Goal: Task Accomplishment & Management: Manage account settings

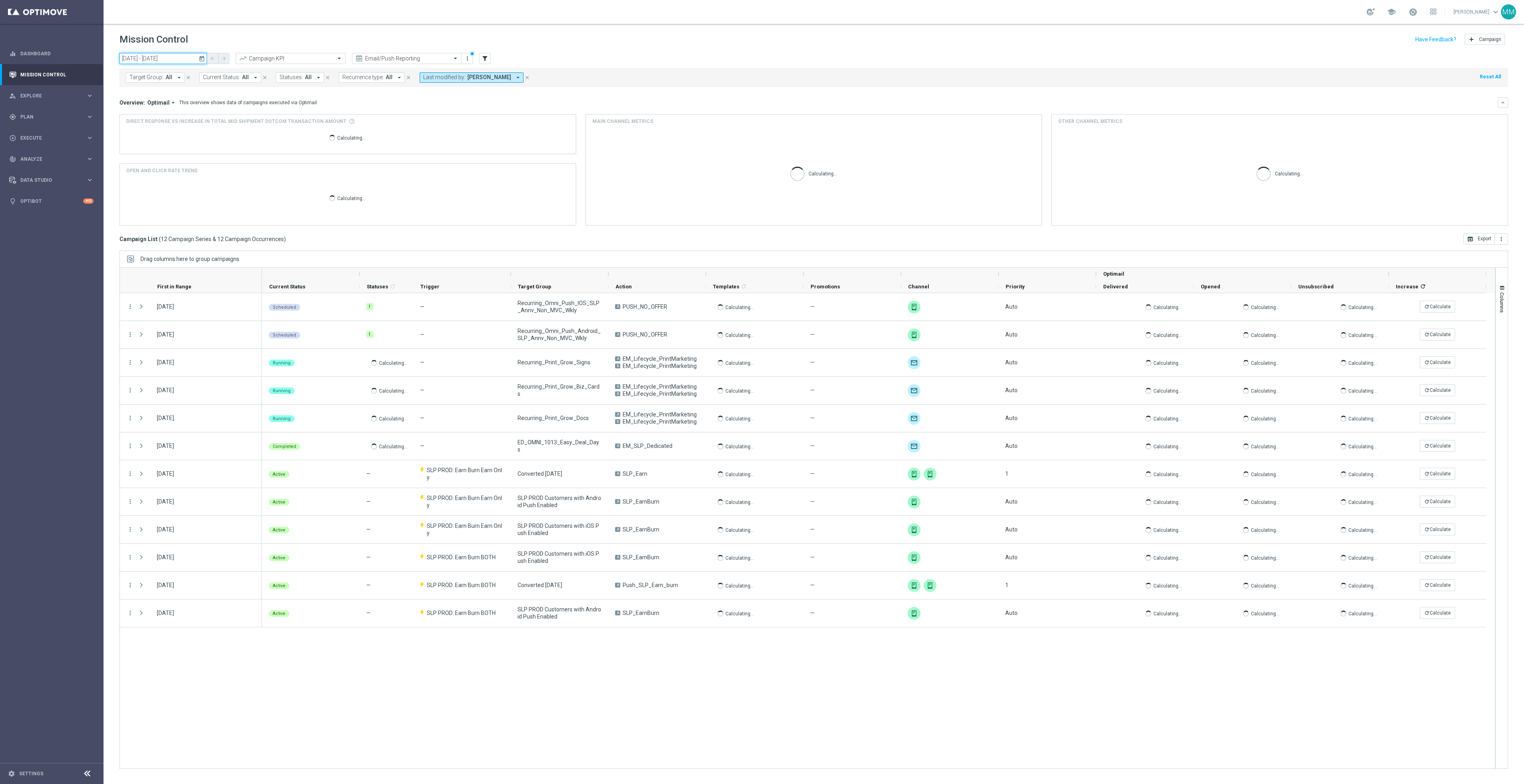
click at [191, 60] on input "[DATE] - [DATE]" at bounding box center [163, 58] width 87 height 11
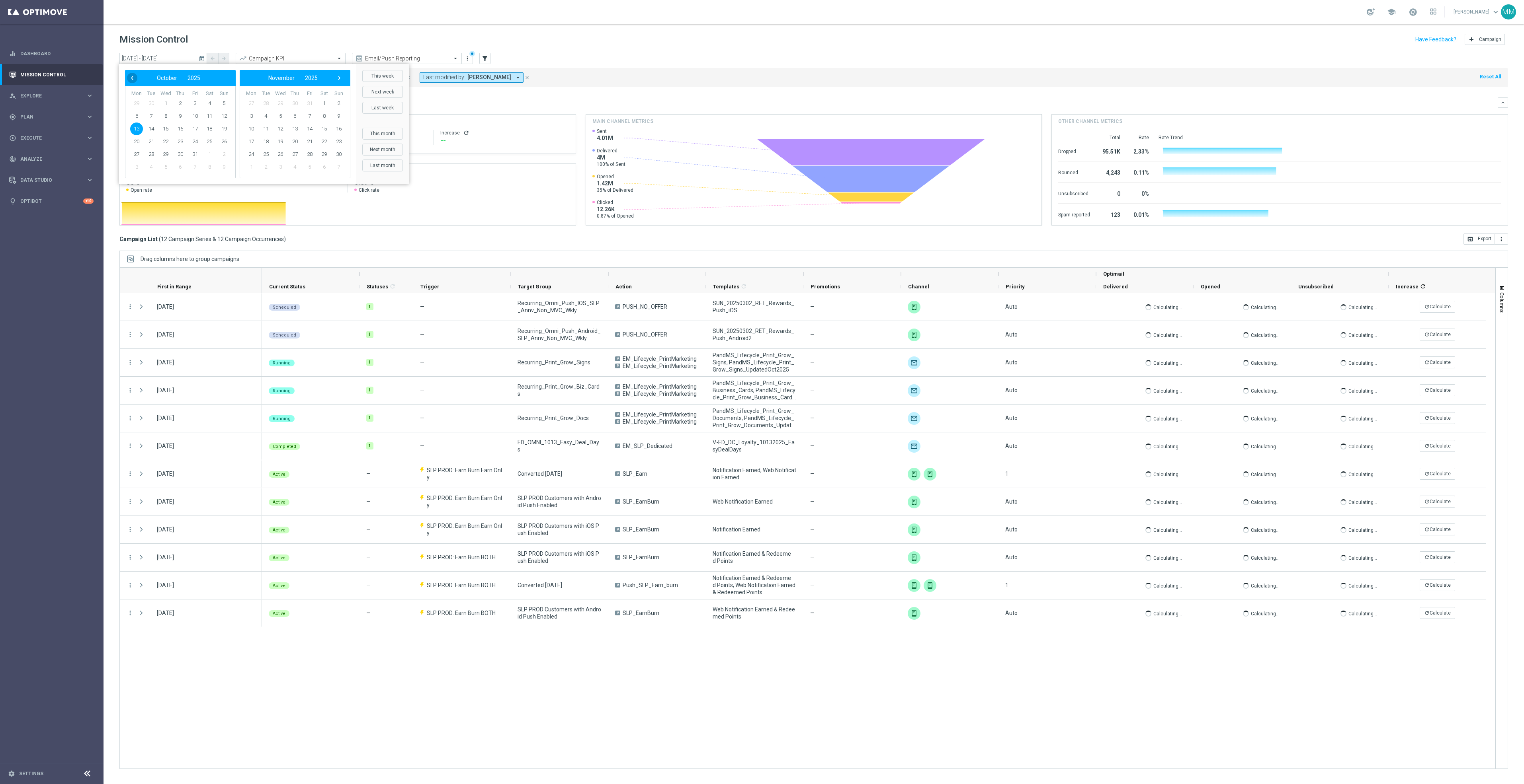
click at [133, 79] on span "‹" at bounding box center [132, 77] width 11 height 11
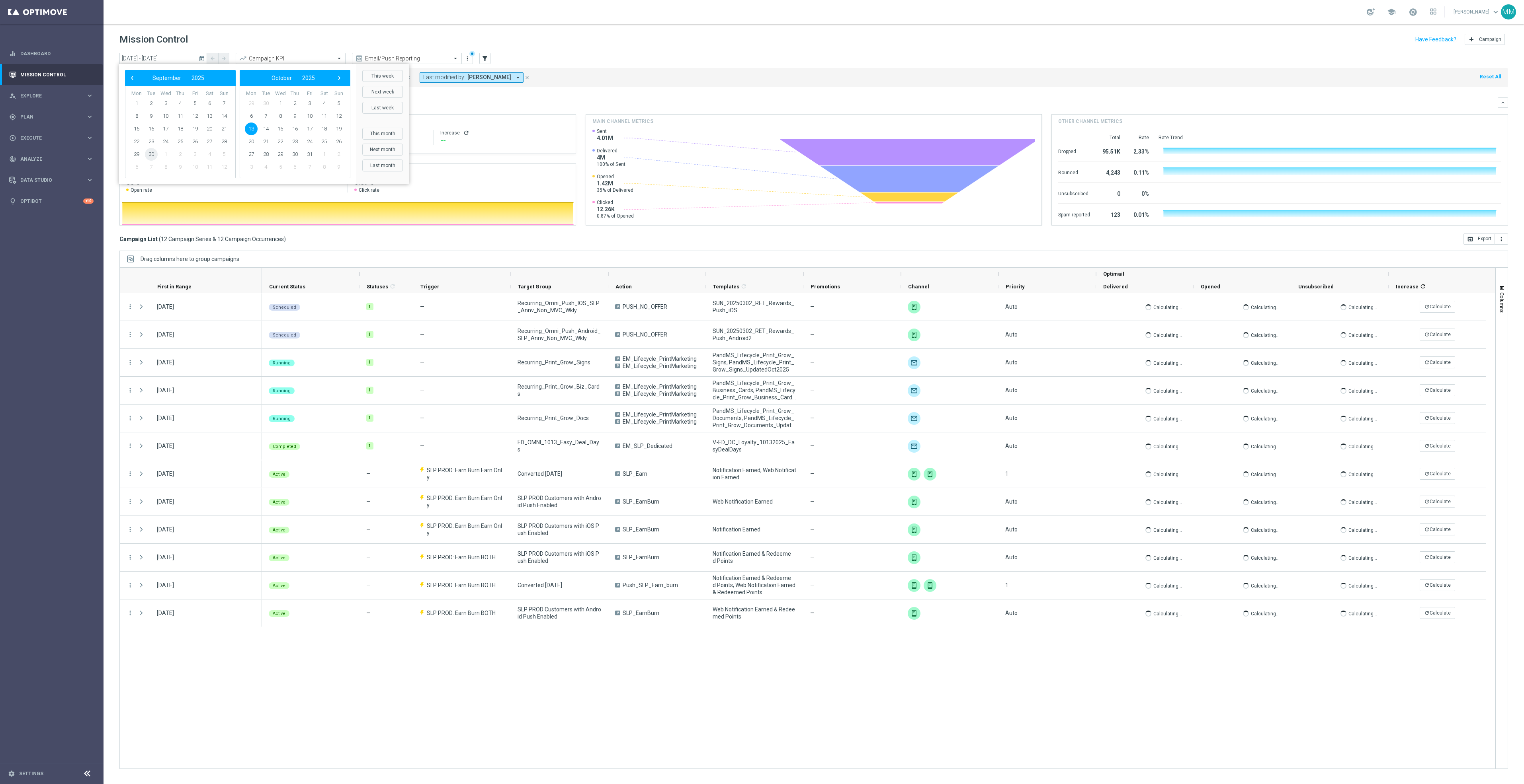
click at [148, 153] on span "30" at bounding box center [151, 154] width 13 height 13
type input "30 Sep 2025 - 30 Sep 2025"
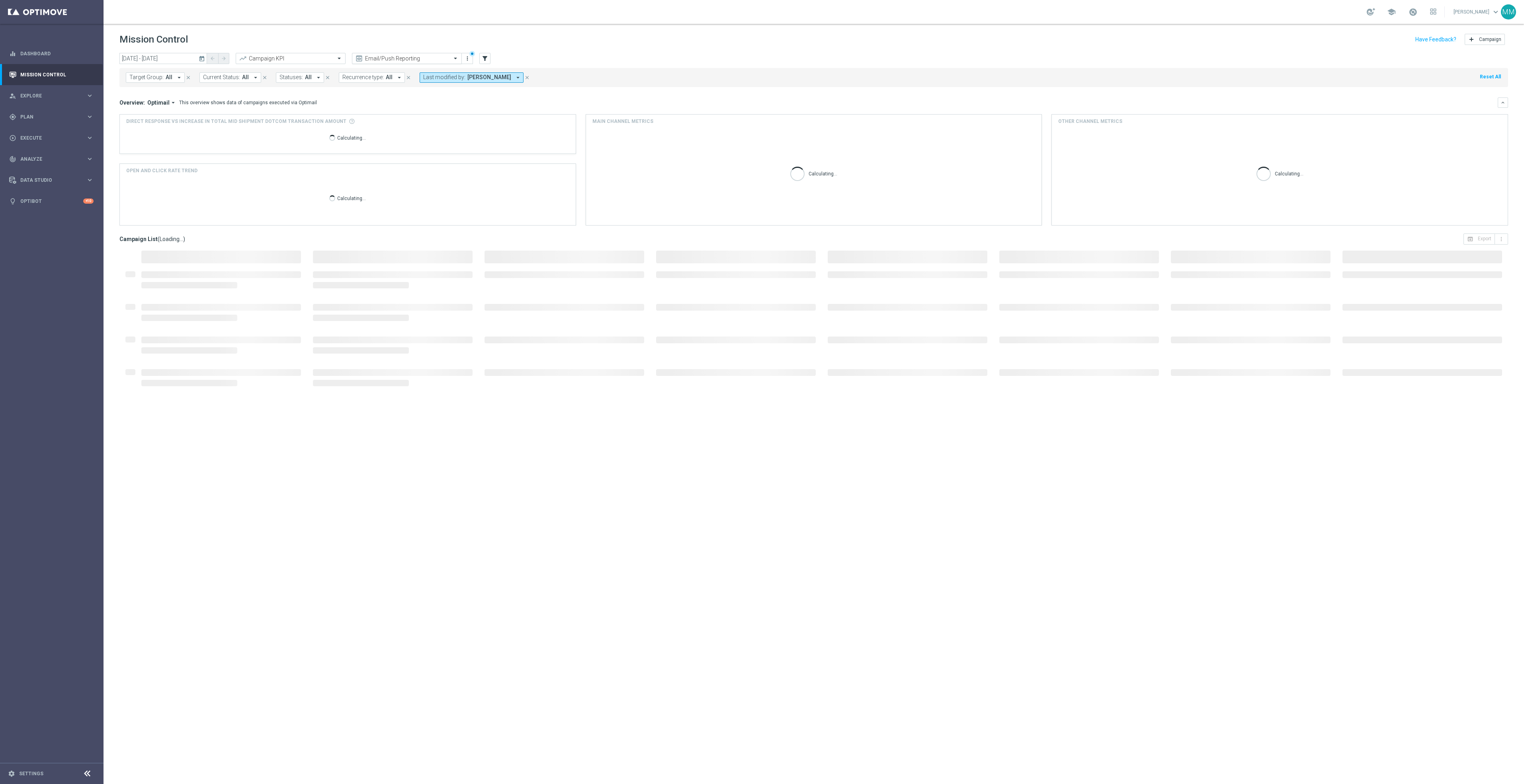
click at [415, 59] on input "text" at bounding box center [399, 59] width 85 height 7
click at [378, 134] on label "Mary Push View" at bounding box center [380, 136] width 48 height 7
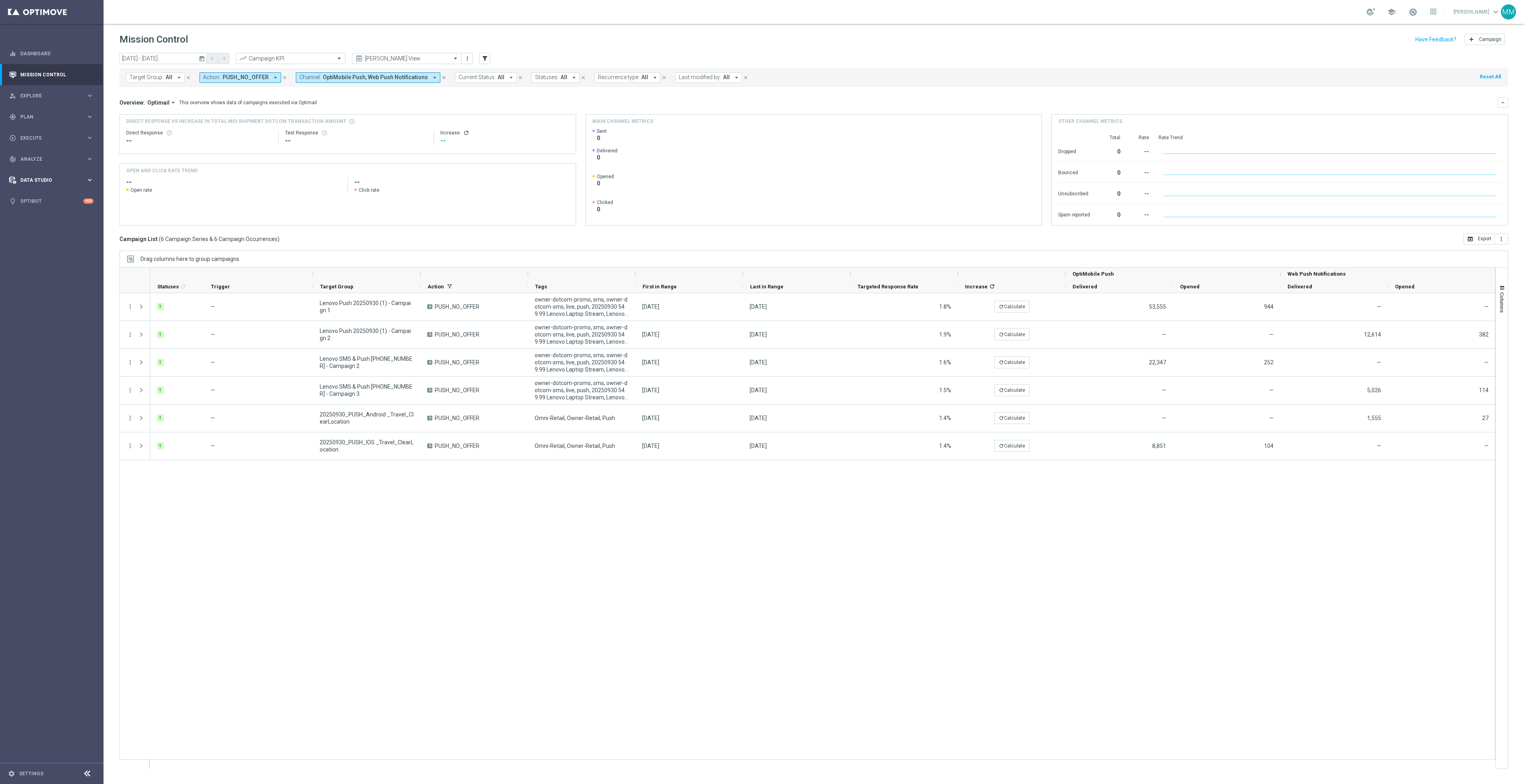
click at [58, 171] on div "Data Studio keyboard_arrow_right" at bounding box center [51, 180] width 102 height 21
click at [52, 166] on div "track_changes Analyze keyboard_arrow_right" at bounding box center [51, 159] width 102 height 21
click at [36, 235] on span "BI Studio" at bounding box center [50, 235] width 57 height 5
click at [31, 235] on span "BI Studio" at bounding box center [50, 235] width 57 height 5
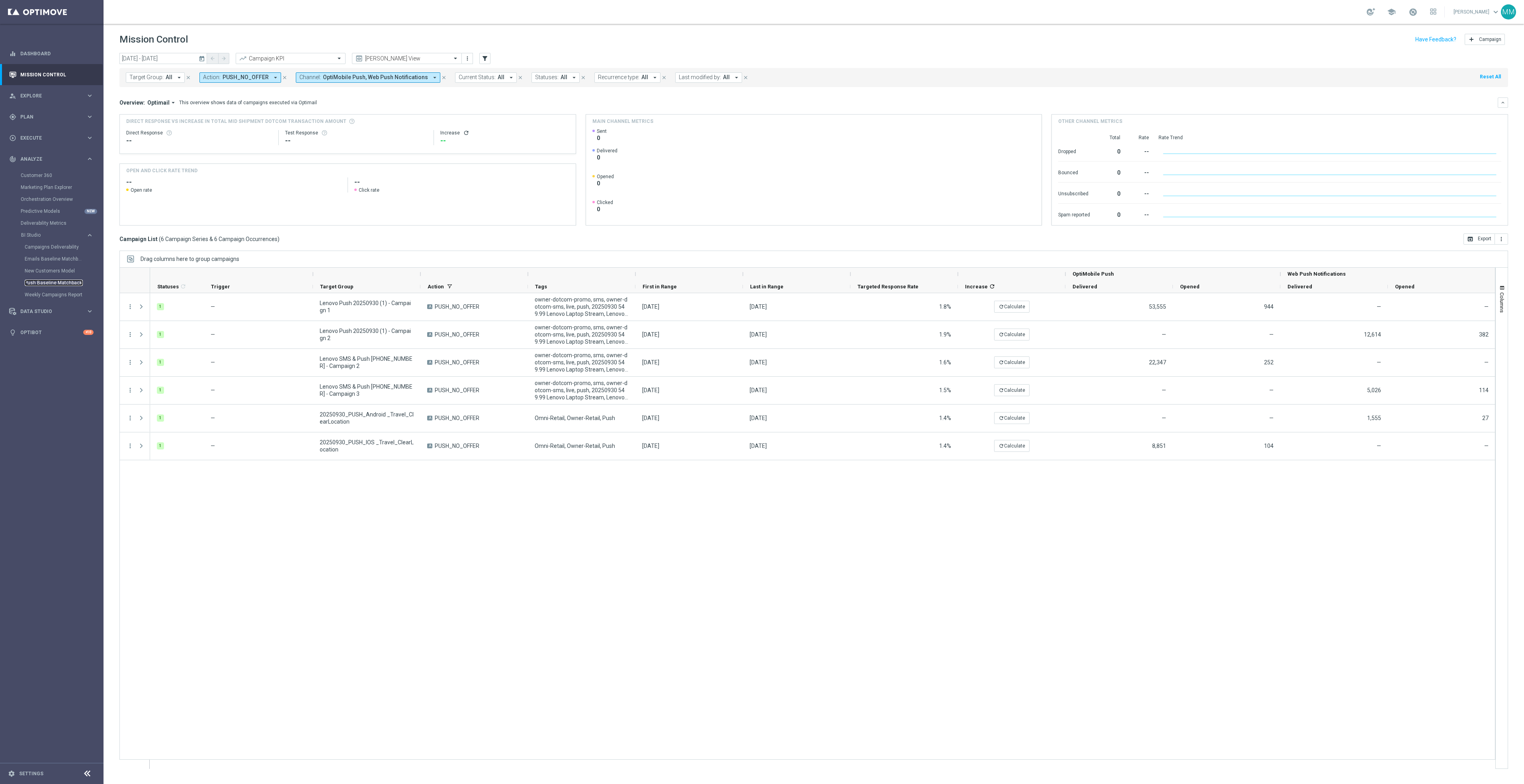
click at [67, 281] on link "Push Baseline Matchback" at bounding box center [54, 283] width 58 height 6
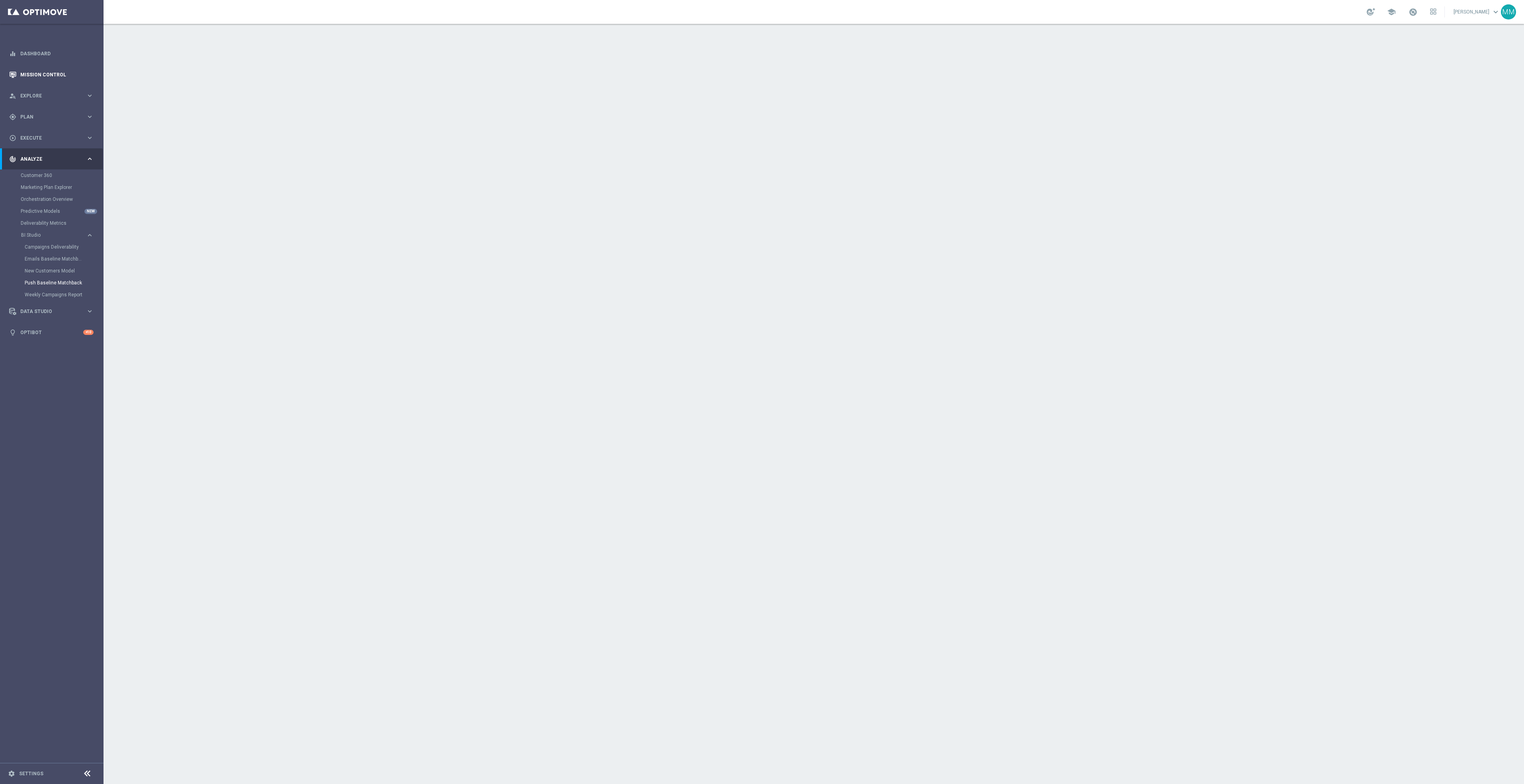
click at [75, 74] on link "Mission Control" at bounding box center [57, 75] width 73 height 21
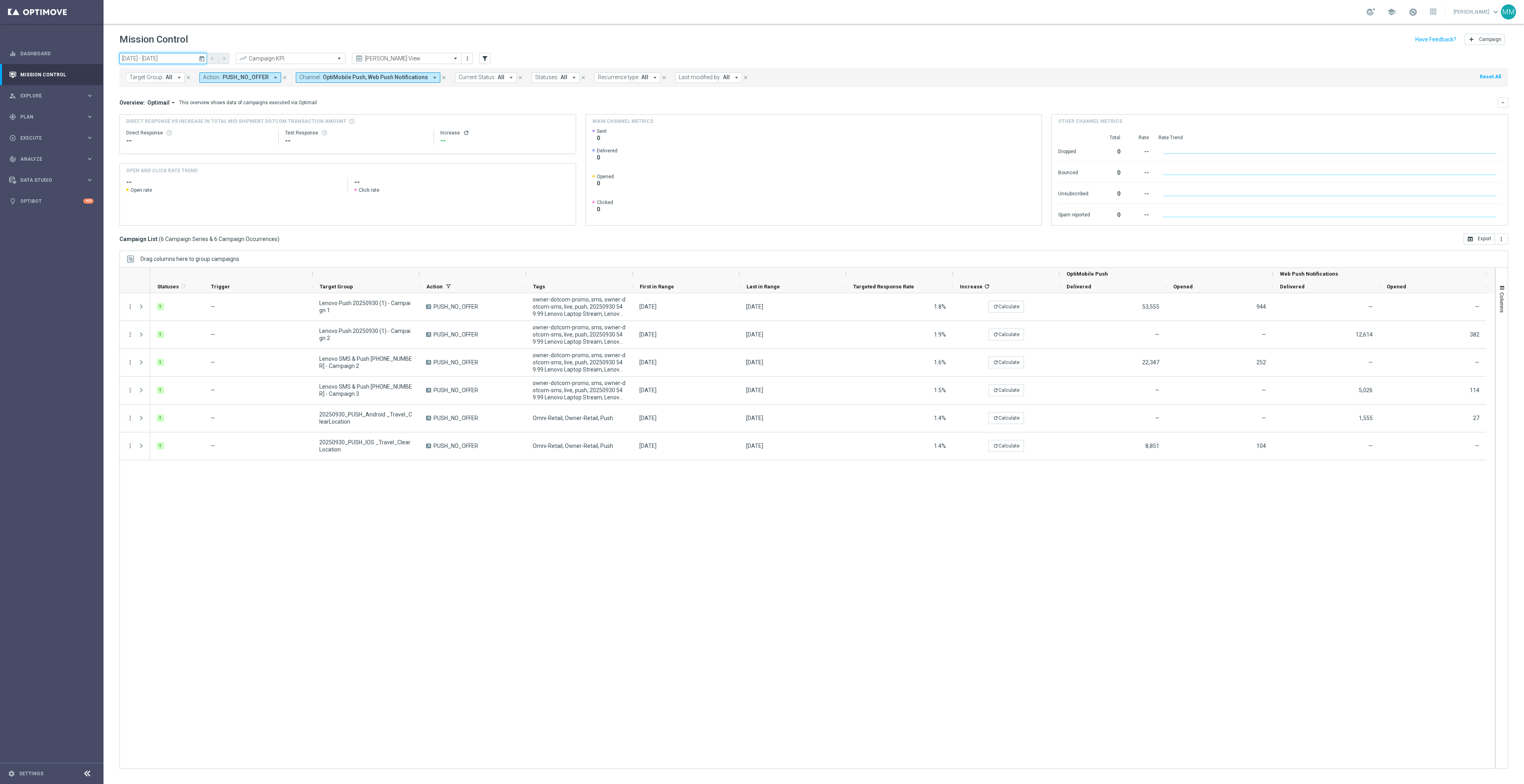
click at [188, 58] on input "30 Sep 2025 - 30 Sep 2025" at bounding box center [163, 58] width 87 height 11
click at [320, 117] on span "11" at bounding box center [324, 117] width 13 height 13
click at [320, 117] on span "8" at bounding box center [324, 117] width 13 height 13
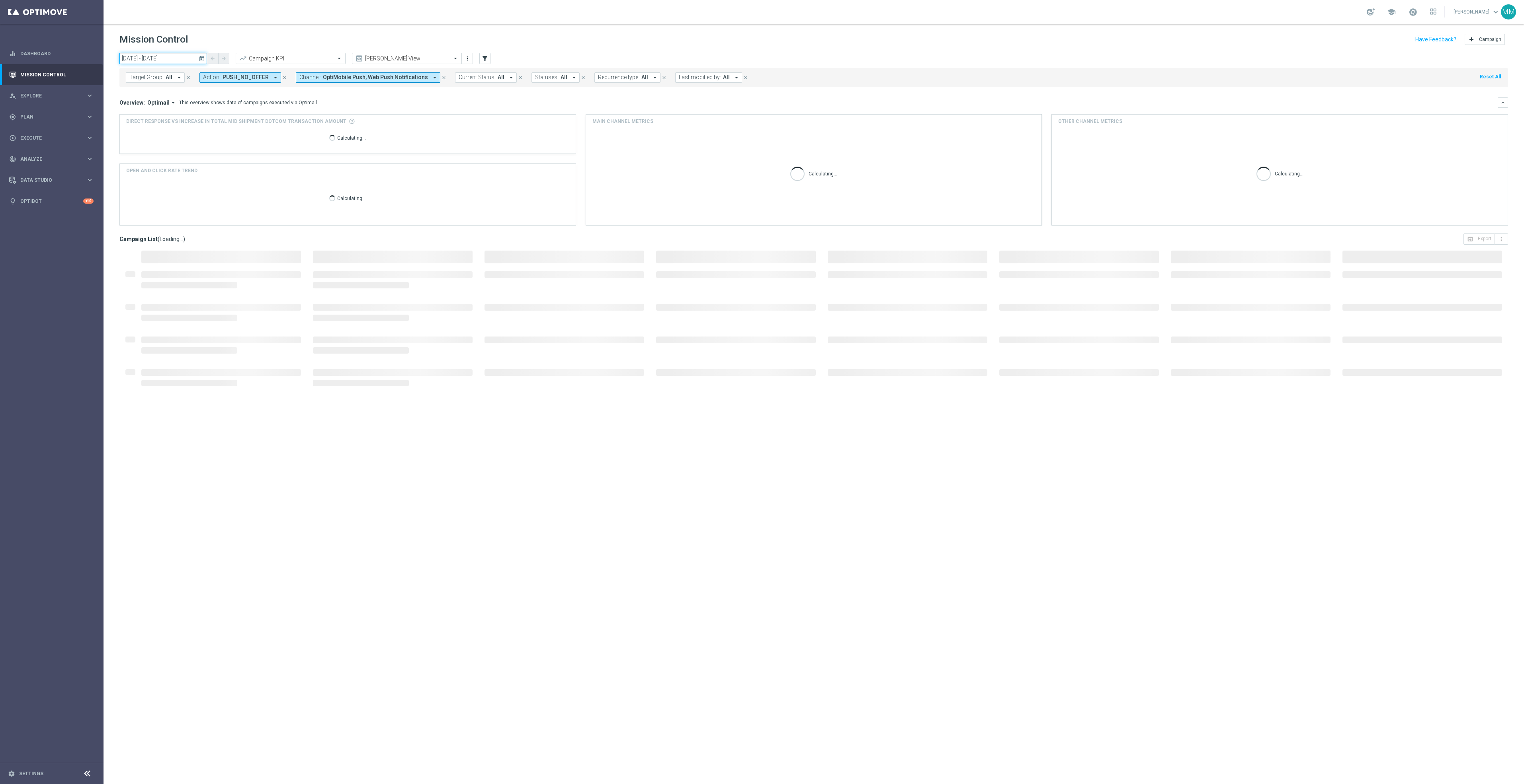
click at [172, 58] on input "11 Oct 2025 - 08 Nov 2025" at bounding box center [163, 58] width 87 height 11
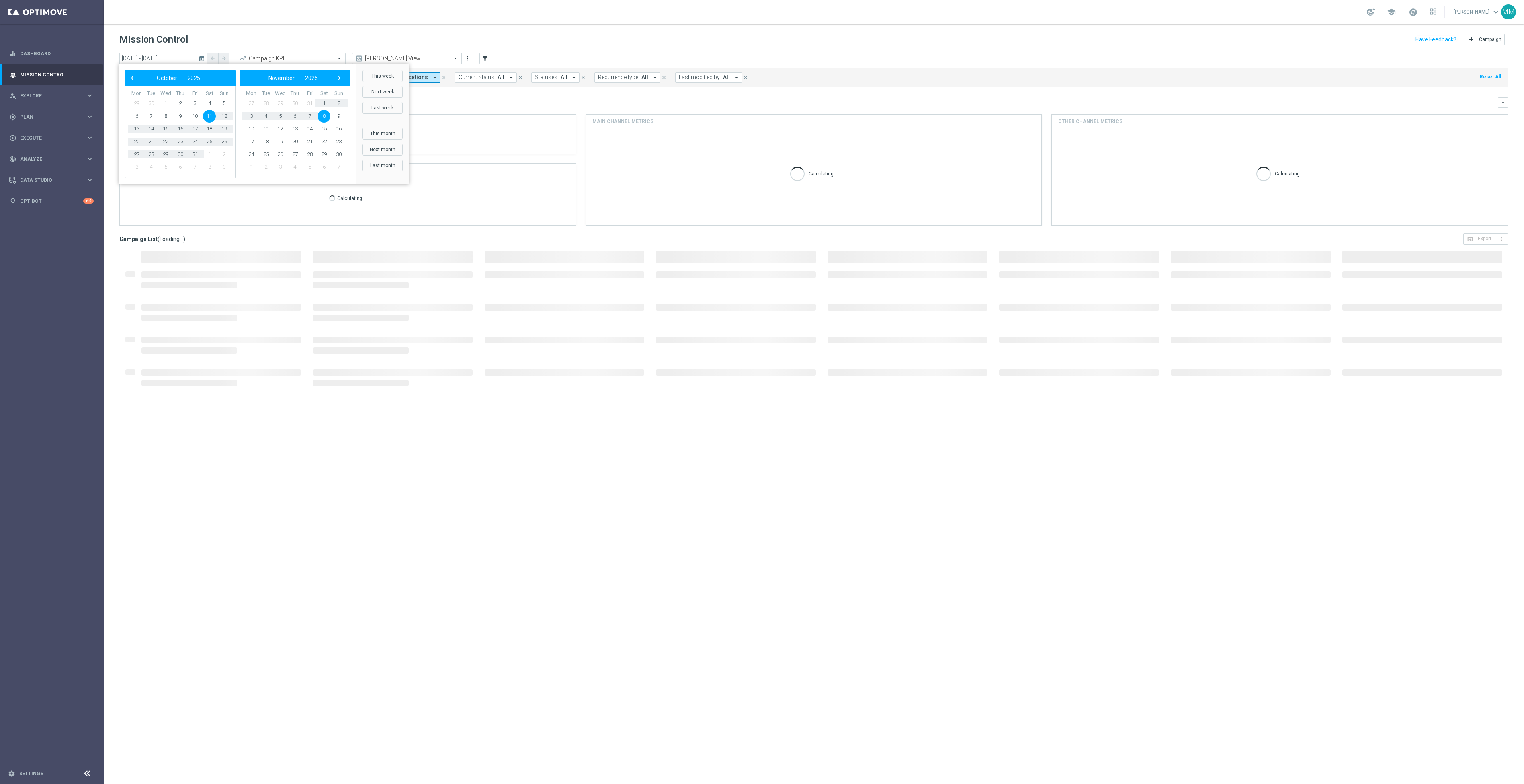
click at [211, 114] on span "11" at bounding box center [210, 117] width 13 height 13
type input "11 Oct 2025 - 11 Oct 2025"
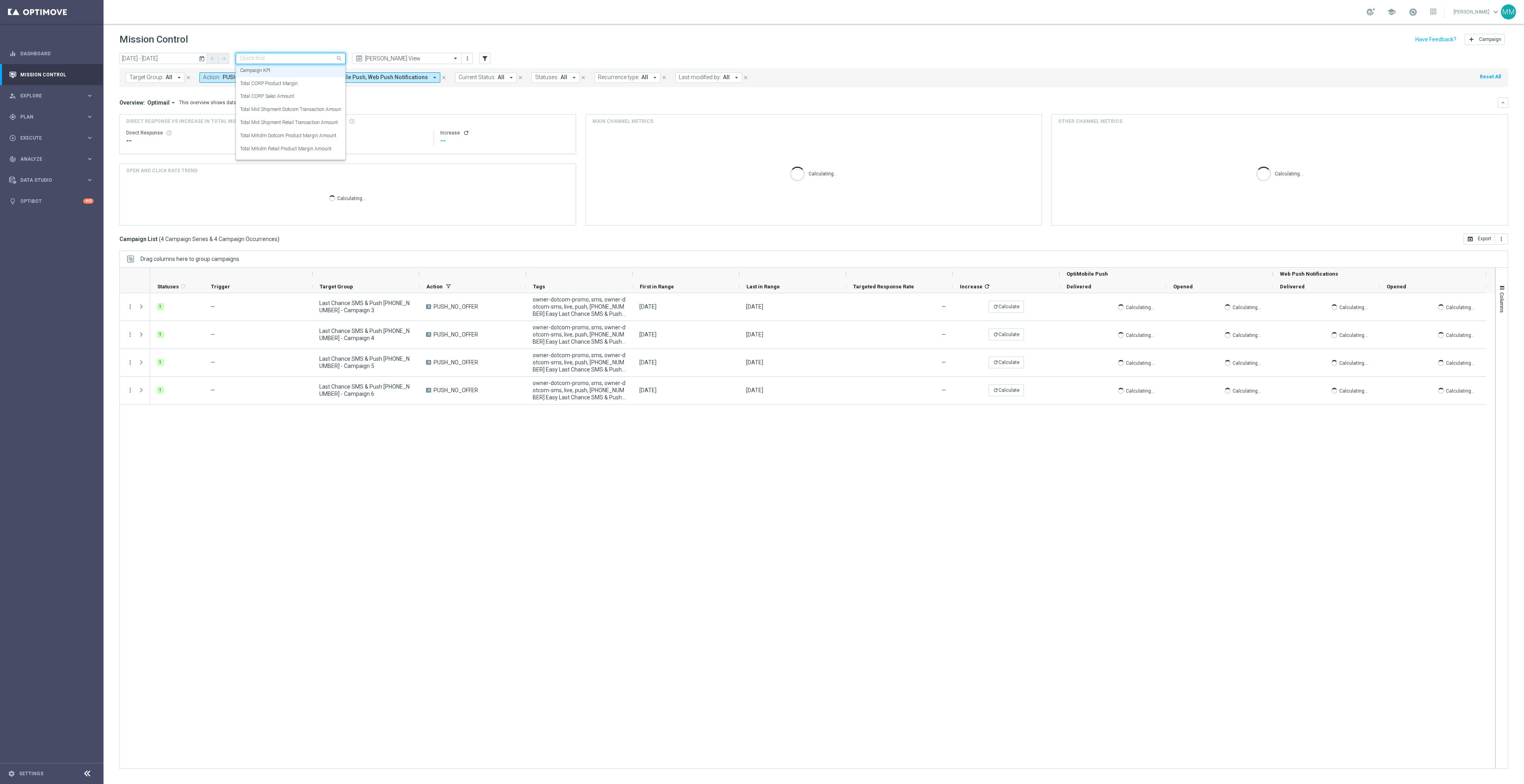
click at [324, 58] on input "text" at bounding box center [283, 59] width 85 height 7
click at [302, 95] on div "Total CORP Sales Amount" at bounding box center [291, 97] width 101 height 13
click at [1141, 236] on icon "more_vert" at bounding box center [1501, 239] width 6 height 6
click at [1141, 257] on li "Export with occurrences" at bounding box center [1476, 253] width 65 height 13
click at [69, 172] on div "Data Studio keyboard_arrow_right" at bounding box center [51, 180] width 102 height 21
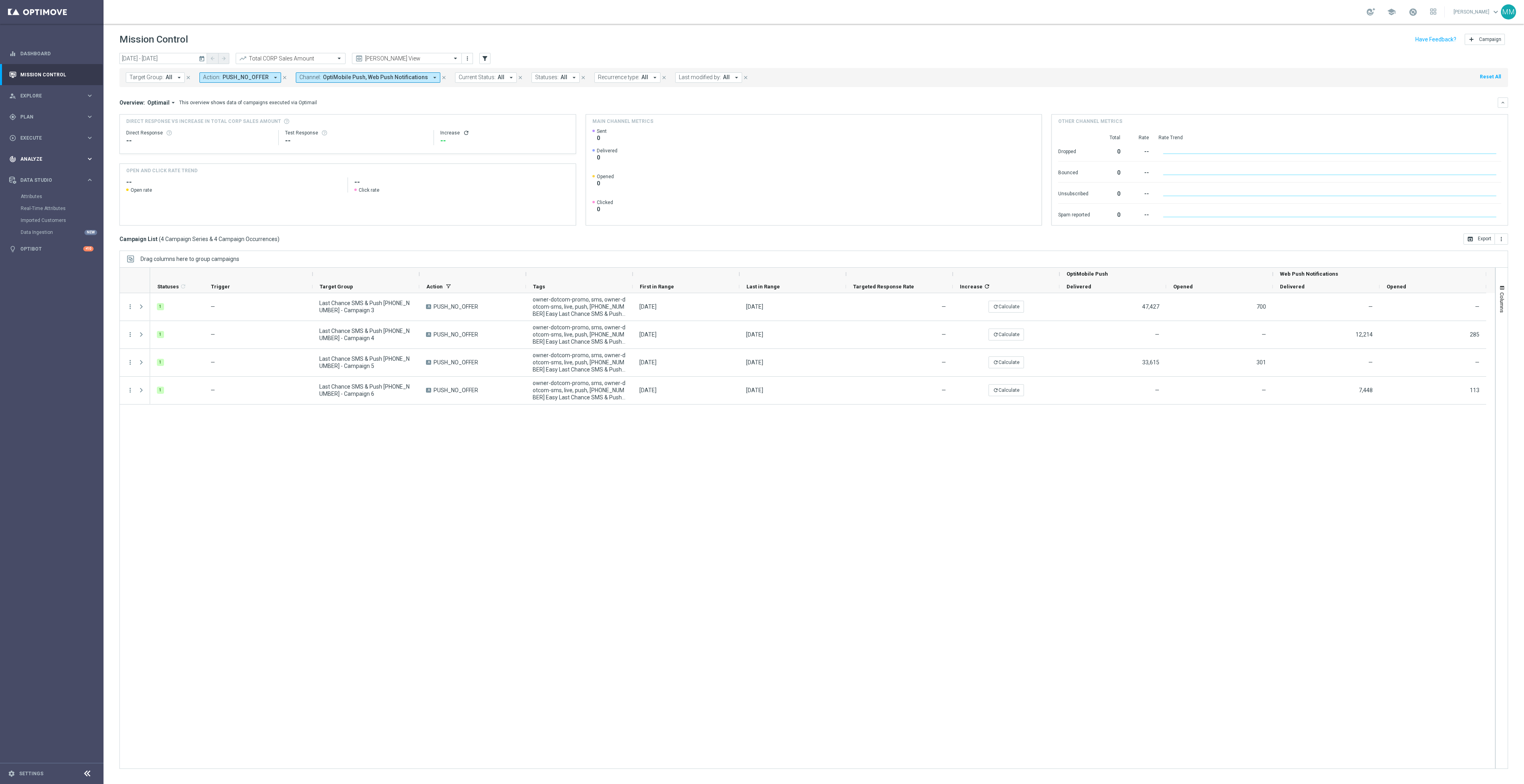
click at [47, 161] on span "Analyze" at bounding box center [53, 159] width 65 height 5
click at [56, 285] on link "Push Baseline Matchback" at bounding box center [54, 283] width 58 height 6
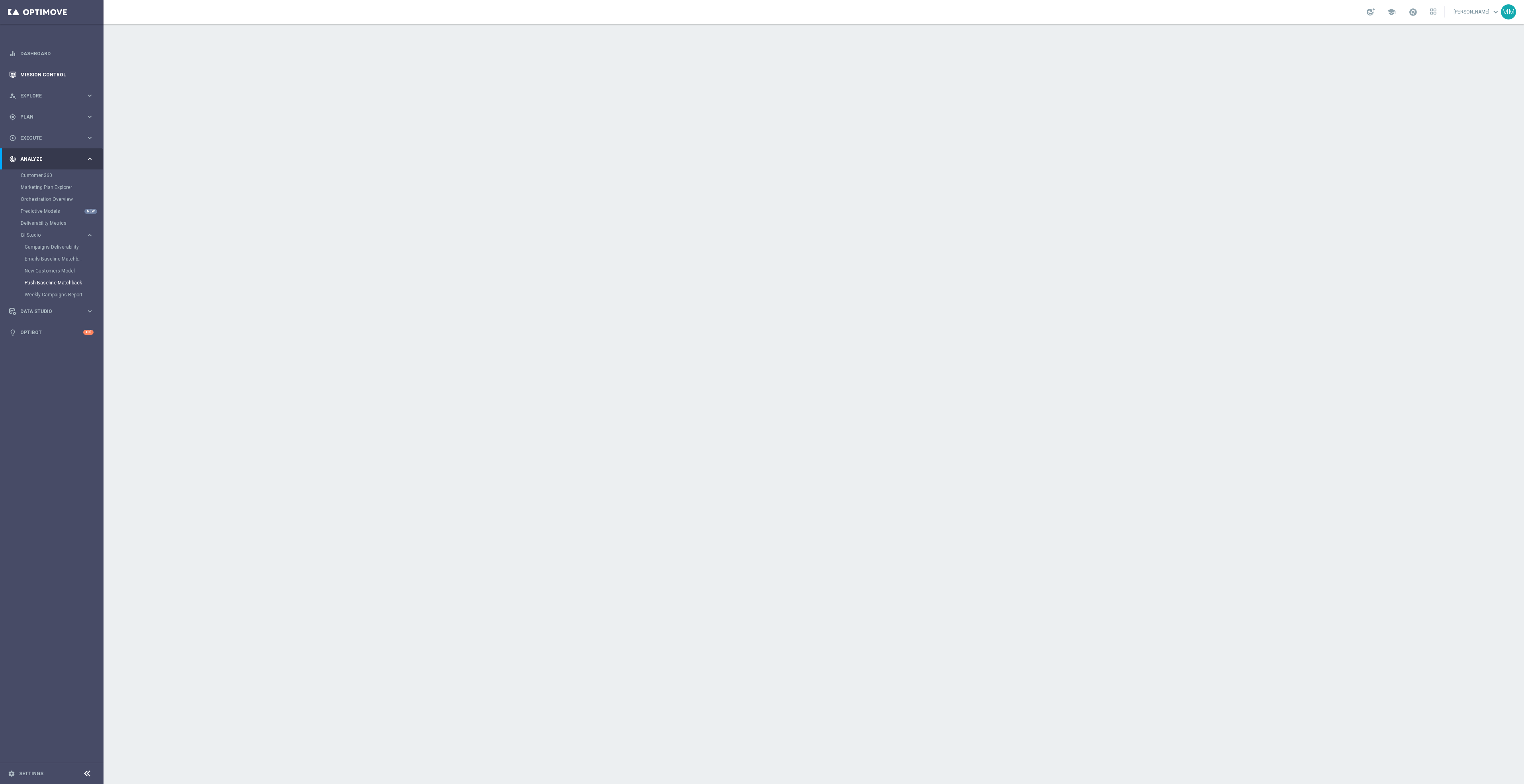
click at [61, 75] on link "Mission Control" at bounding box center [57, 75] width 73 height 21
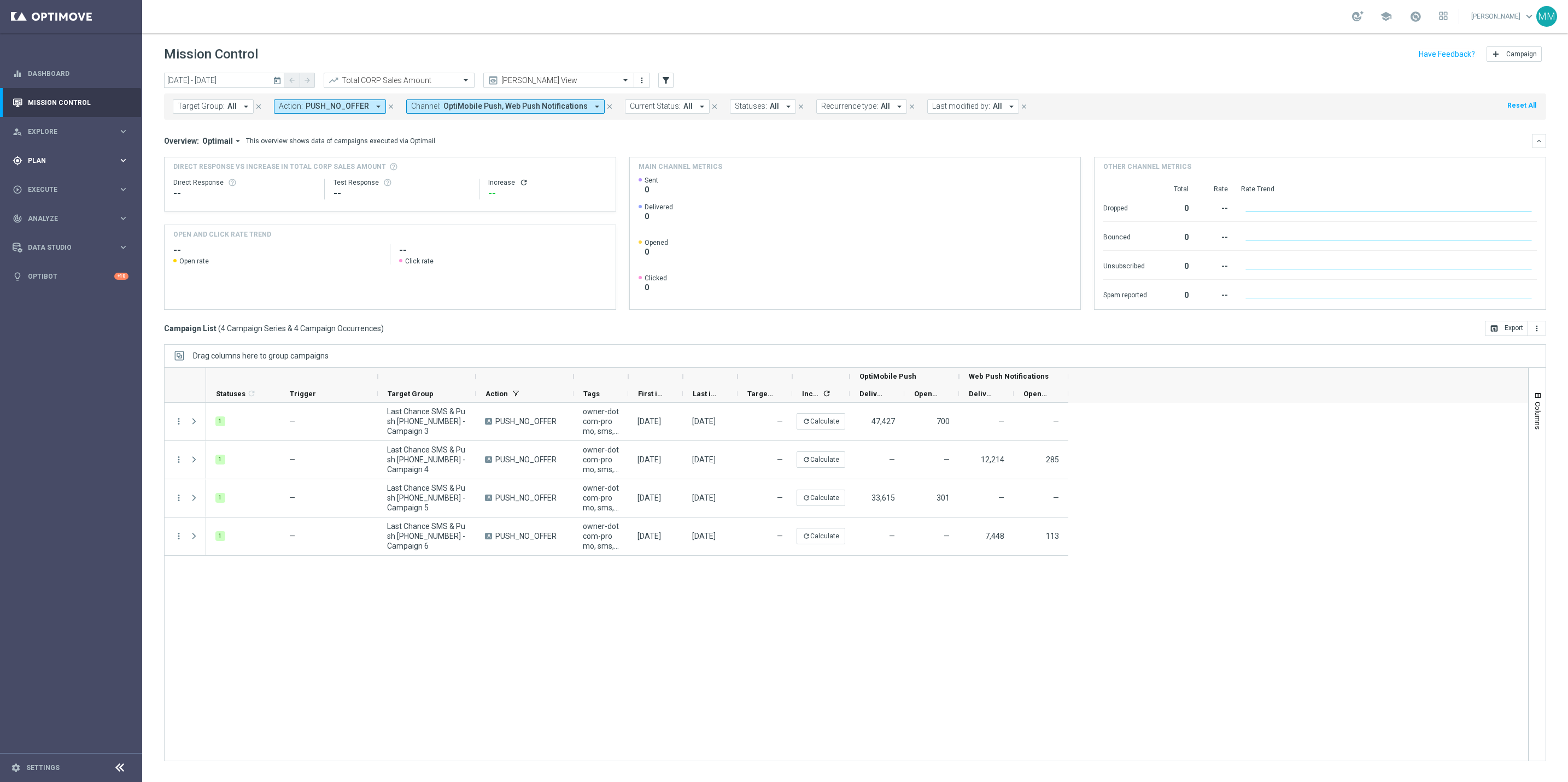
click at [98, 158] on span "Plan" at bounding box center [73, 160] width 90 height 7
click at [67, 217] on span "Templates" at bounding box center [68, 216] width 78 height 7
click at [67, 262] on link "OptiMobile Push" at bounding box center [74, 265] width 80 height 9
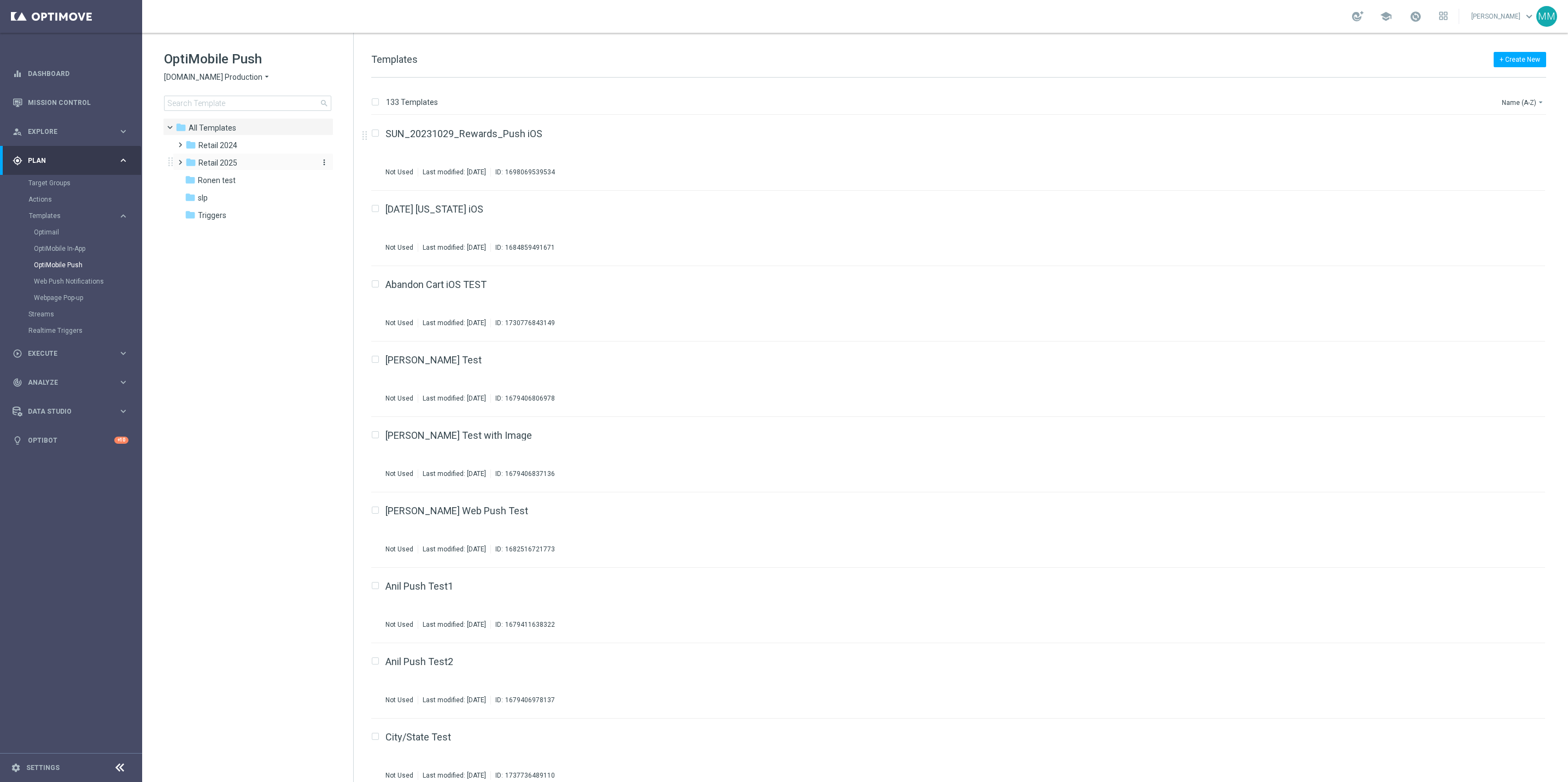
click at [258, 161] on div "folder Retail 2025" at bounding box center [248, 163] width 126 height 13
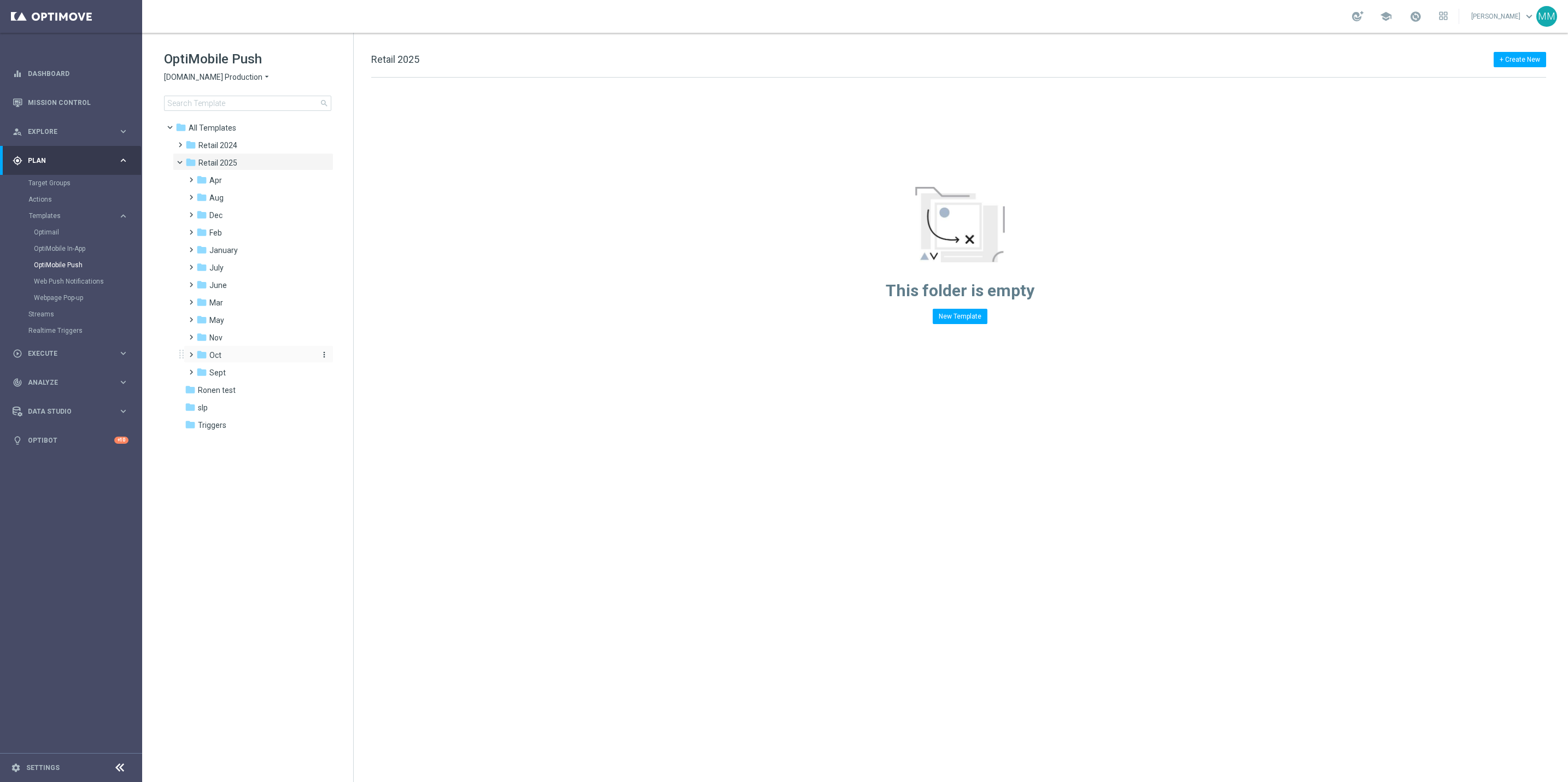
click at [243, 357] on div "folder Oct" at bounding box center [254, 355] width 116 height 13
click at [265, 421] on div "folder wo 10.5" at bounding box center [261, 425] width 107 height 13
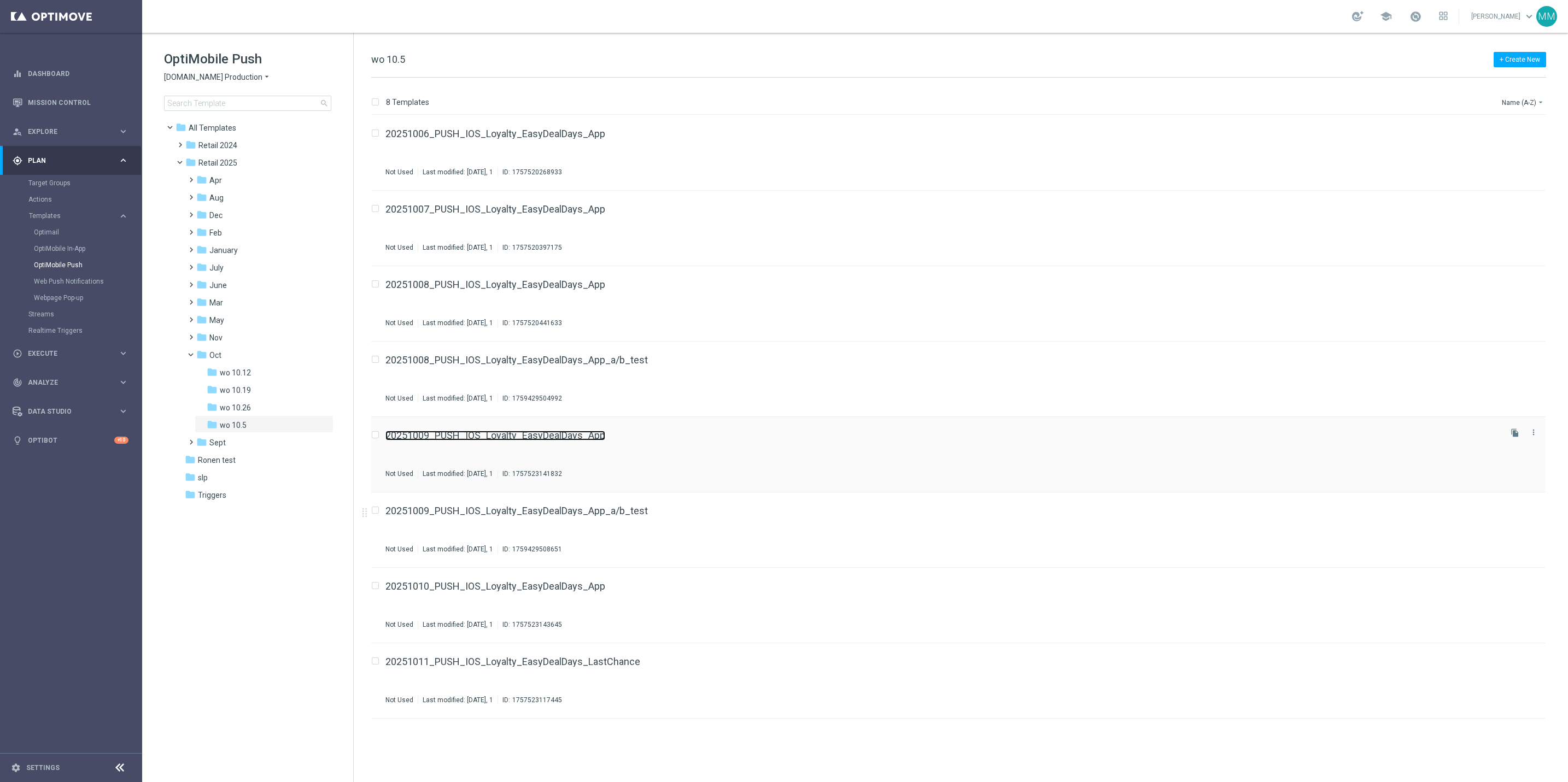
drag, startPoint x: 607, startPoint y: 515, endPoint x: 549, endPoint y: 440, distance: 94.8
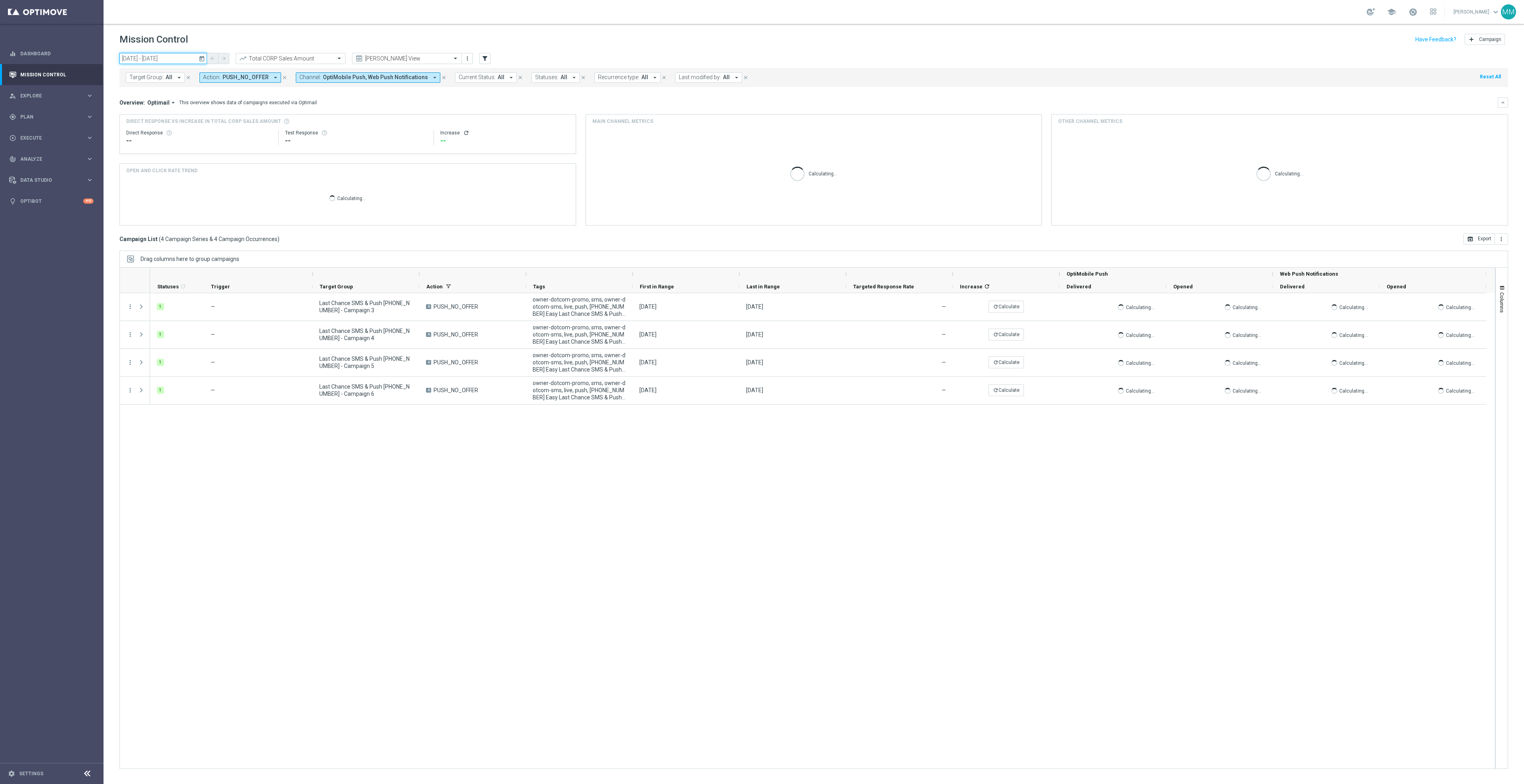
click at [176, 60] on input "11 Oct 2025 - 11 Oct 2025" at bounding box center [163, 58] width 87 height 11
click at [169, 115] on span "8" at bounding box center [166, 117] width 13 height 13
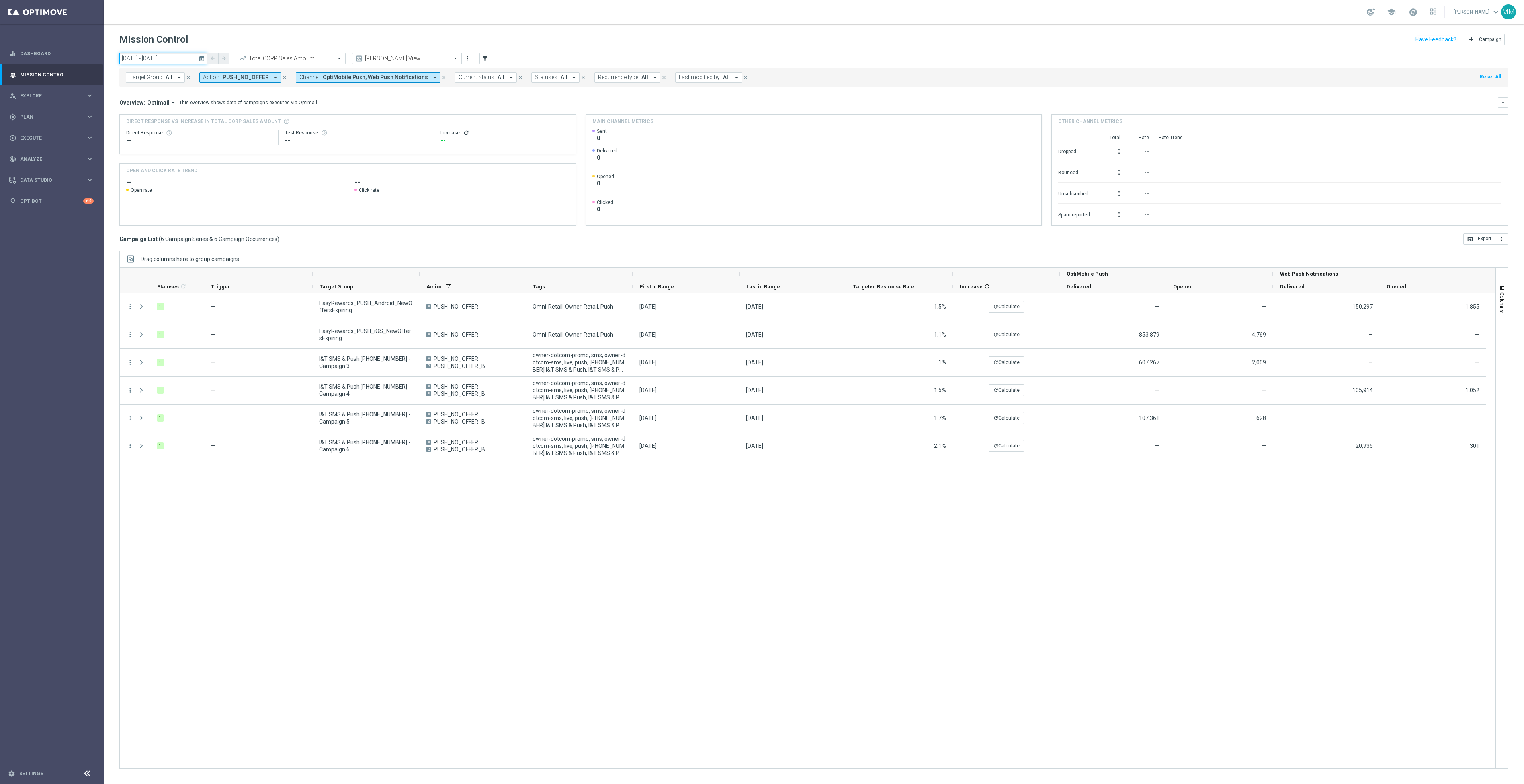
click at [171, 60] on input "08 Oct 2025 - 08 Oct 2025" at bounding box center [163, 58] width 87 height 11
click at [152, 115] on span "7" at bounding box center [151, 117] width 13 height 13
click at [190, 58] on input "07 Oct 2025 - 07 Oct 2025" at bounding box center [163, 58] width 87 height 11
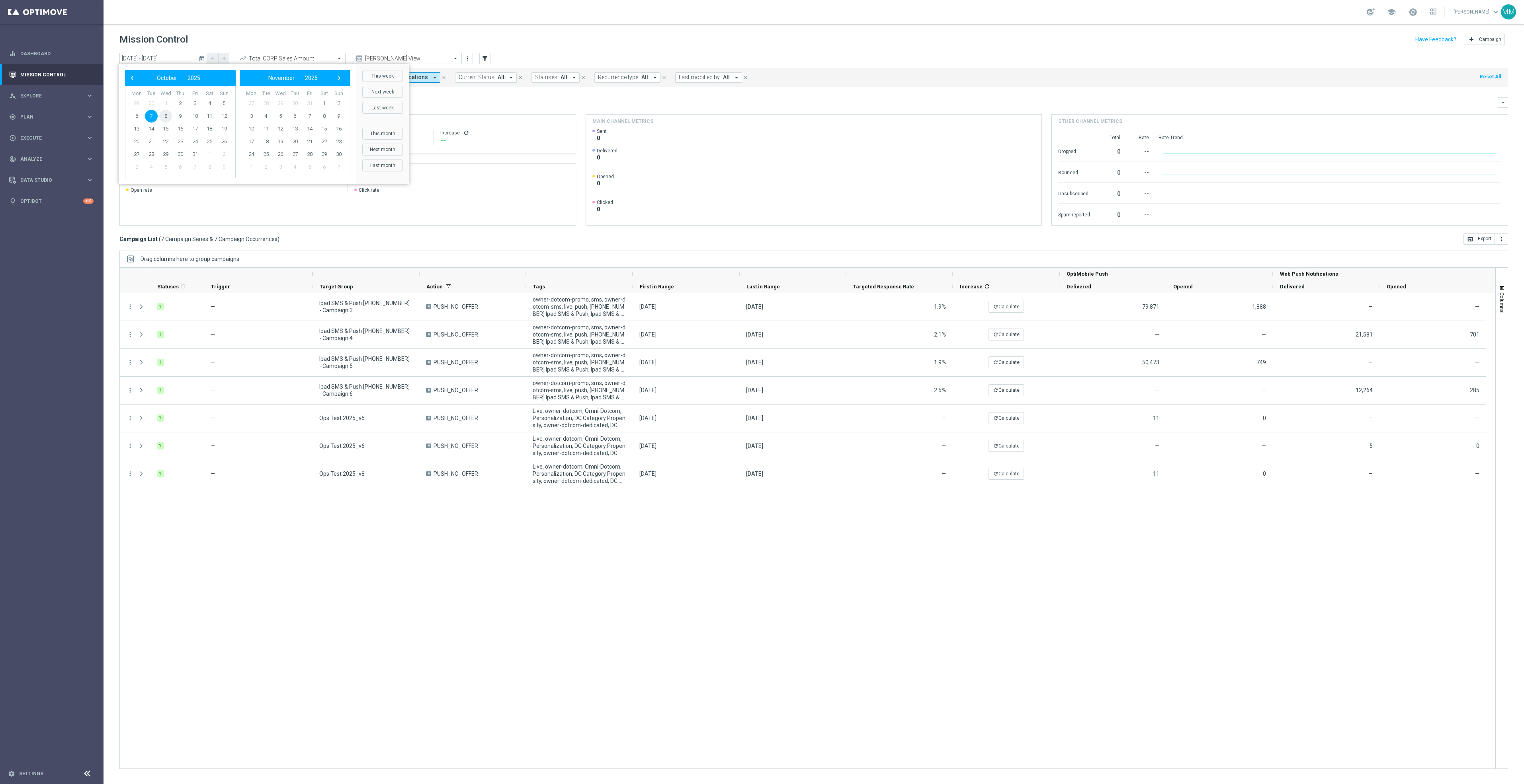
click at [169, 115] on span "8" at bounding box center [166, 117] width 13 height 13
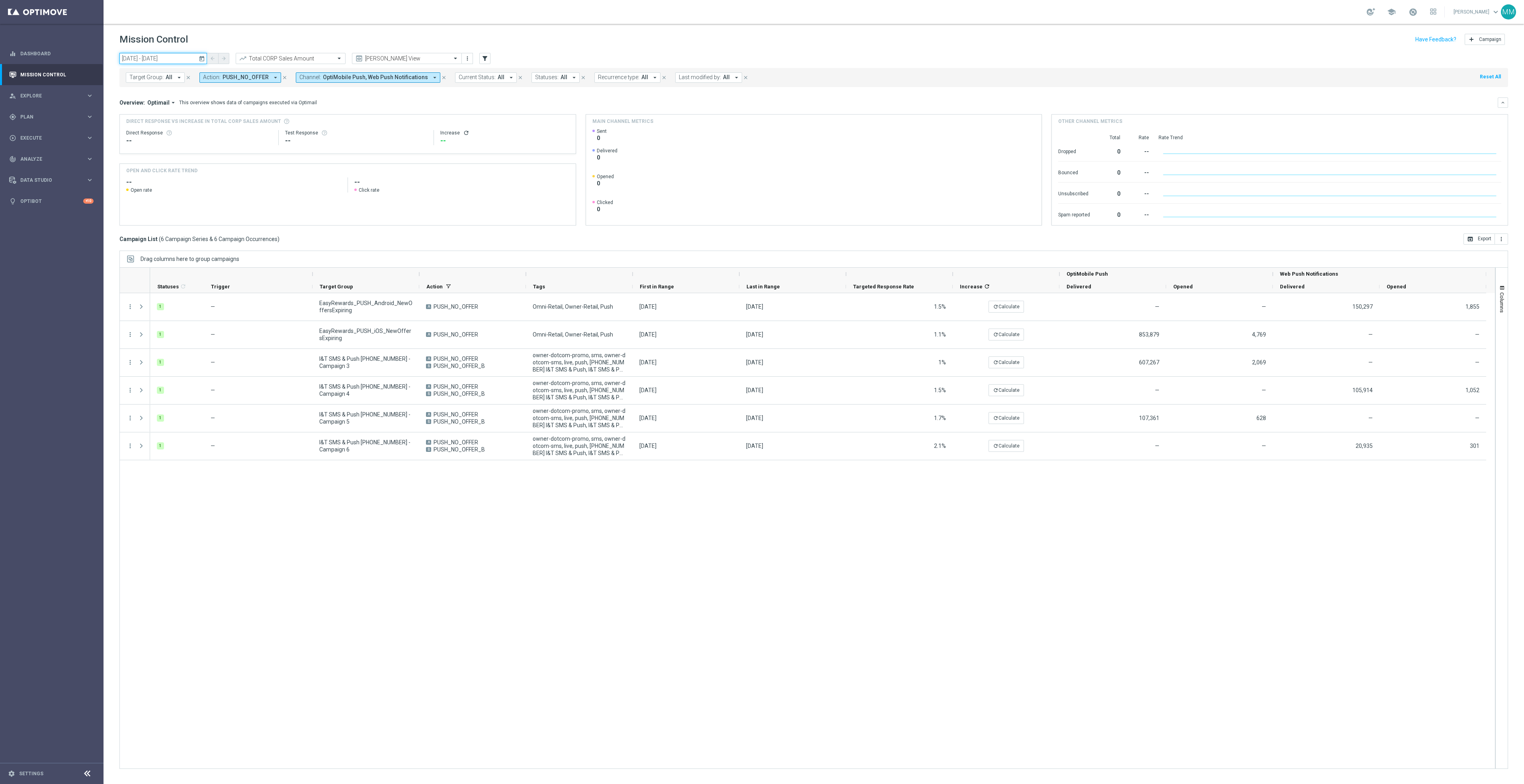
click at [183, 58] on input "08 Oct 2025 - 08 Oct 2025" at bounding box center [163, 58] width 87 height 11
click at [223, 116] on span "12" at bounding box center [224, 117] width 13 height 13
click at [134, 131] on span "13" at bounding box center [137, 129] width 13 height 13
type input "[DATE] - [DATE]"
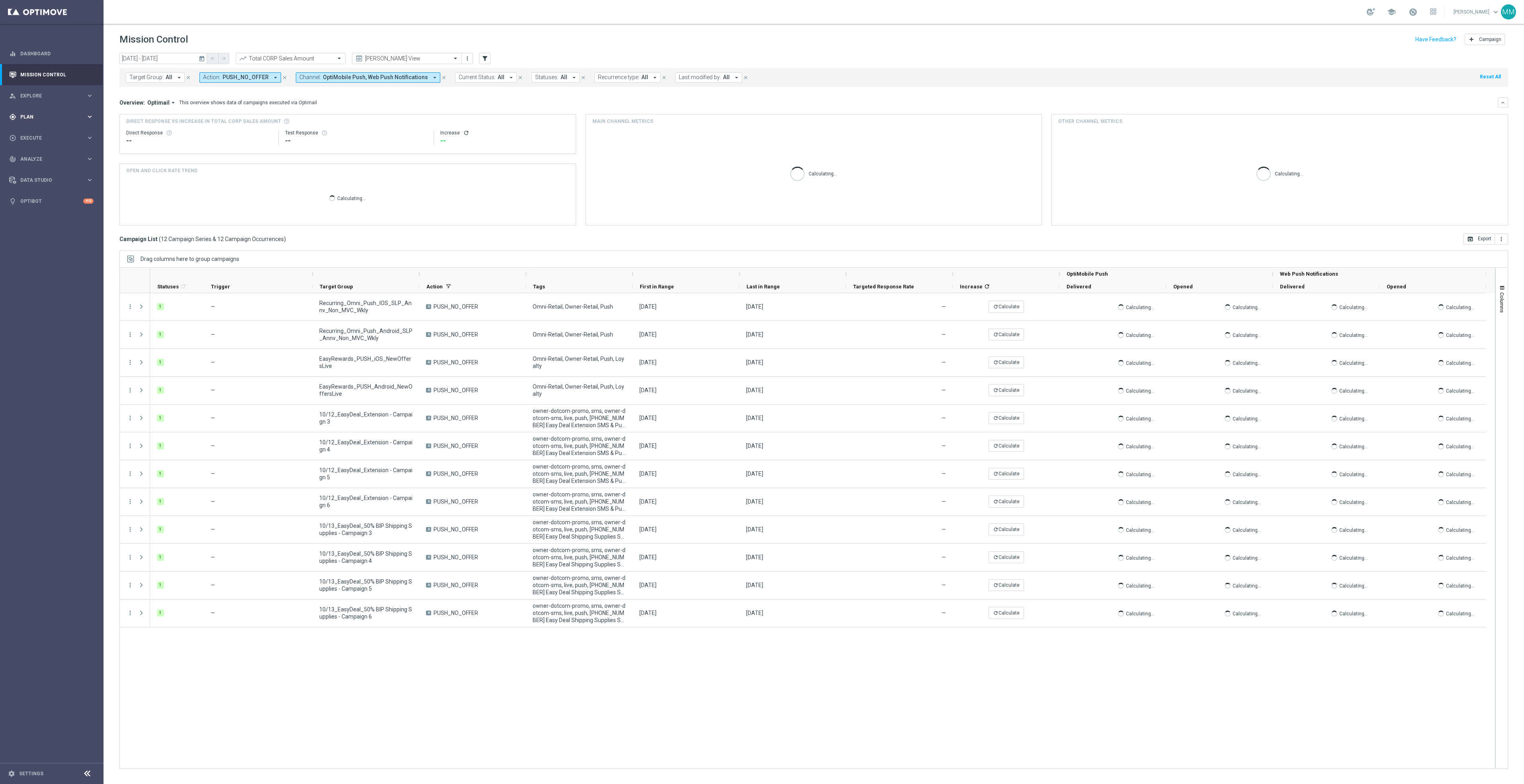
click at [64, 114] on span "Plan" at bounding box center [53, 117] width 65 height 5
click at [46, 157] on span "Templates" at bounding box center [50, 157] width 57 height 5
click at [42, 169] on link "Optimail" at bounding box center [54, 168] width 58 height 6
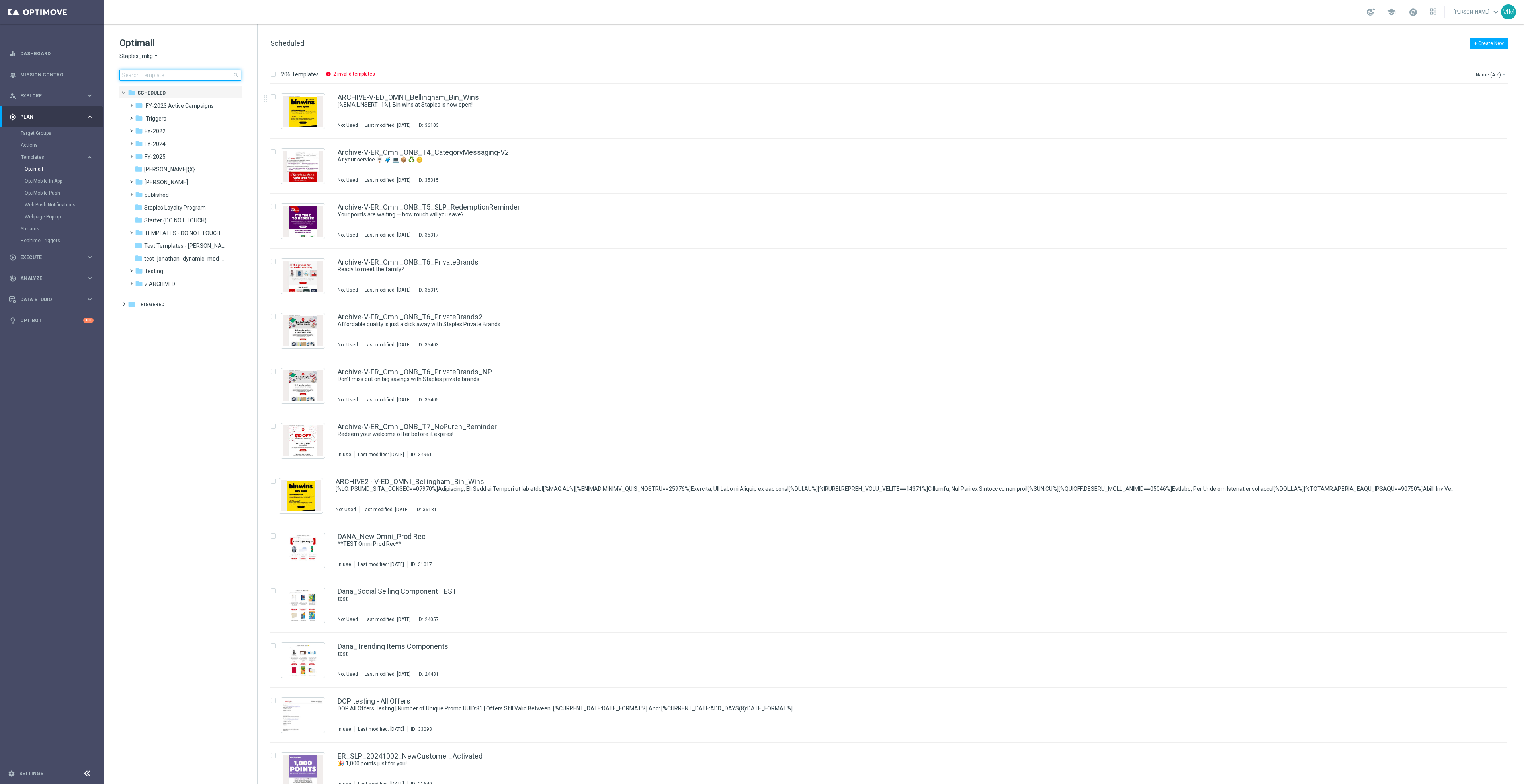
click at [183, 70] on input at bounding box center [180, 75] width 122 height 11
type input "CT_V-20240207_CLM_NearingYellow_10off60"
click at [198, 106] on span ".FY-2023 Active Campaigns" at bounding box center [178, 106] width 69 height 7
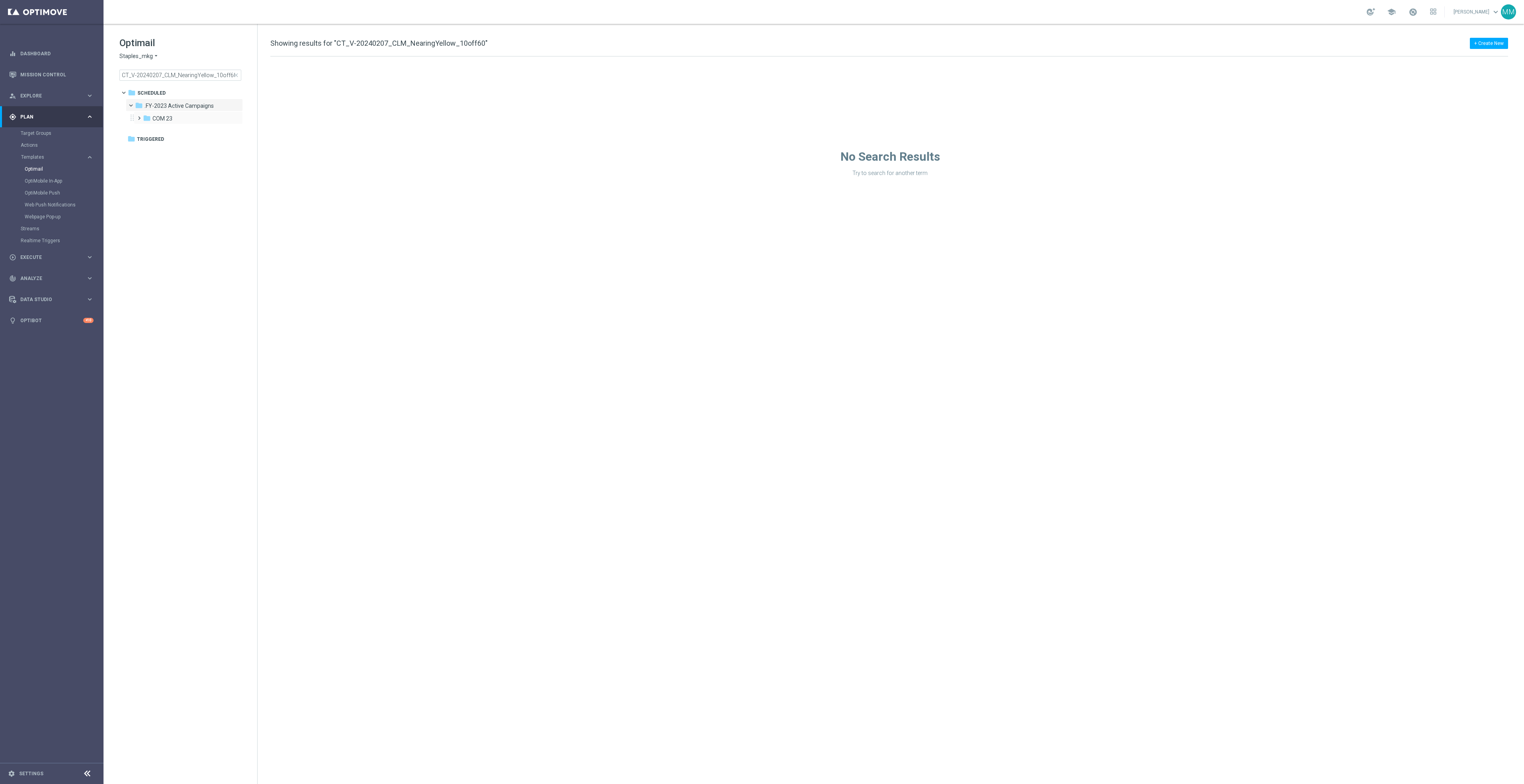
click at [199, 112] on div "folder COM 23 more_vert" at bounding box center [188, 118] width 109 height 13
click at [205, 122] on div "folder COM 23" at bounding box center [185, 119] width 85 height 9
click at [192, 132] on span "2023-TopProjects" at bounding box center [183, 131] width 45 height 7
click at [195, 142] on span "2023-NearingYellow" at bounding box center [193, 144] width 51 height 7
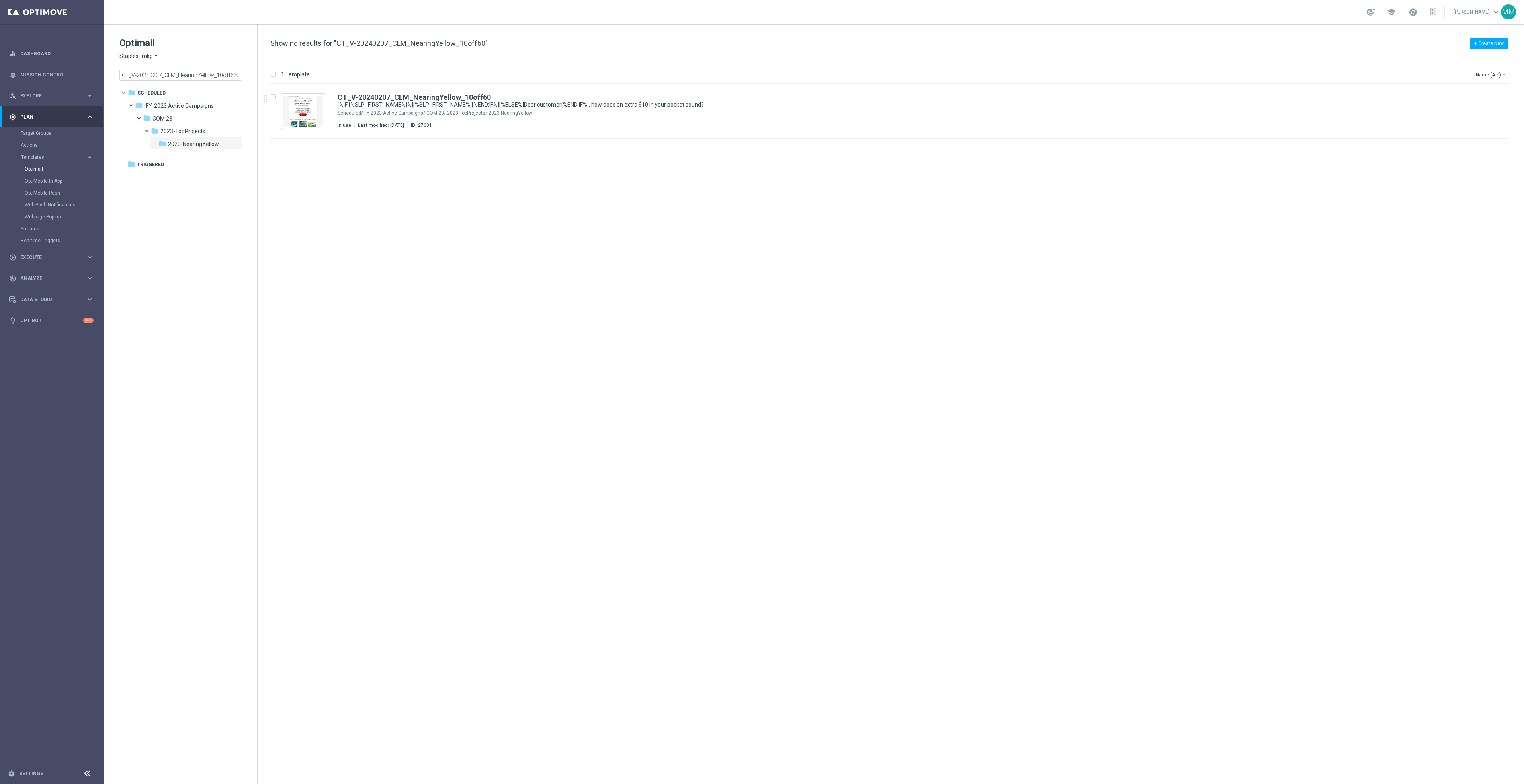
click at [237, 73] on span "close" at bounding box center [236, 75] width 6 height 6
click at [235, 75] on span "close" at bounding box center [236, 75] width 6 height 6
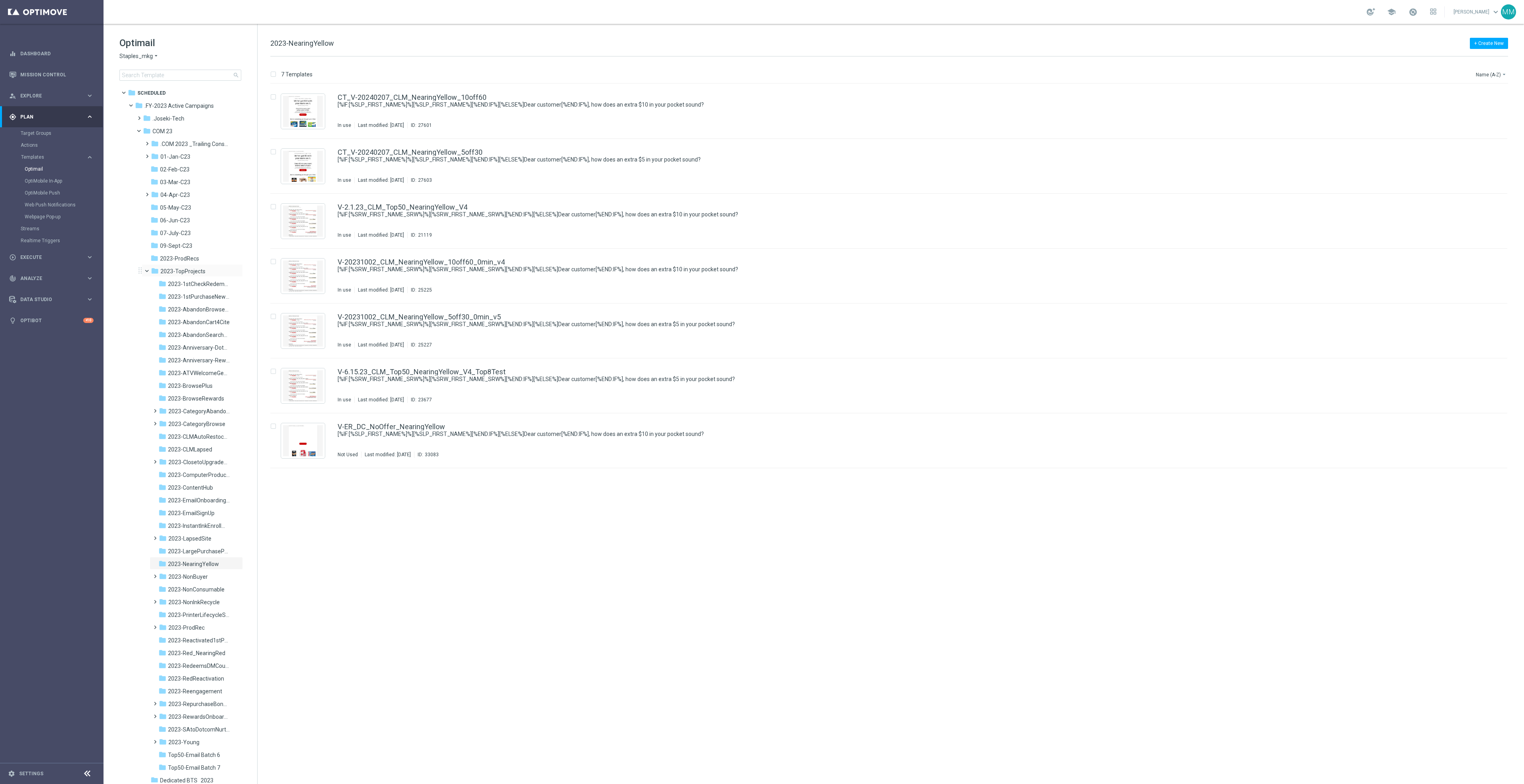
click at [149, 271] on span at bounding box center [150, 269] width 3 height 4
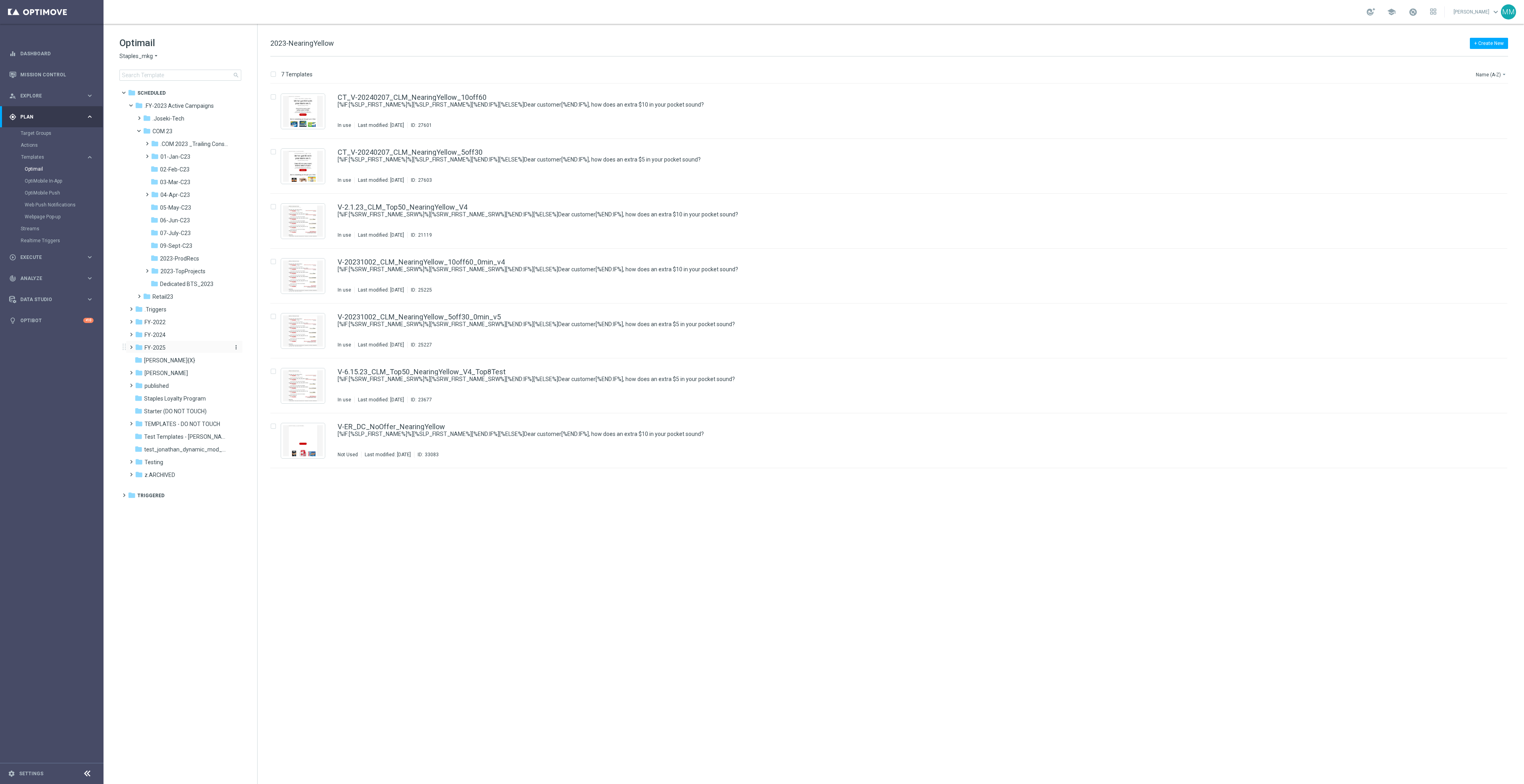
click at [174, 348] on div "folder FY-2025" at bounding box center [181, 348] width 92 height 9
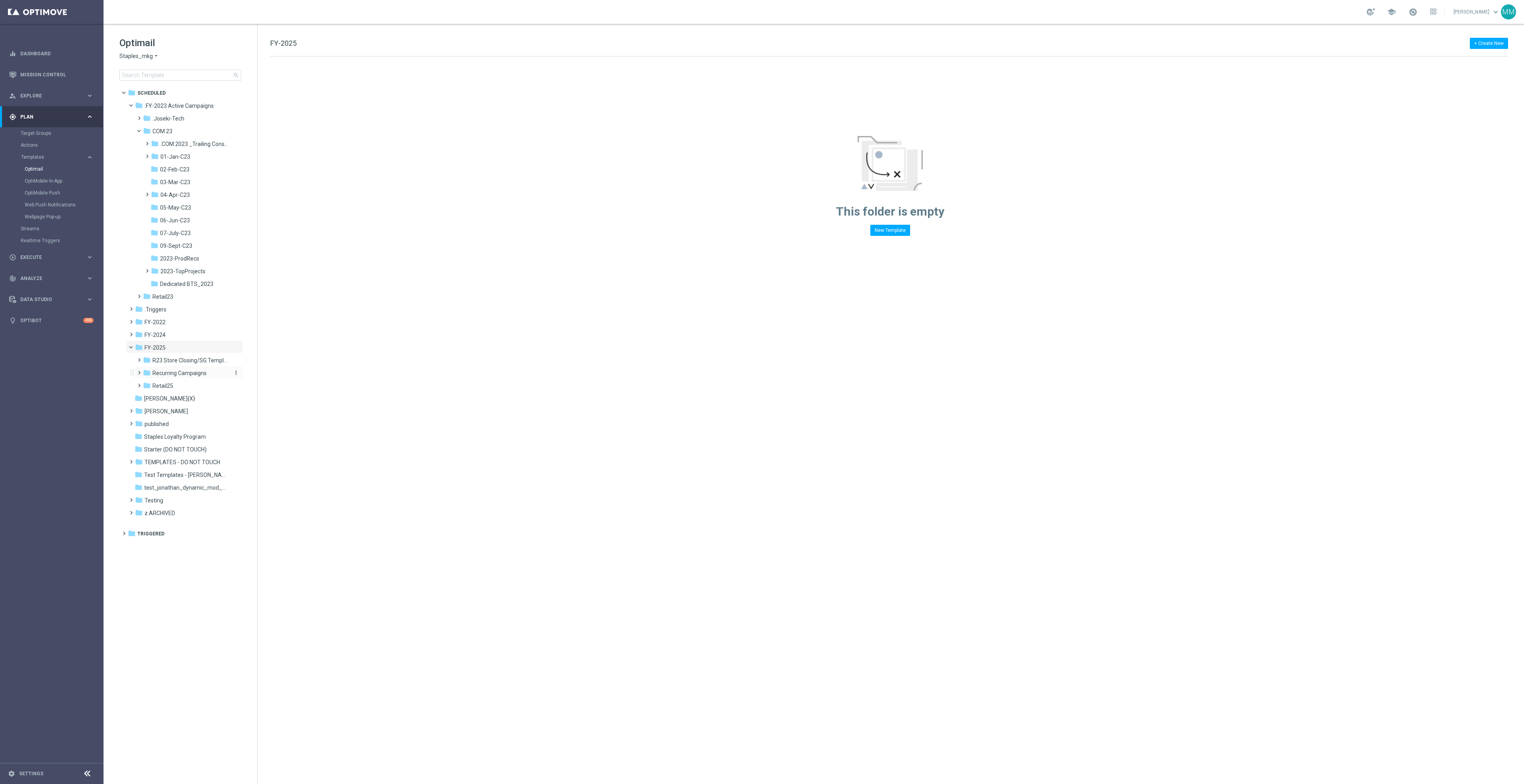
click at [188, 375] on span "Recurring Campaigns" at bounding box center [179, 373] width 54 height 7
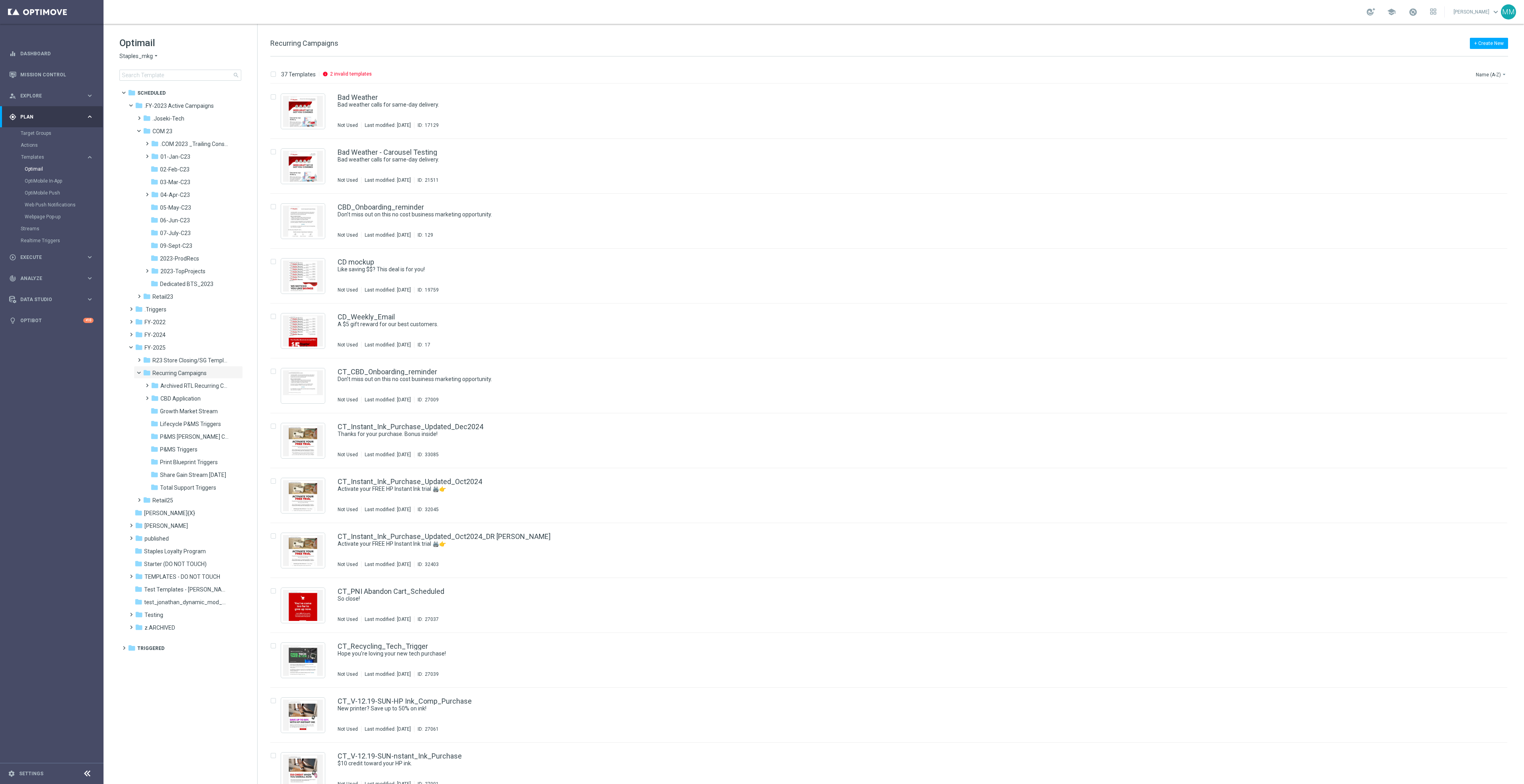
click at [188, 375] on span "Recurring Campaigns" at bounding box center [179, 373] width 54 height 7
click at [191, 146] on span ".COM 2023 _Trailing Consumables" at bounding box center [195, 144] width 68 height 7
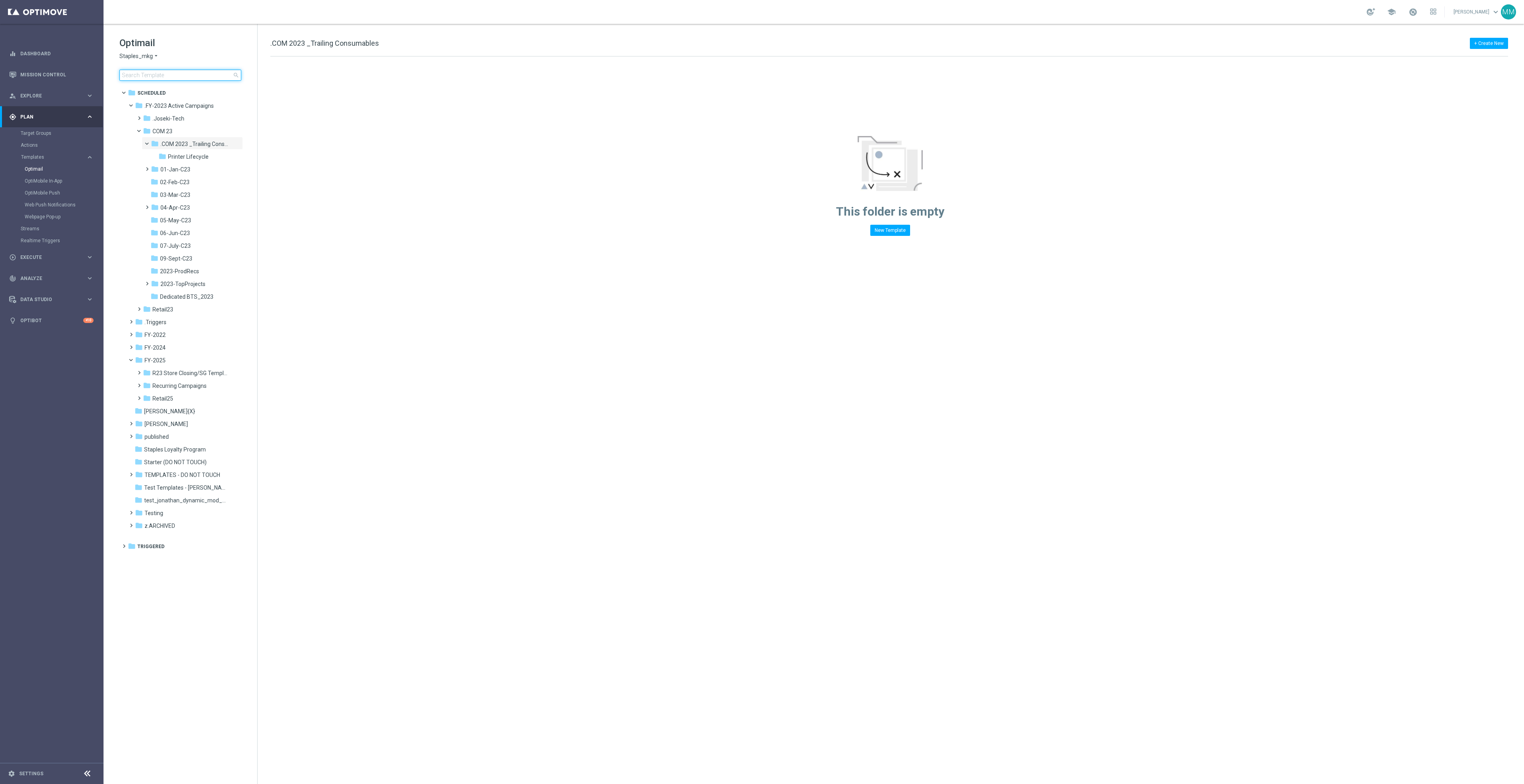
click at [201, 75] on input at bounding box center [180, 75] width 122 height 11
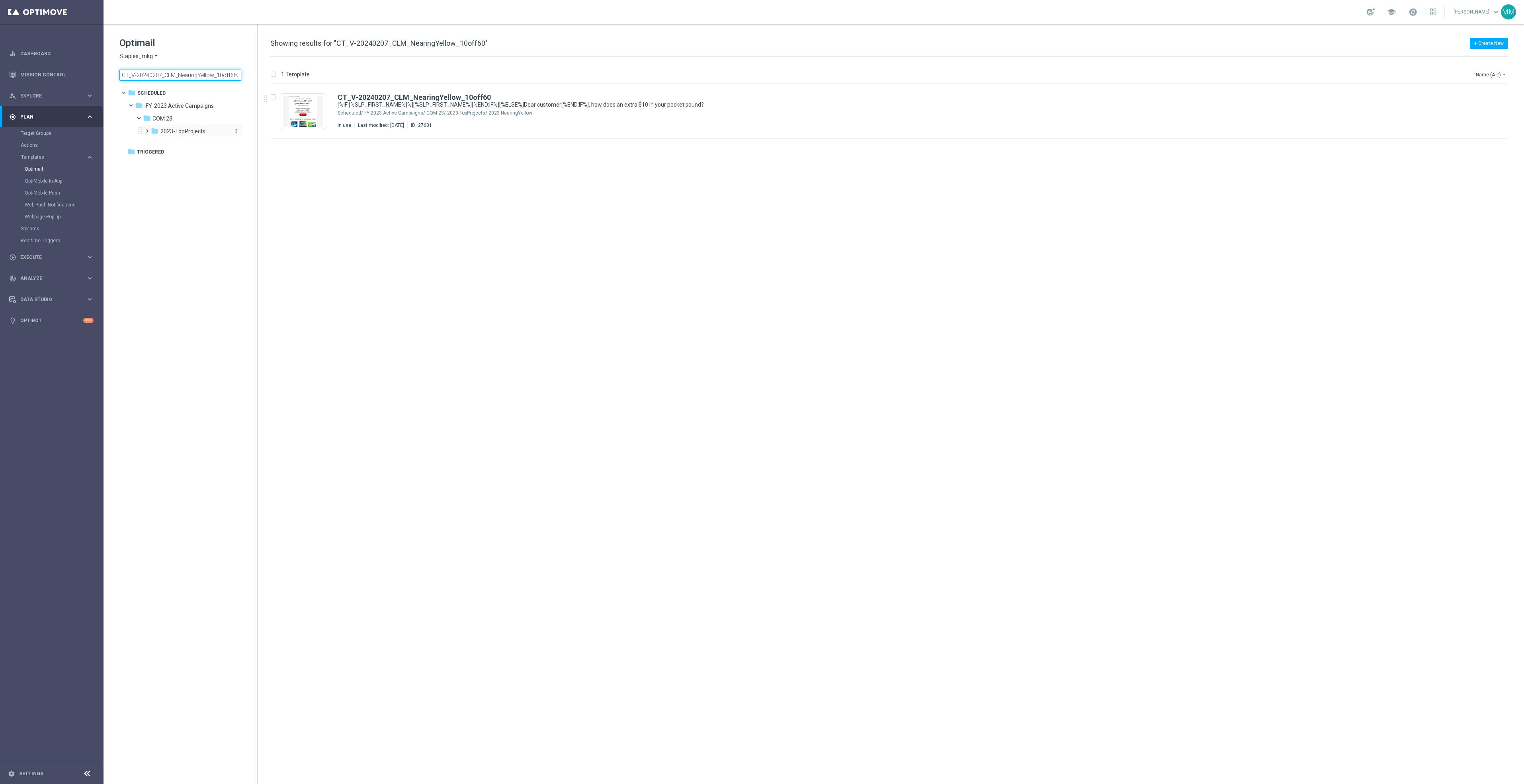
type input "CT_V-20240207_CLM_NearingYellow_10off60"
click at [196, 128] on span "2023-TopProjects" at bounding box center [183, 131] width 45 height 7
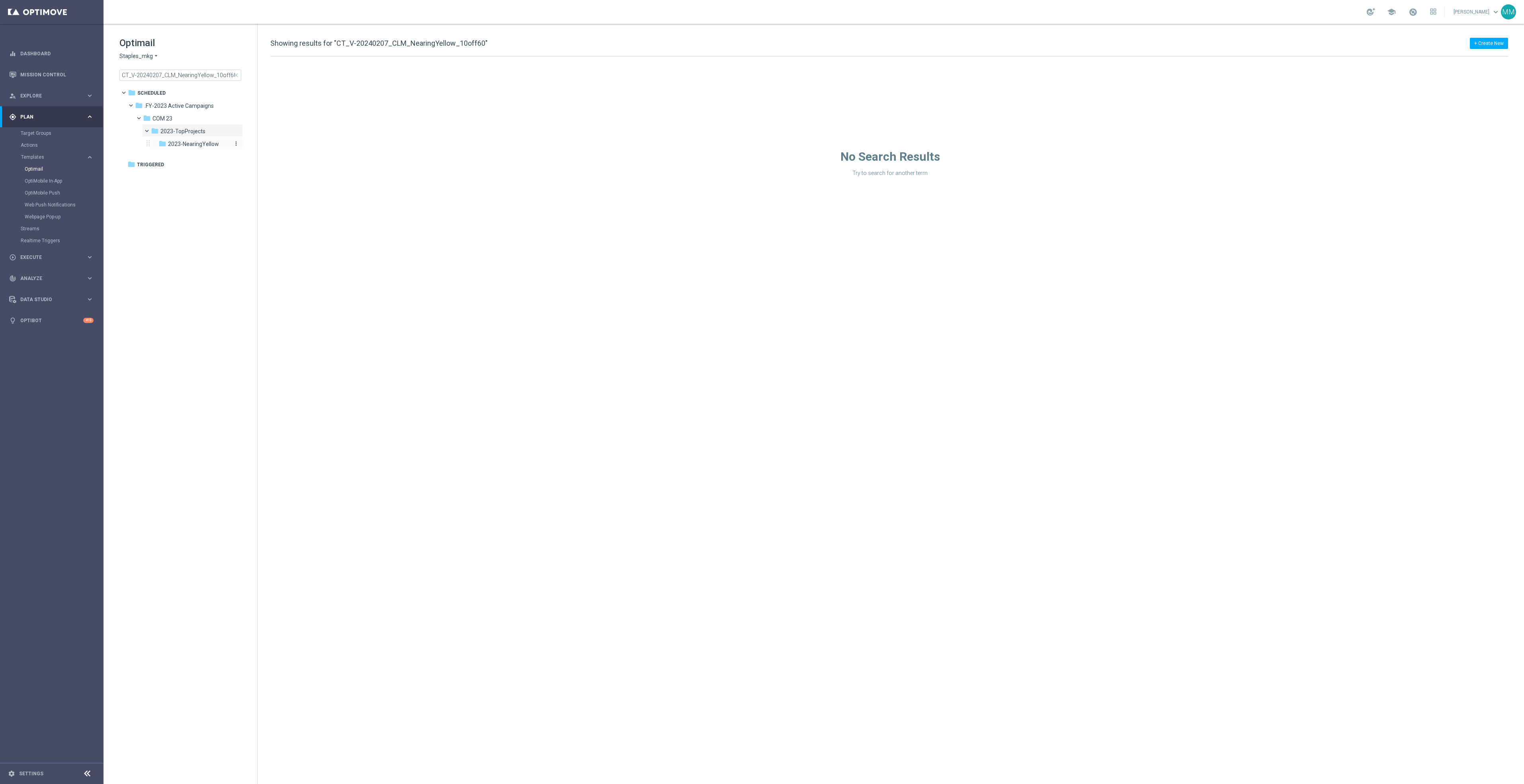
click at [206, 148] on div "folder 2023-NearingYellow" at bounding box center [194, 144] width 72 height 9
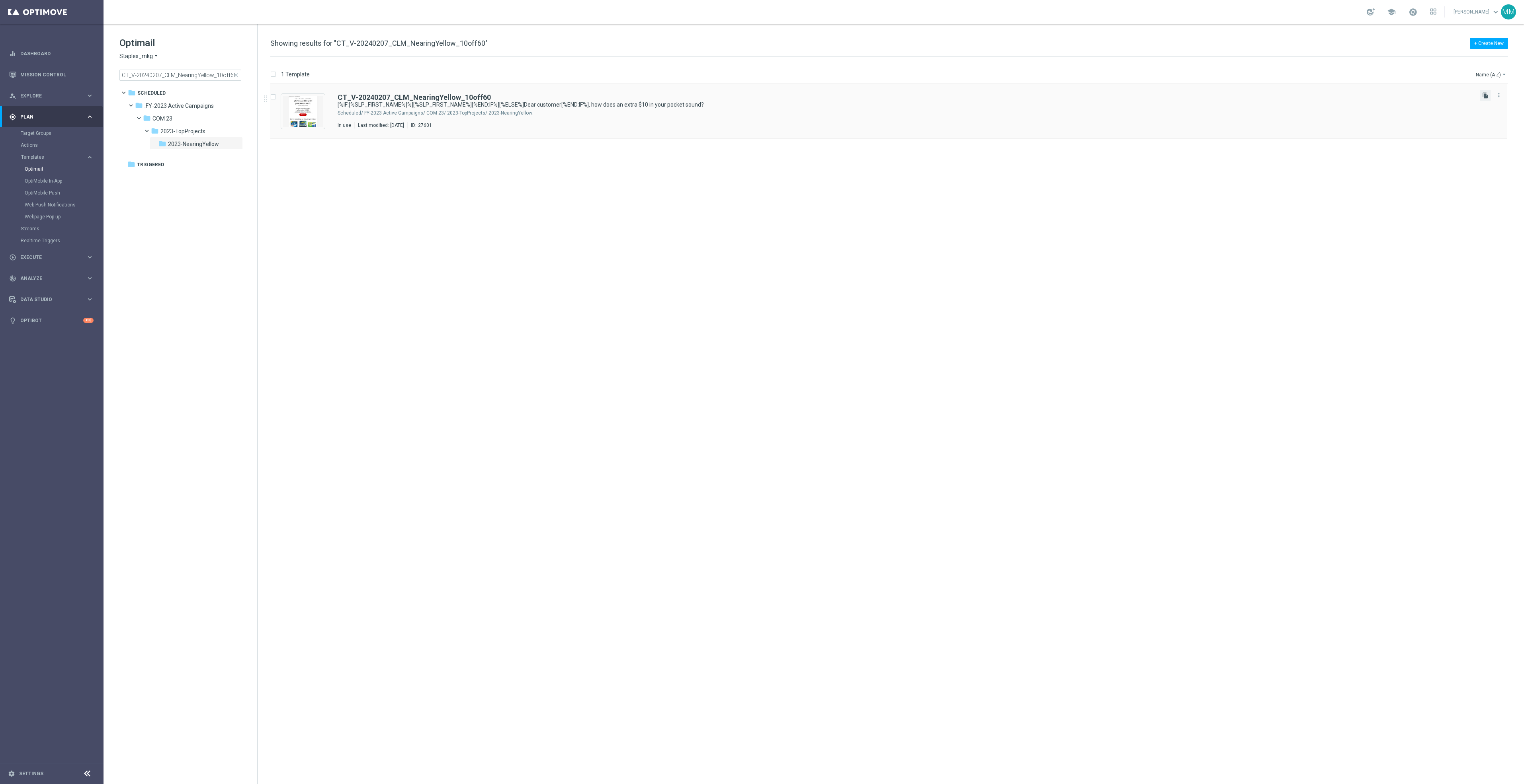
click at [1486, 95] on icon "file_copy" at bounding box center [1485, 95] width 6 height 6
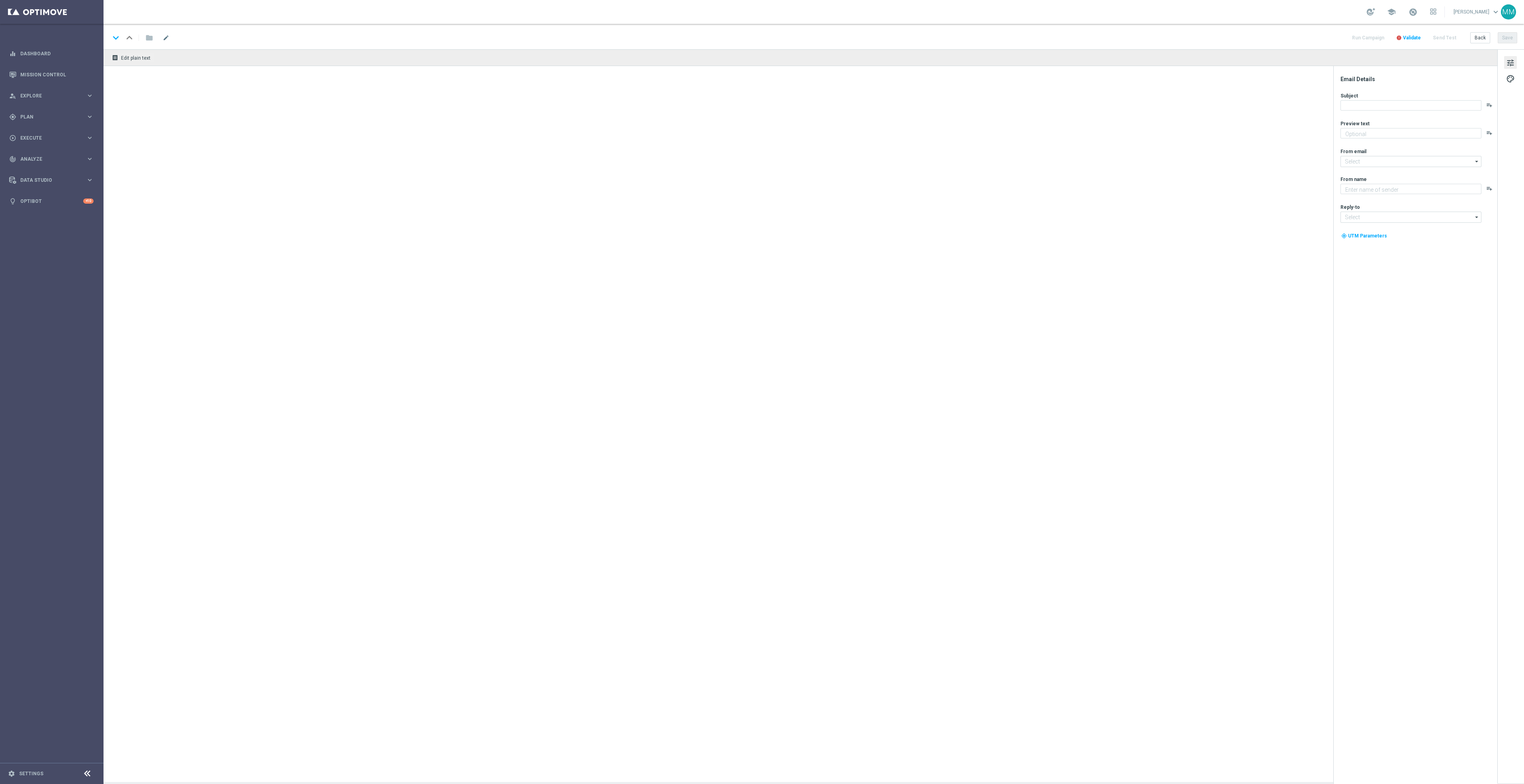
type input "CT_V-20240207_CLM_NearingYellow_10off60(1)"
type textarea "Come shop again and score this EXCLUSIVE offer."
type textarea "Staples"
type input "[EMAIL_ADDRESS][DOMAIN_NAME]"
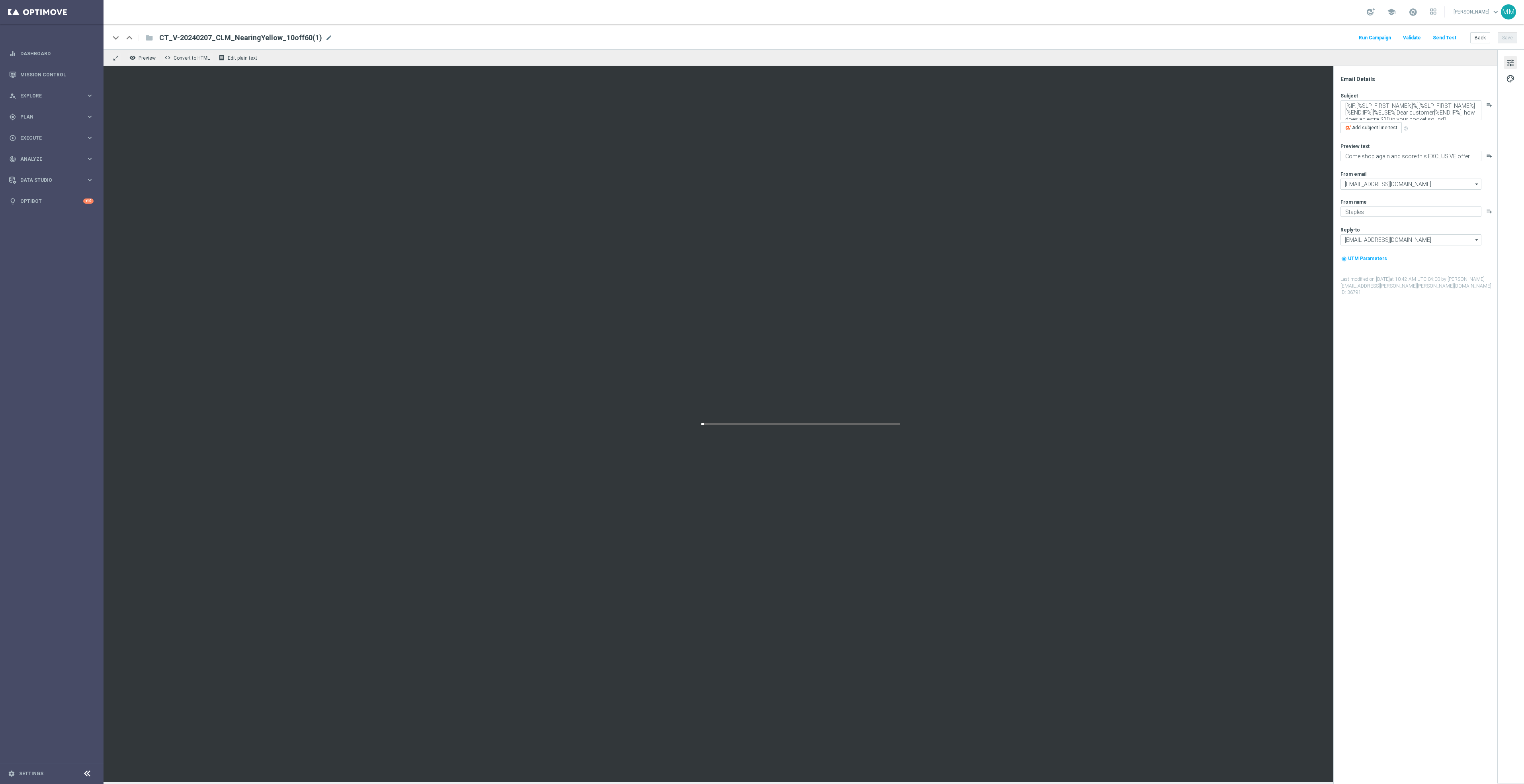
click at [321, 31] on div "keyboard_arrow_down keyboard_arrow_up folder CT_V-20240207_CLM_NearingYellow_10…" at bounding box center [814, 37] width 1421 height 26
click at [325, 40] on span "mode_edit" at bounding box center [329, 38] width 7 height 7
click at [188, 38] on input "CT_V-20240207_CLM_NearingYellow_10off60" at bounding box center [258, 38] width 198 height 11
drag, startPoint x: 202, startPoint y: 36, endPoint x: 189, endPoint y: 37, distance: 13.0
click at [189, 37] on input "CT_V-20250207_CLM_NearingYellow_10off60" at bounding box center [258, 38] width 198 height 11
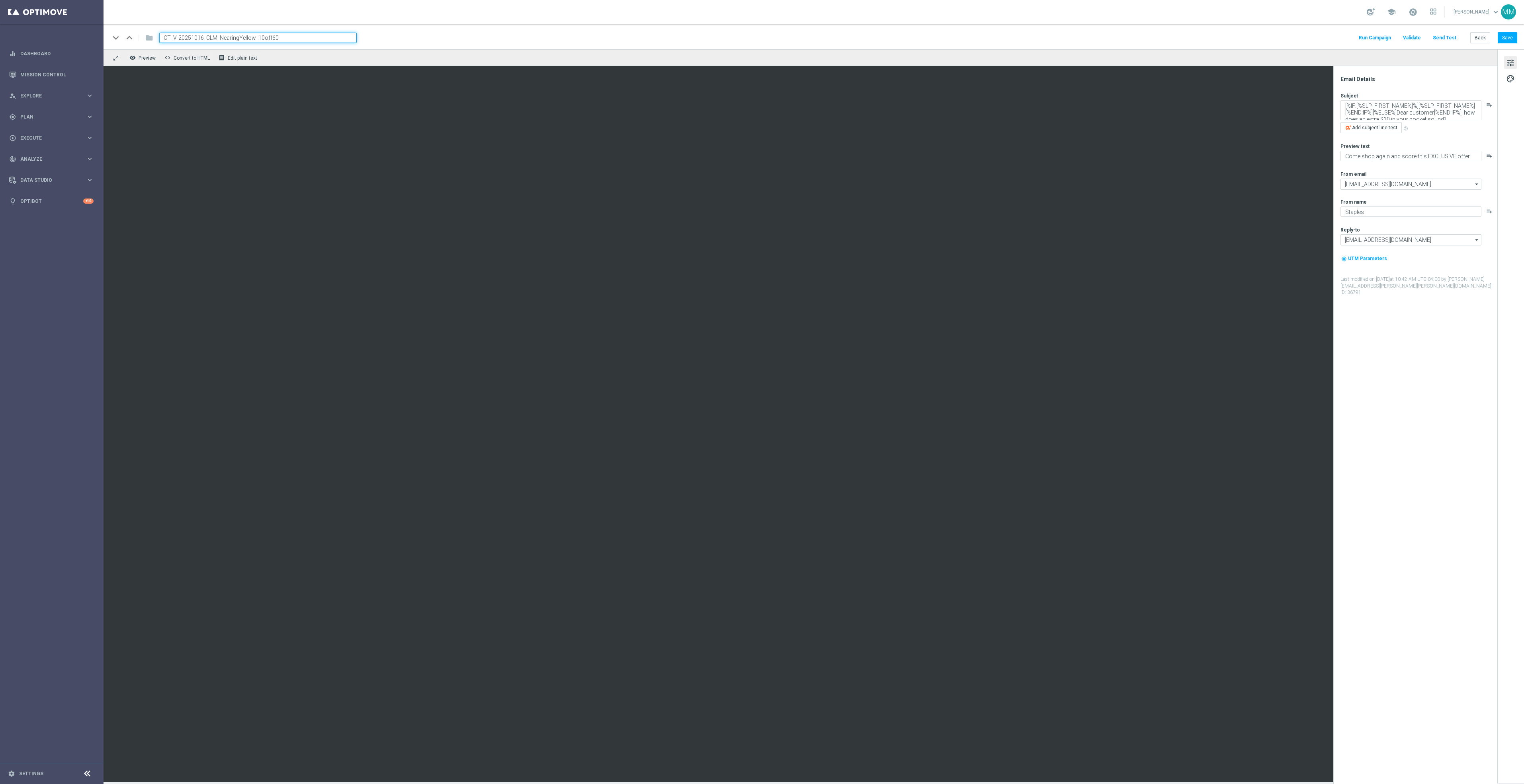
click at [284, 37] on input "CT_V-20251016_CLM_NearingYellow_10off60" at bounding box center [258, 38] width 198 height 11
type input "CT_V-20251016_CLM_NearingYellow_10off60_V1"
click at [1504, 38] on button "Save" at bounding box center [1507, 38] width 19 height 11
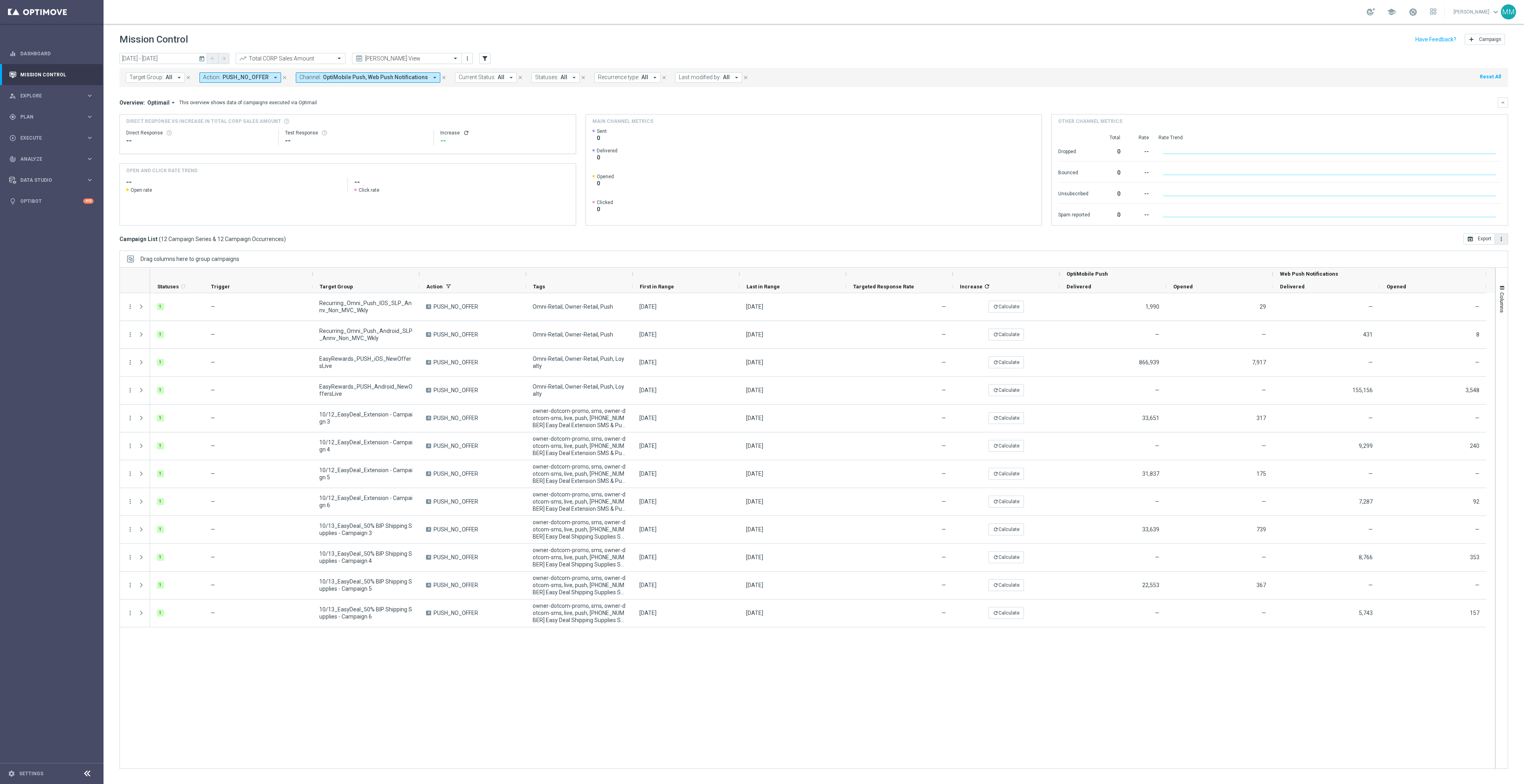
click at [1503, 243] on button "more_vert" at bounding box center [1501, 240] width 13 height 11
click at [1488, 255] on span "Export with occurrences" at bounding box center [1475, 253] width 53 height 6
click at [1145, 660] on div "1 — Recurring_Omni_Push_IOS_SLP_Annv_Non_MVC_Wkly A PUSH_NO_OFFER Omni-Retail, …" at bounding box center [822, 531] width 1345 height 476
click at [1506, 284] on button "Columns" at bounding box center [1501, 299] width 12 height 43
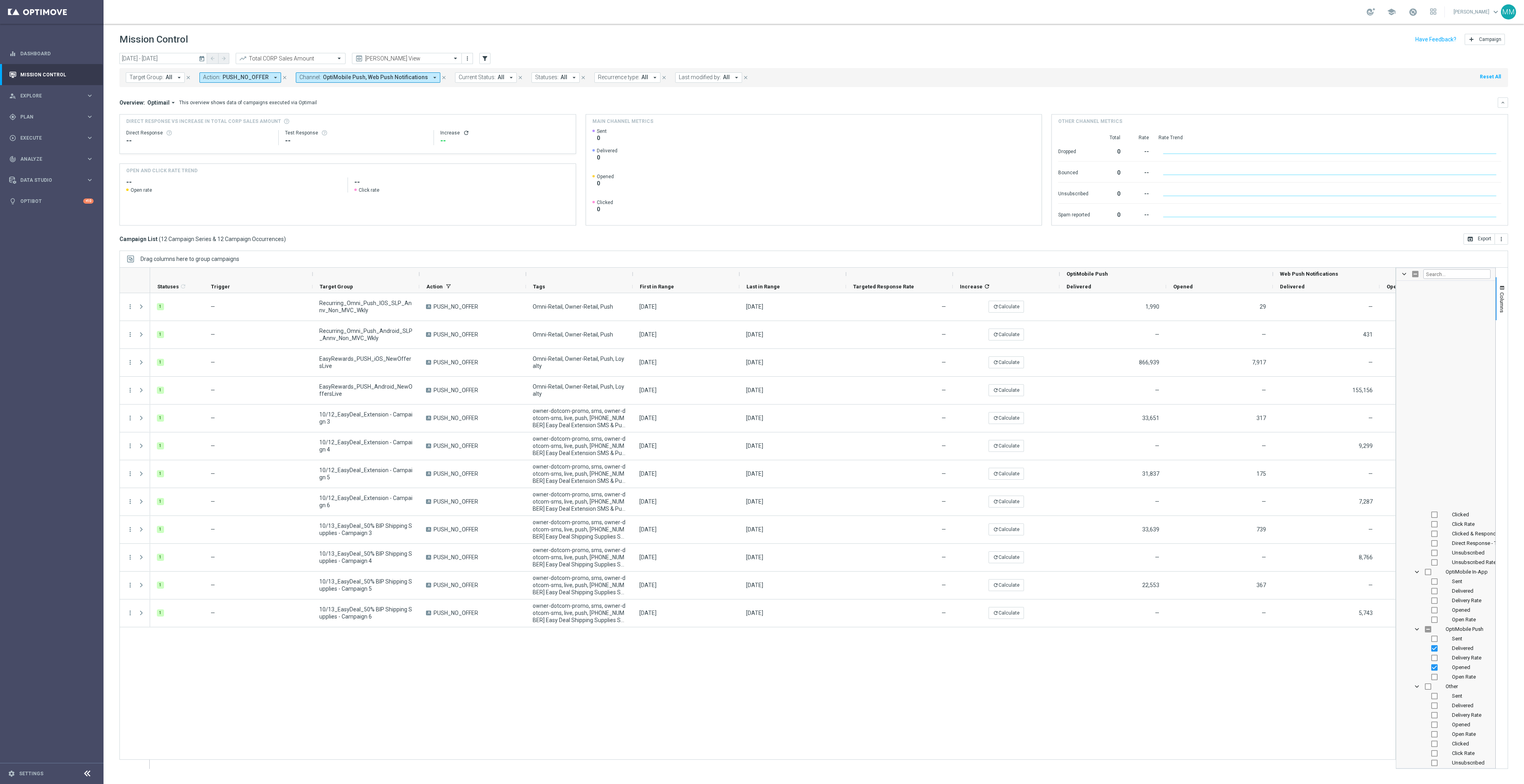
scroll to position [1731, 0]
click at [1434, 440] on input "Press SPACE to toggle visibility (hidden)" at bounding box center [1434, 438] width 6 height 6
checkbox input "true"
click at [1503, 282] on button "Columns" at bounding box center [1501, 299] width 12 height 43
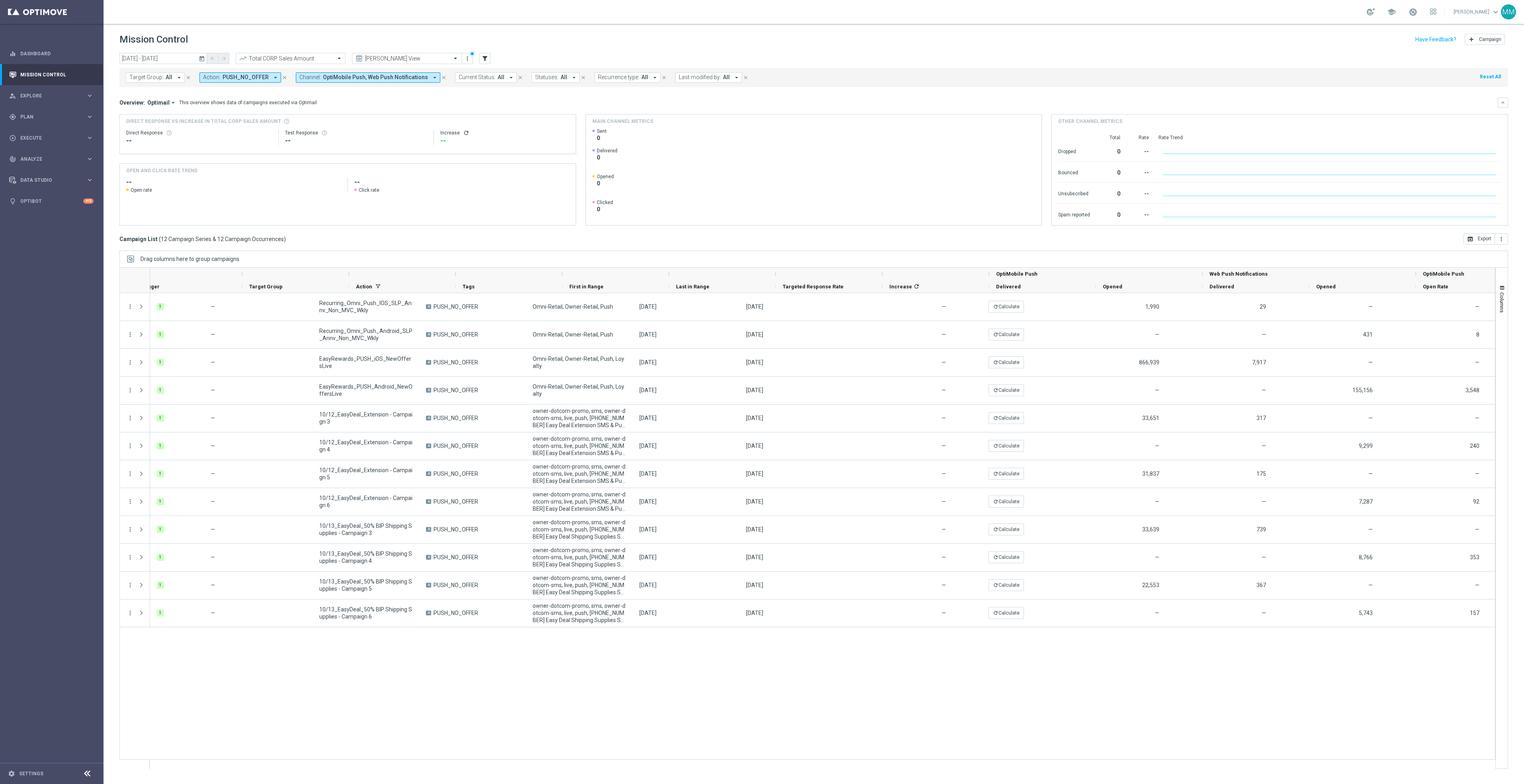
scroll to position [0, 70]
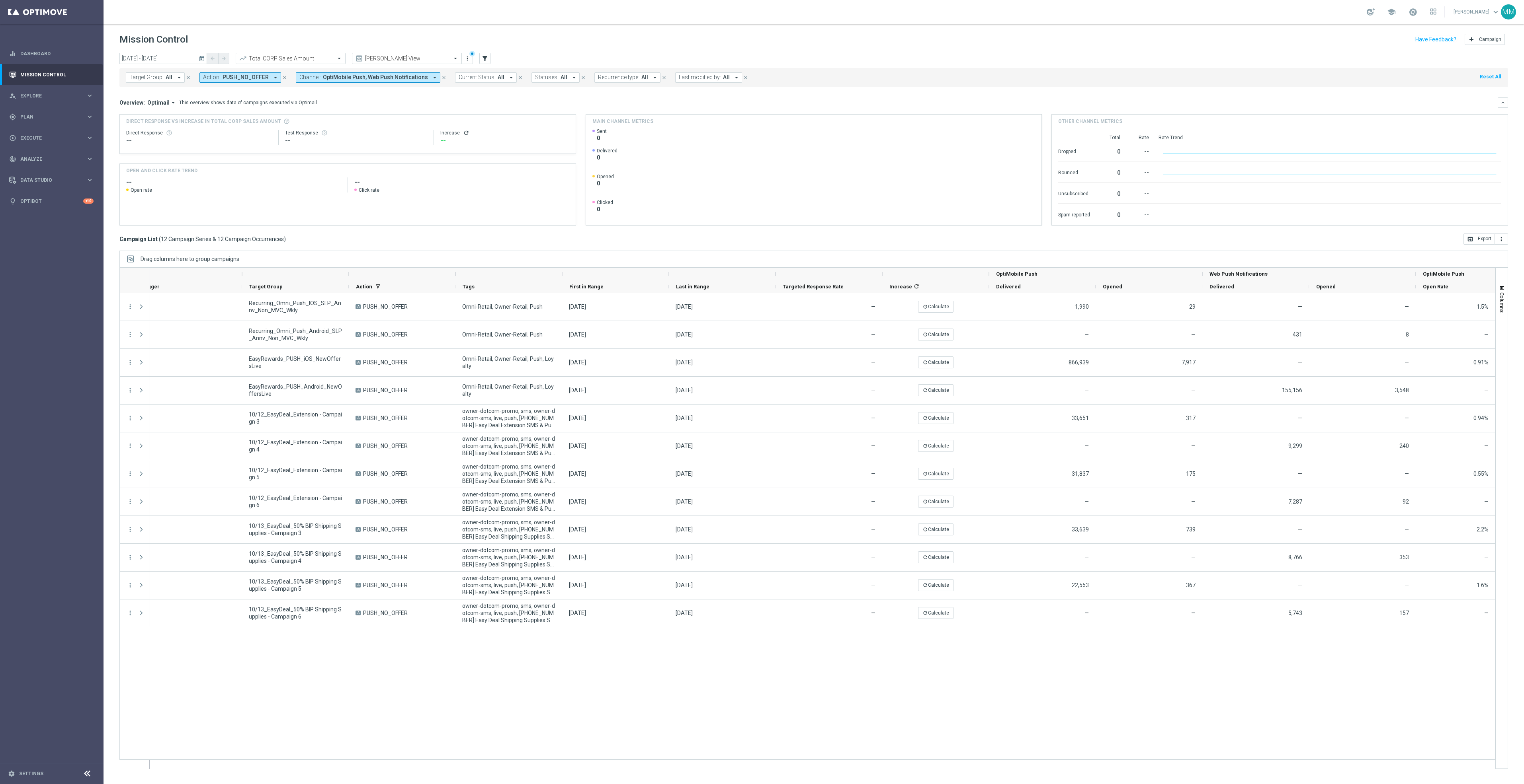
drag, startPoint x: 1405, startPoint y: 770, endPoint x: 1515, endPoint y: 764, distance: 110.2
click at [1515, 764] on div "today 12 Oct 2025 - 13 Oct 2025 arrow_back arrow_forward Total CORP Sales Amoun…" at bounding box center [814, 414] width 1421 height 724
click at [1501, 288] on span "button" at bounding box center [1502, 288] width 6 height 6
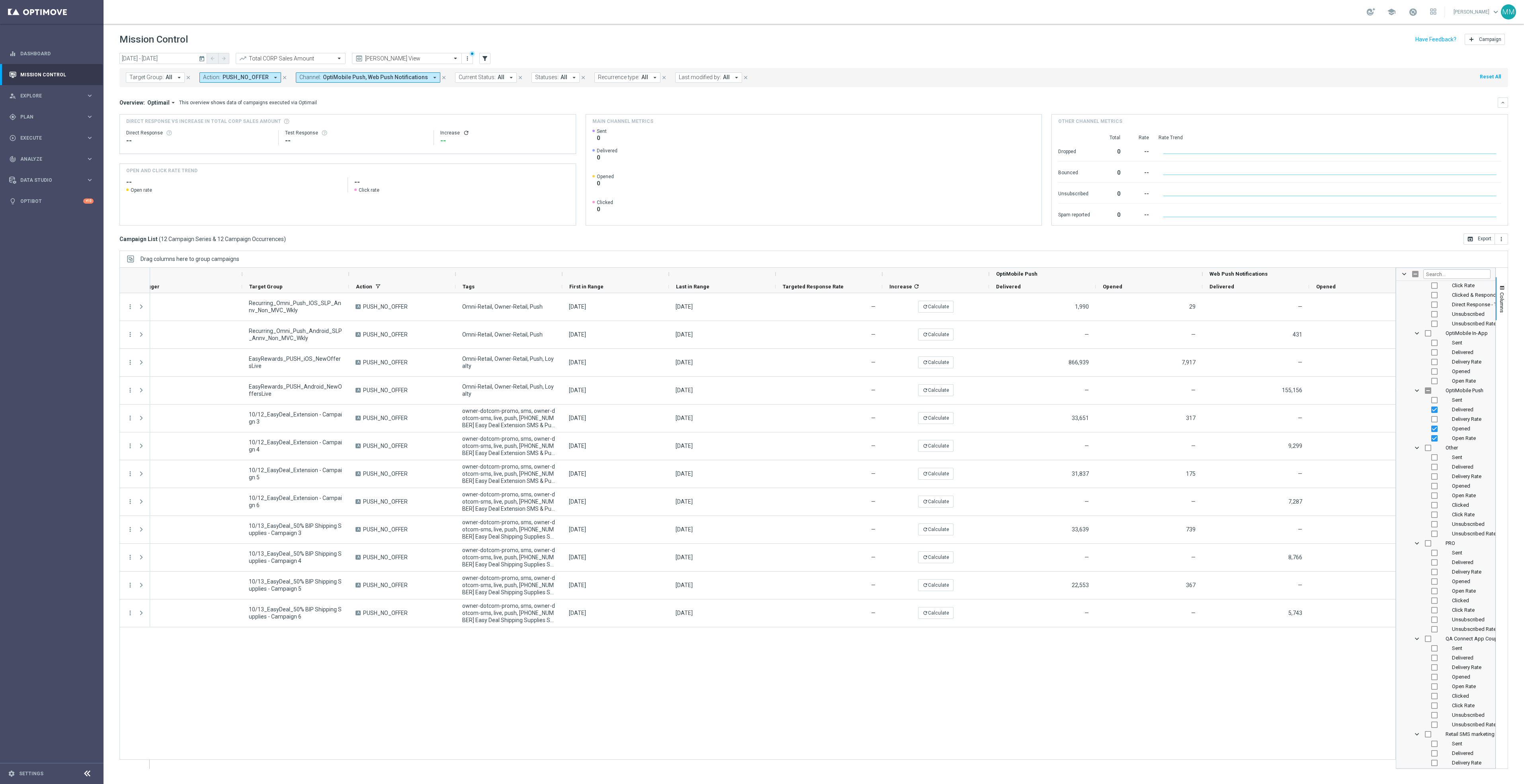
click at [1417, 228] on mini-dashboard "Overview: Optimail arrow_drop_down This overview shows data of campaigns execut…" at bounding box center [814, 161] width 1389 height 146
click at [1502, 237] on icon "more_vert" at bounding box center [1501, 239] width 6 height 6
click at [1482, 254] on span "Export with occurrences" at bounding box center [1475, 253] width 53 height 6
click at [1168, 720] on div "1 — Recurring_Omni_Push_IOS_SLP_Annv_Non_MVC_Wkly A PUSH_NO_OFFER Omni-Retail, …" at bounding box center [772, 531] width 1245 height 476
click at [1502, 281] on button "Columns" at bounding box center [1501, 299] width 12 height 43
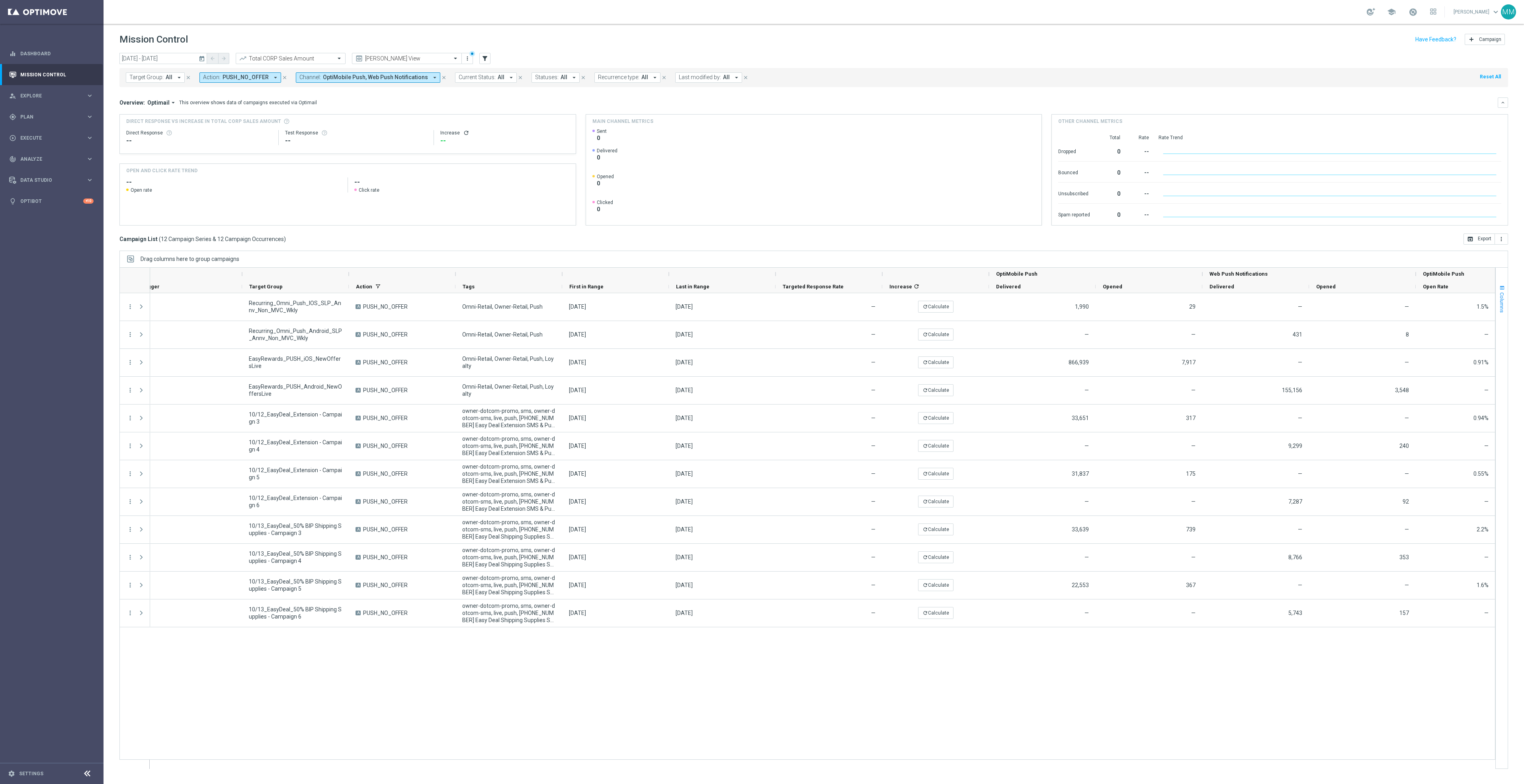
click at [1506, 300] on button "Columns" at bounding box center [1501, 299] width 12 height 43
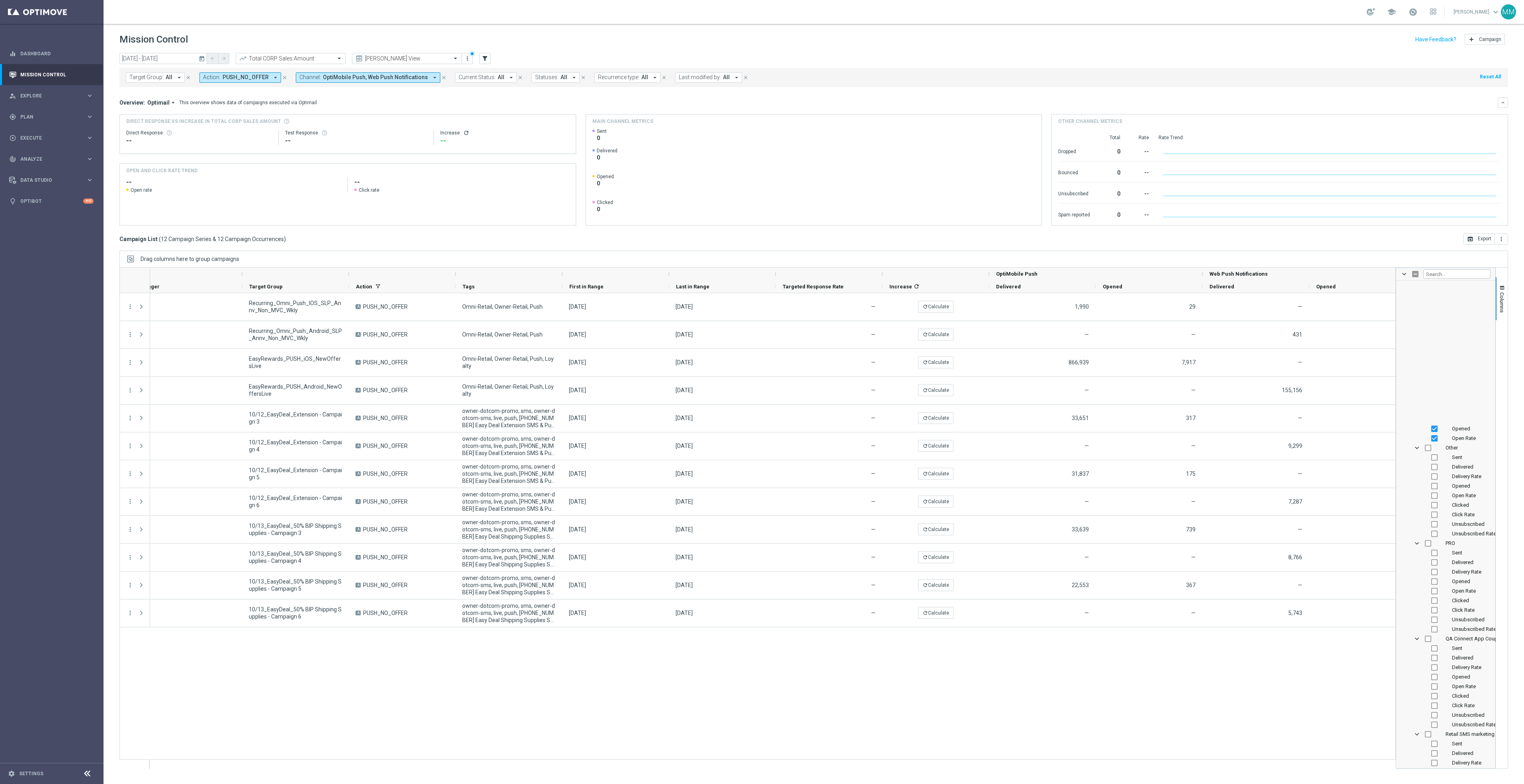
scroll to position [1963, 0]
click at [1456, 741] on span "Open Rate" at bounding box center [1464, 742] width 24 height 6
checkbox input "true"
click at [1504, 291] on span "button" at bounding box center [1502, 288] width 6 height 6
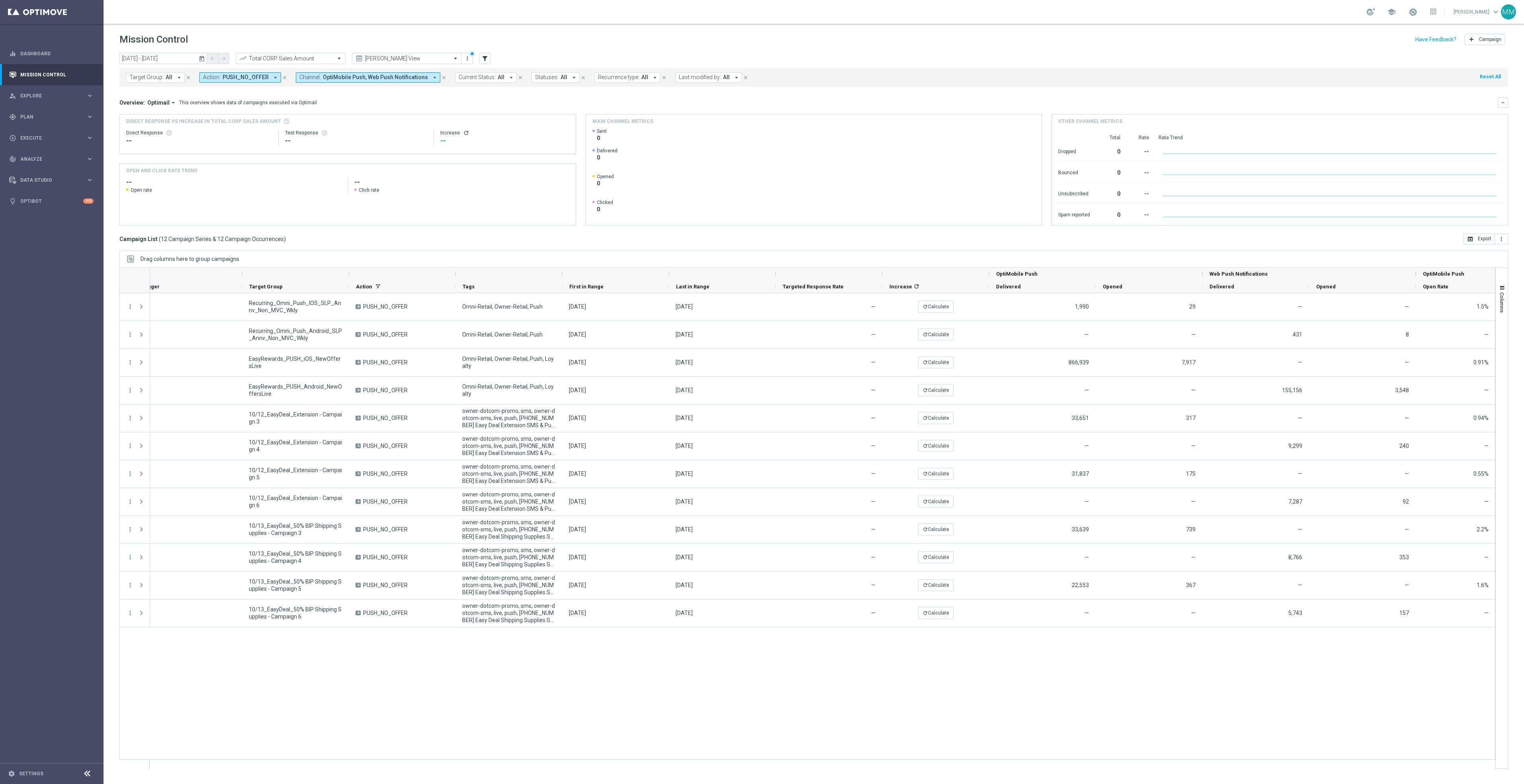
scroll to position [0, 150]
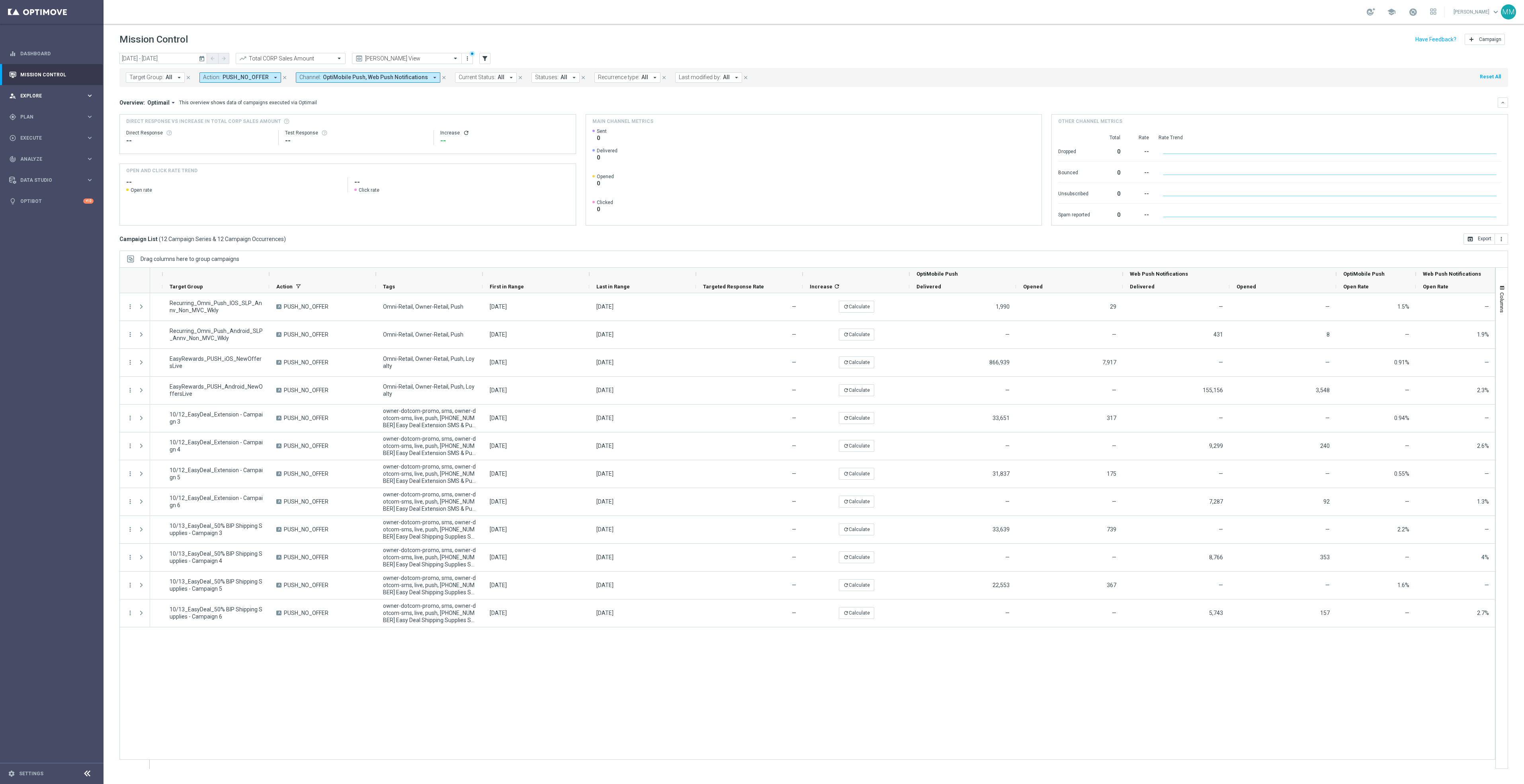
click at [58, 100] on div "person_search Explore keyboard_arrow_right" at bounding box center [51, 96] width 102 height 21
click at [50, 211] on span "Plan" at bounding box center [53, 213] width 65 height 5
click at [43, 134] on link "Target Groups" at bounding box center [51, 133] width 62 height 6
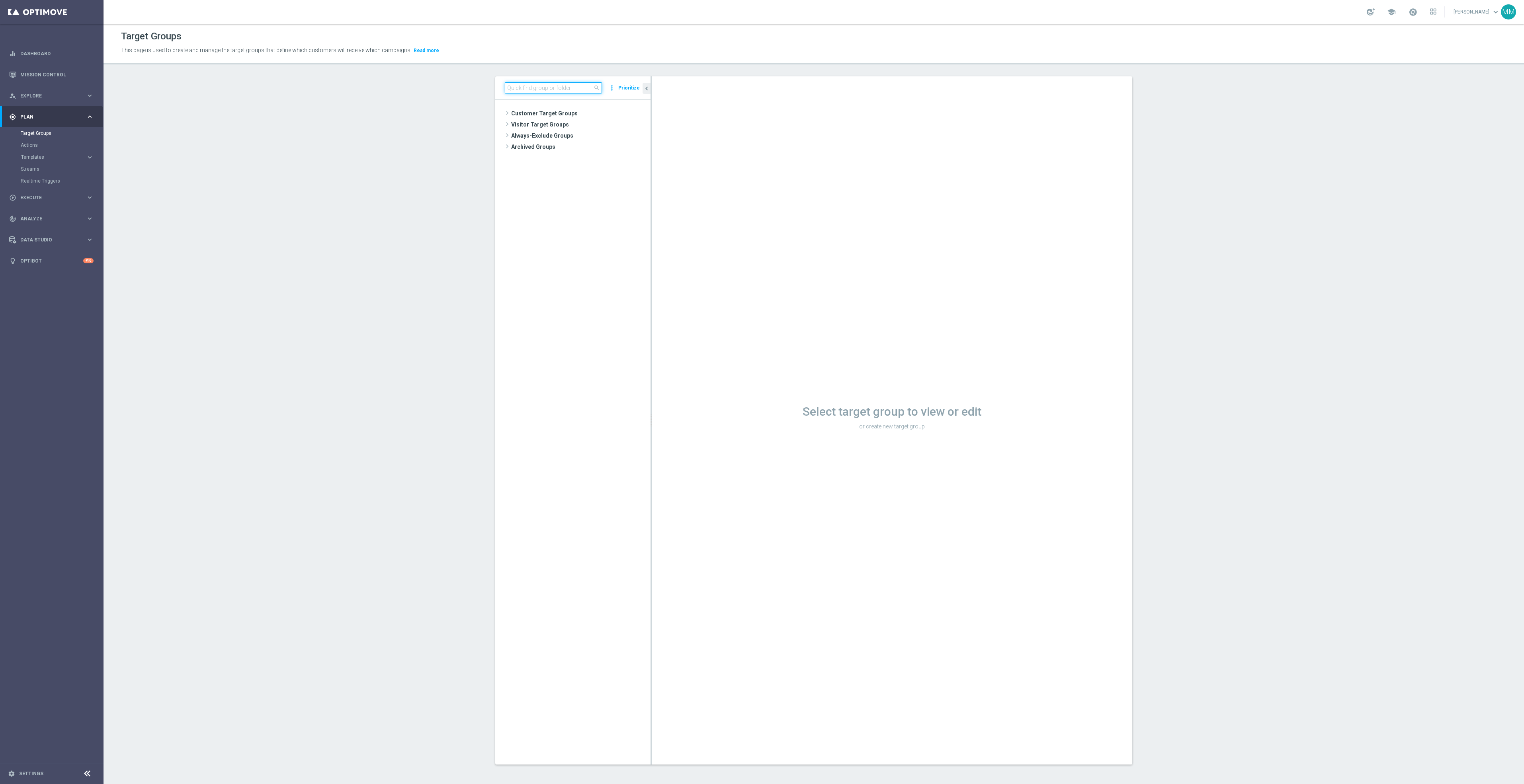
click at [578, 89] on input at bounding box center [553, 88] width 97 height 11
click at [598, 152] on div "insert_drive_file 20251030_PUSH_IOS _JanSan_K-cups$99.99" at bounding box center [583, 158] width 97 height 11
click at [602, 146] on span "20251030_PUSH_Android_K-cups$99.99" at bounding box center [587, 148] width 89 height 7
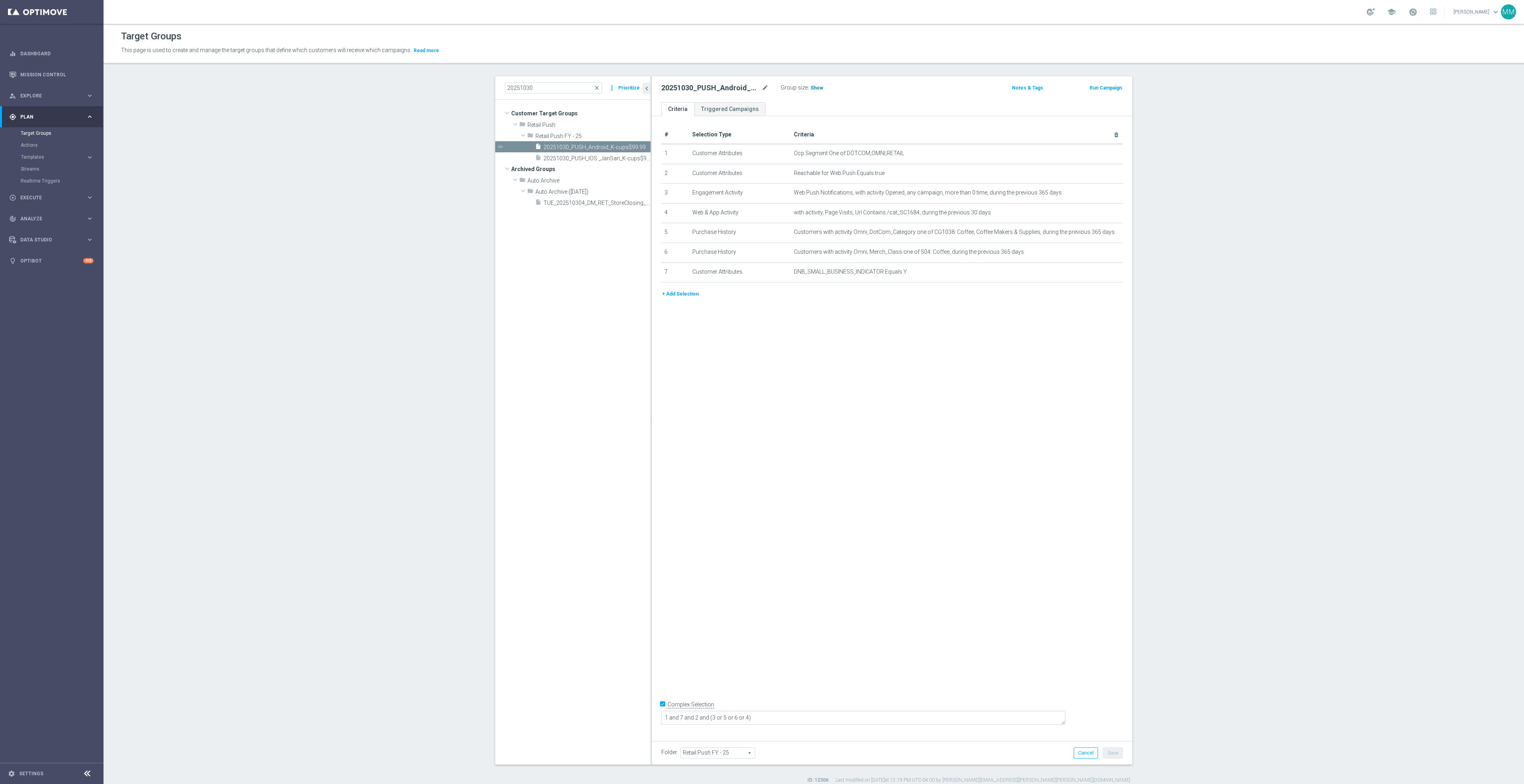
click at [813, 88] on span "Show" at bounding box center [817, 88] width 13 height 6
click at [545, 87] on input "20251030" at bounding box center [553, 88] width 97 height 11
type input "20251029"
click at [612, 161] on span "20251029_PUSH_Android_L1_PrintSMB" at bounding box center [587, 159] width 89 height 7
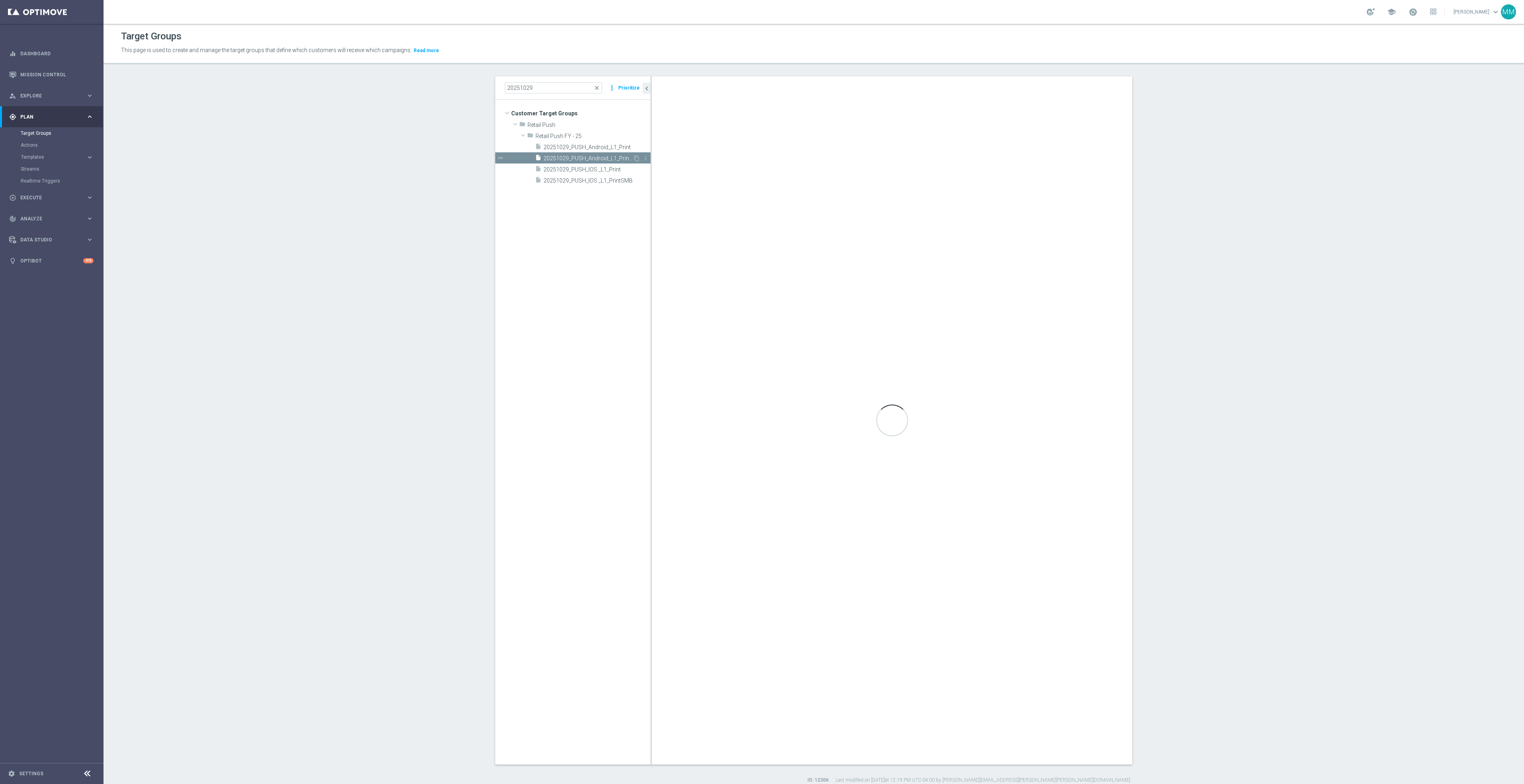
checkbox input "false"
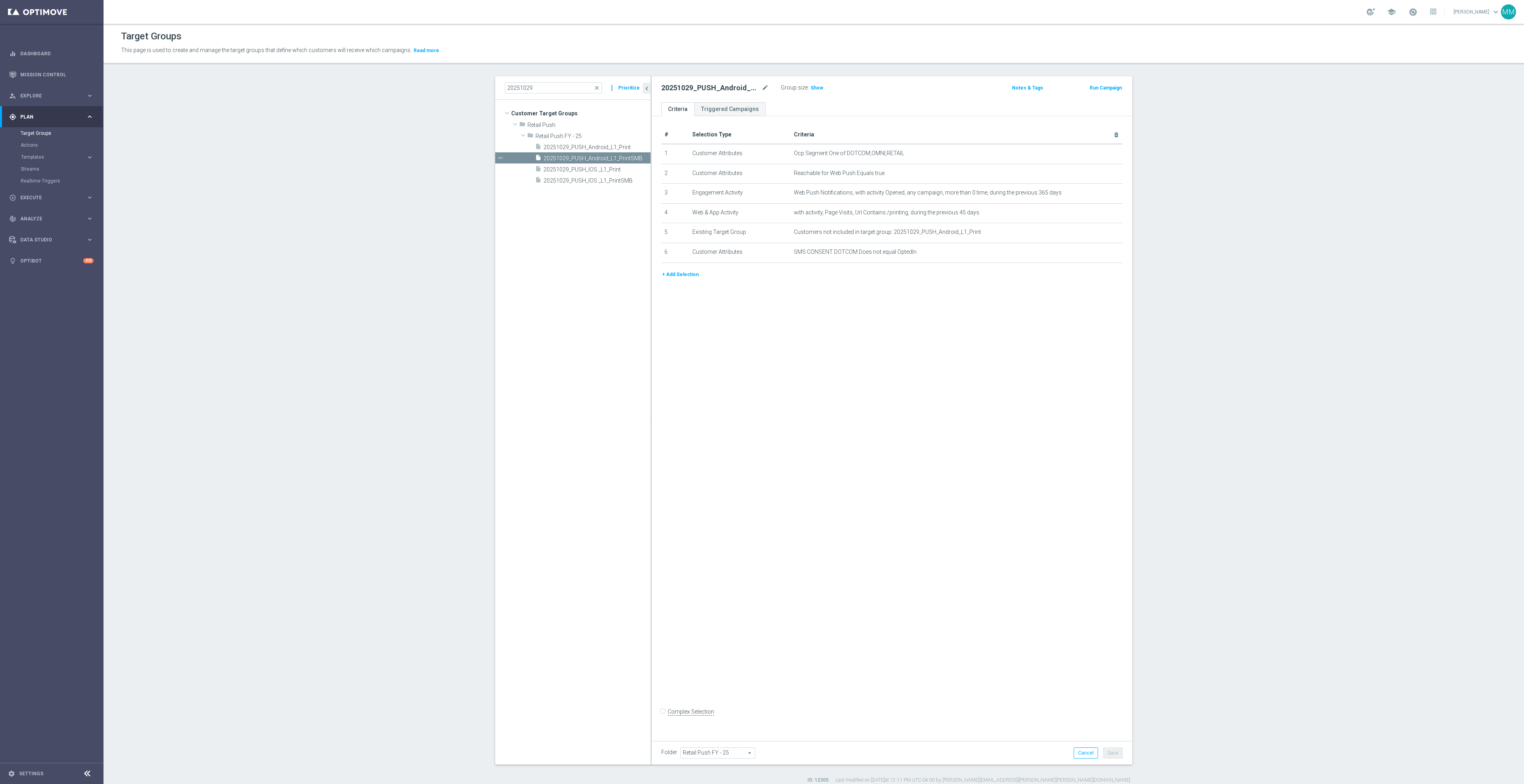
click at [675, 274] on button "+ Add Selection" at bounding box center [681, 274] width 38 height 9
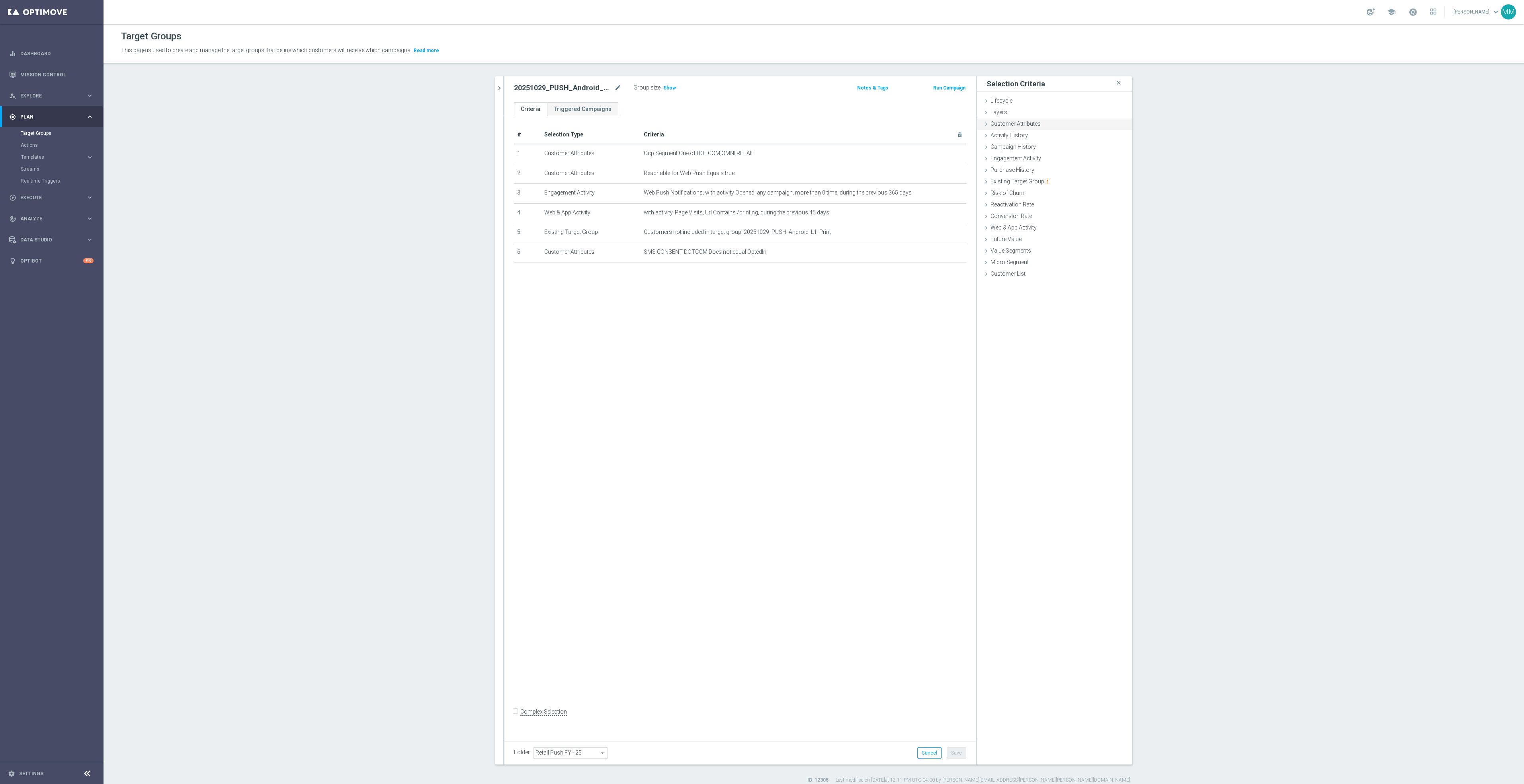
click at [1042, 122] on div "Customer Attributes done" at bounding box center [1055, 124] width 155 height 12
click at [1023, 315] on span "Web & App Activity" at bounding box center [1013, 318] width 46 height 6
click at [1074, 277] on span "Any Activity" at bounding box center [1085, 276] width 71 height 11
click at [1016, 280] on label "Activity type" at bounding box center [1013, 276] width 60 height 10
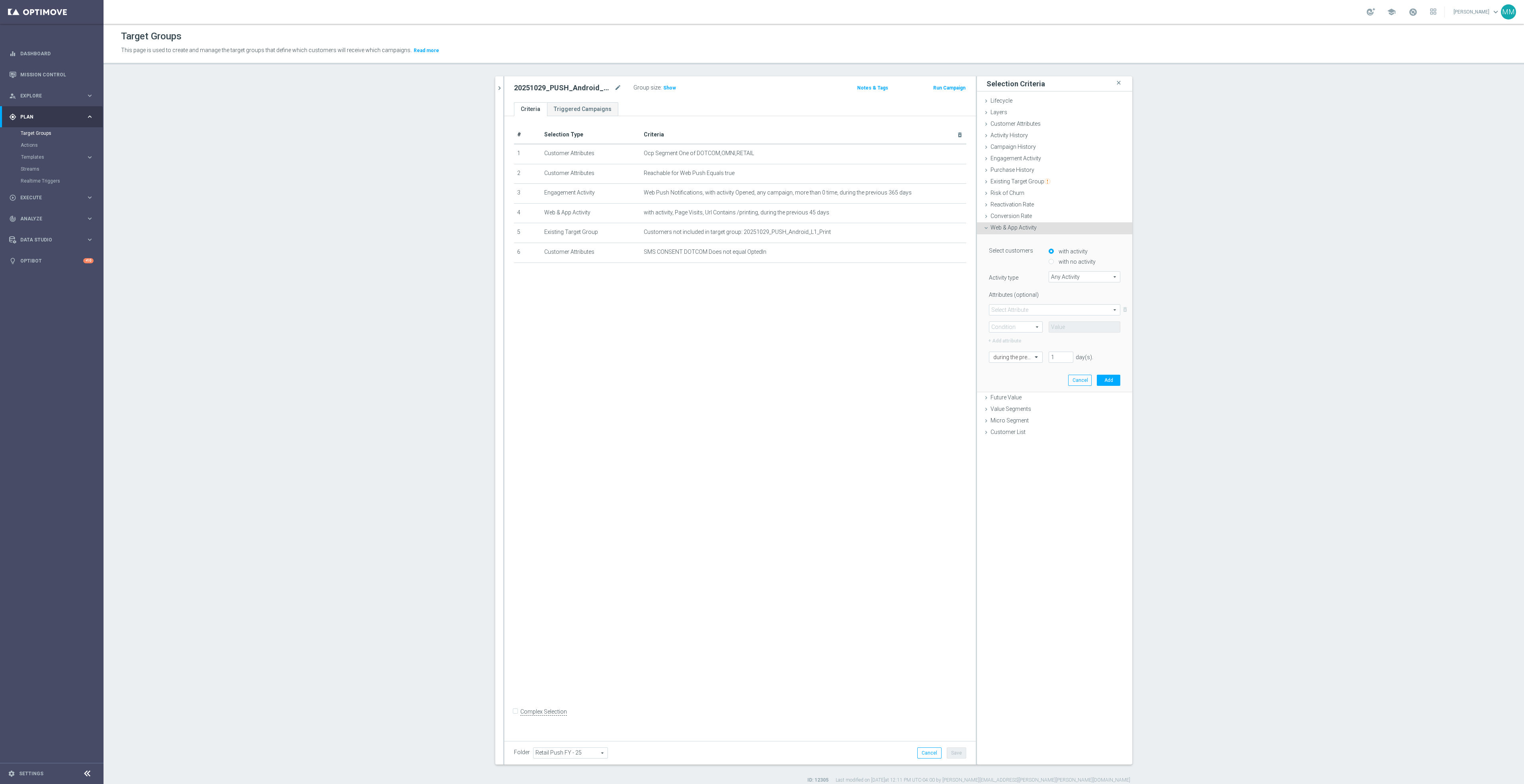
click at [1006, 344] on div "+ Add attribute" at bounding box center [1055, 340] width 144 height 11
click at [1070, 275] on span "Any Activity" at bounding box center [1085, 276] width 71 height 11
click at [1067, 299] on span "Page Visits" at bounding box center [1085, 299] width 64 height 6
type input "Page Visits"
click at [1040, 313] on span at bounding box center [1055, 310] width 131 height 11
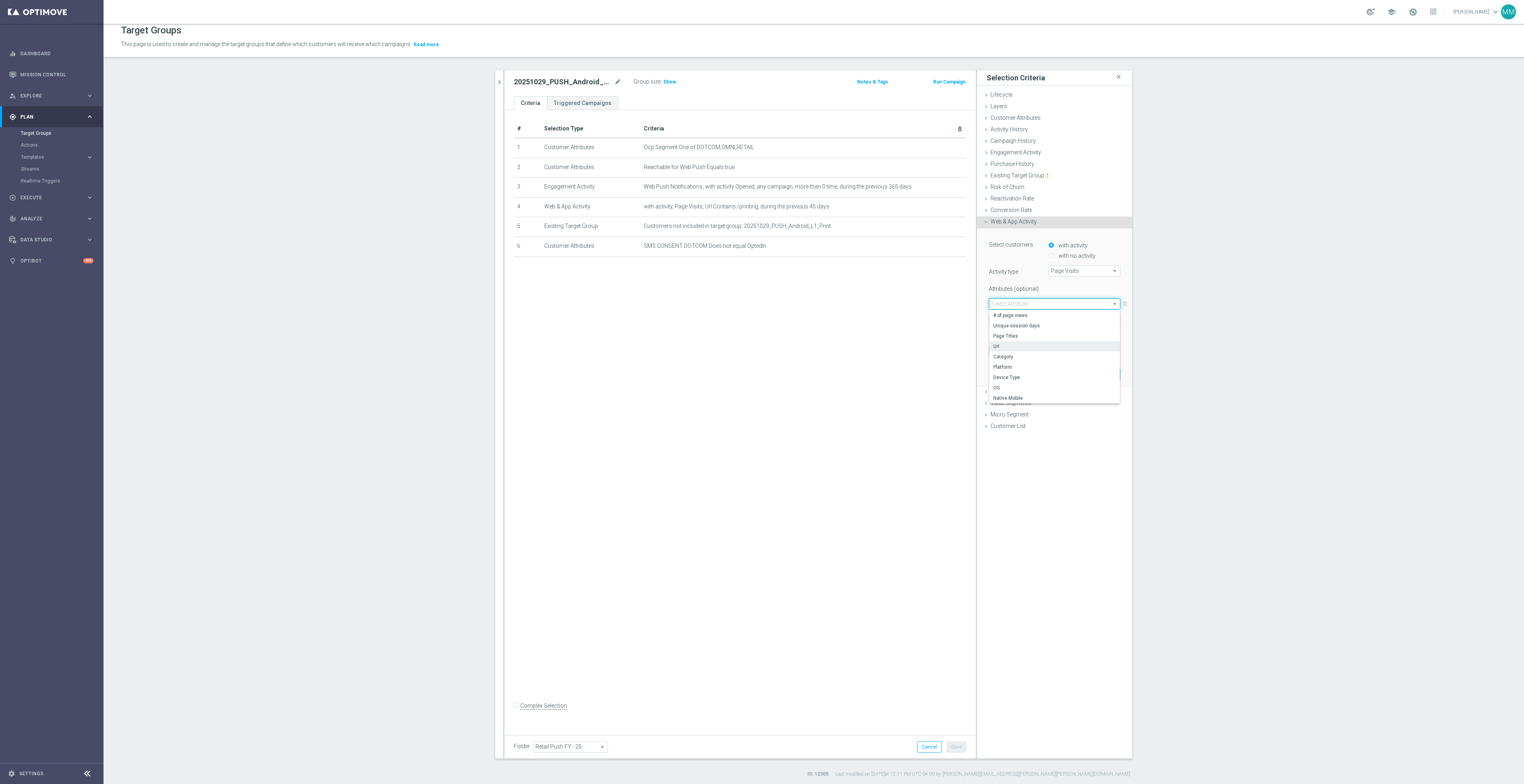
scroll to position [8, 0]
click at [1025, 343] on span "Url" at bounding box center [1055, 345] width 122 height 6
type input "Url"
click at [1012, 319] on span at bounding box center [1016, 319] width 53 height 11
click at [1005, 392] on span "One of" at bounding box center [1016, 393] width 45 height 6
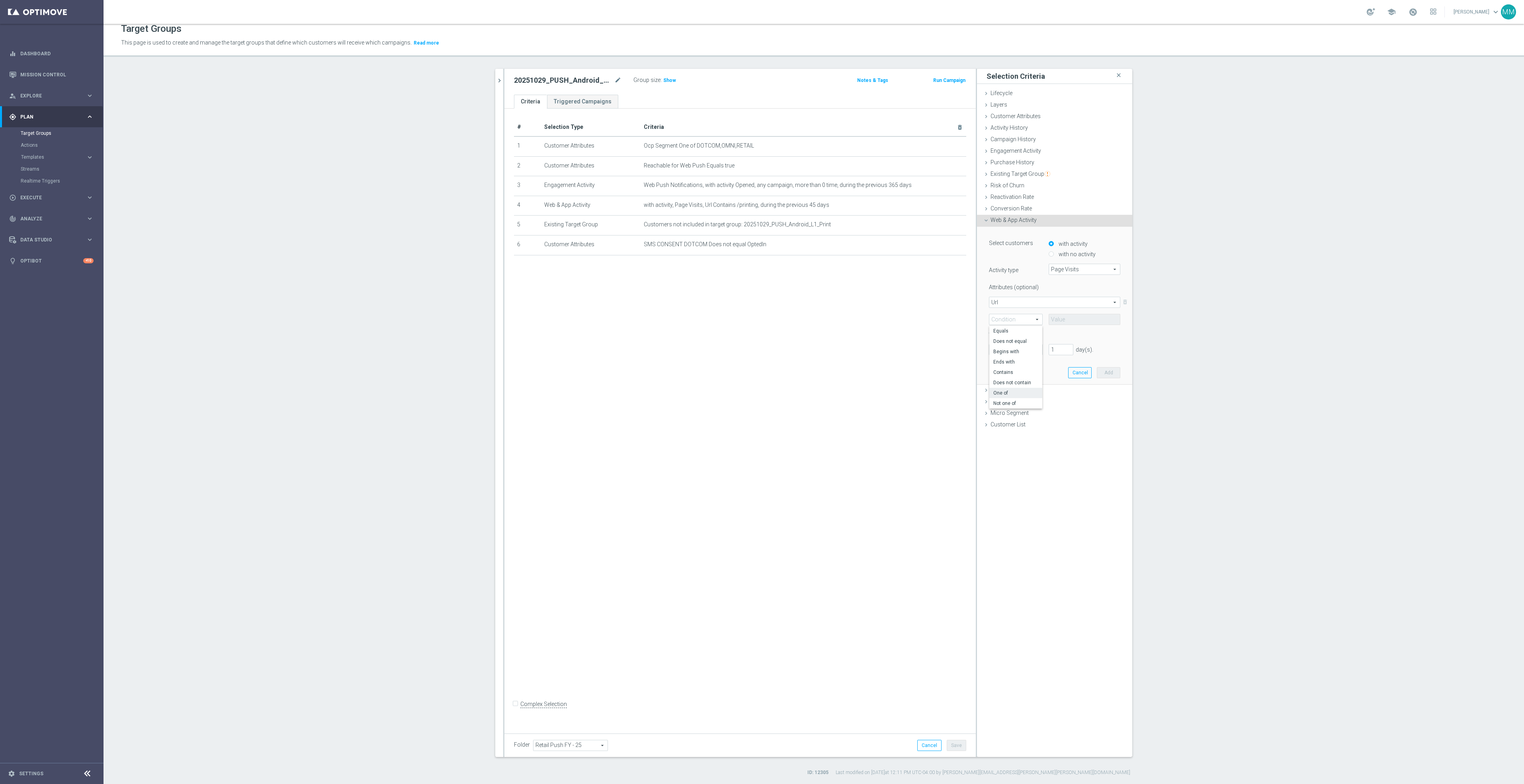
type input "One of"
click at [1054, 320] on input "text" at bounding box center [1085, 320] width 72 height 11
type input "/cat_SC43"
click at [1006, 332] on label "+ Add attribute" at bounding box center [1016, 332] width 58 height 11
click at [1006, 350] on span at bounding box center [1055, 348] width 131 height 11
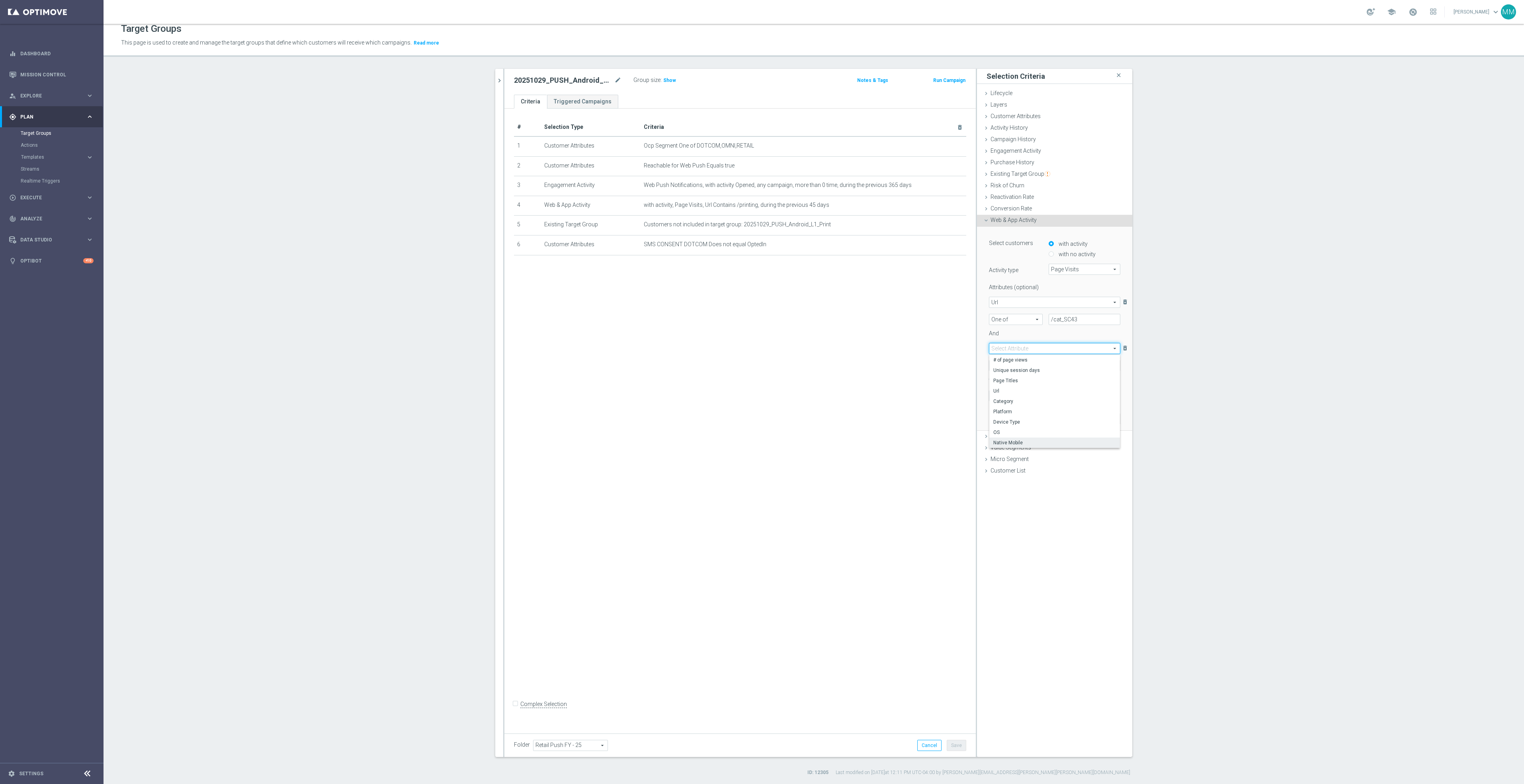
click at [1018, 438] on label "Native Mobile" at bounding box center [1055, 443] width 131 height 11
click at [1023, 348] on span "Native Mobile" at bounding box center [1055, 348] width 131 height 11
click at [1011, 398] on span "Category" at bounding box center [1055, 401] width 122 height 6
type input "Category"
click at [1013, 367] on span at bounding box center [1016, 365] width 53 height 11
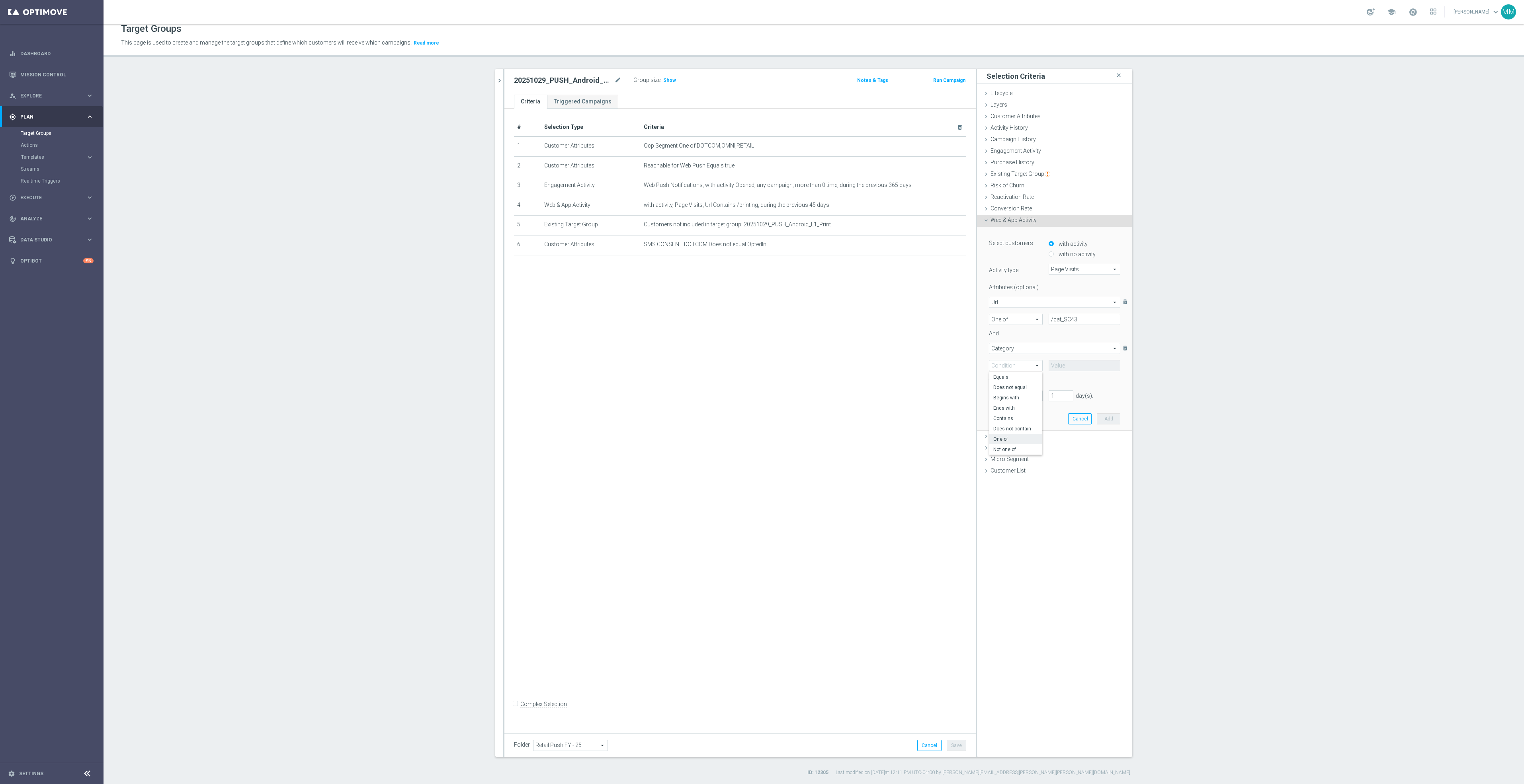
click at [1009, 440] on span "One of" at bounding box center [1016, 439] width 45 height 6
type input "One of"
click at [1057, 365] on span at bounding box center [1085, 366] width 71 height 11
click at [1072, 369] on input "search" at bounding box center [1085, 366] width 72 height 11
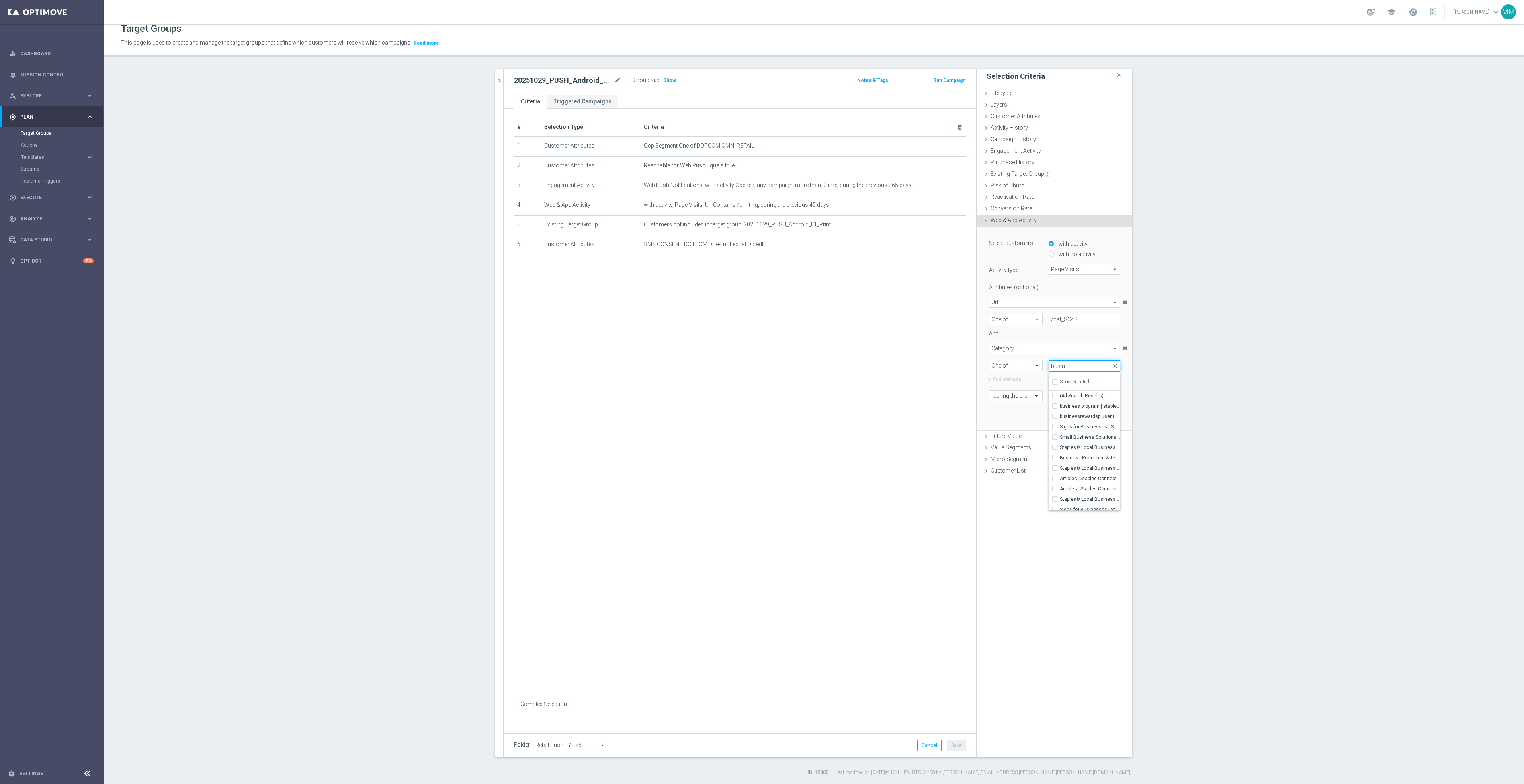
scroll to position [0, 0]
type input "business"
click at [977, 367] on div "Select customers with activity with no activity Activity type Page Visits Page …" at bounding box center [1055, 337] width 155 height 205
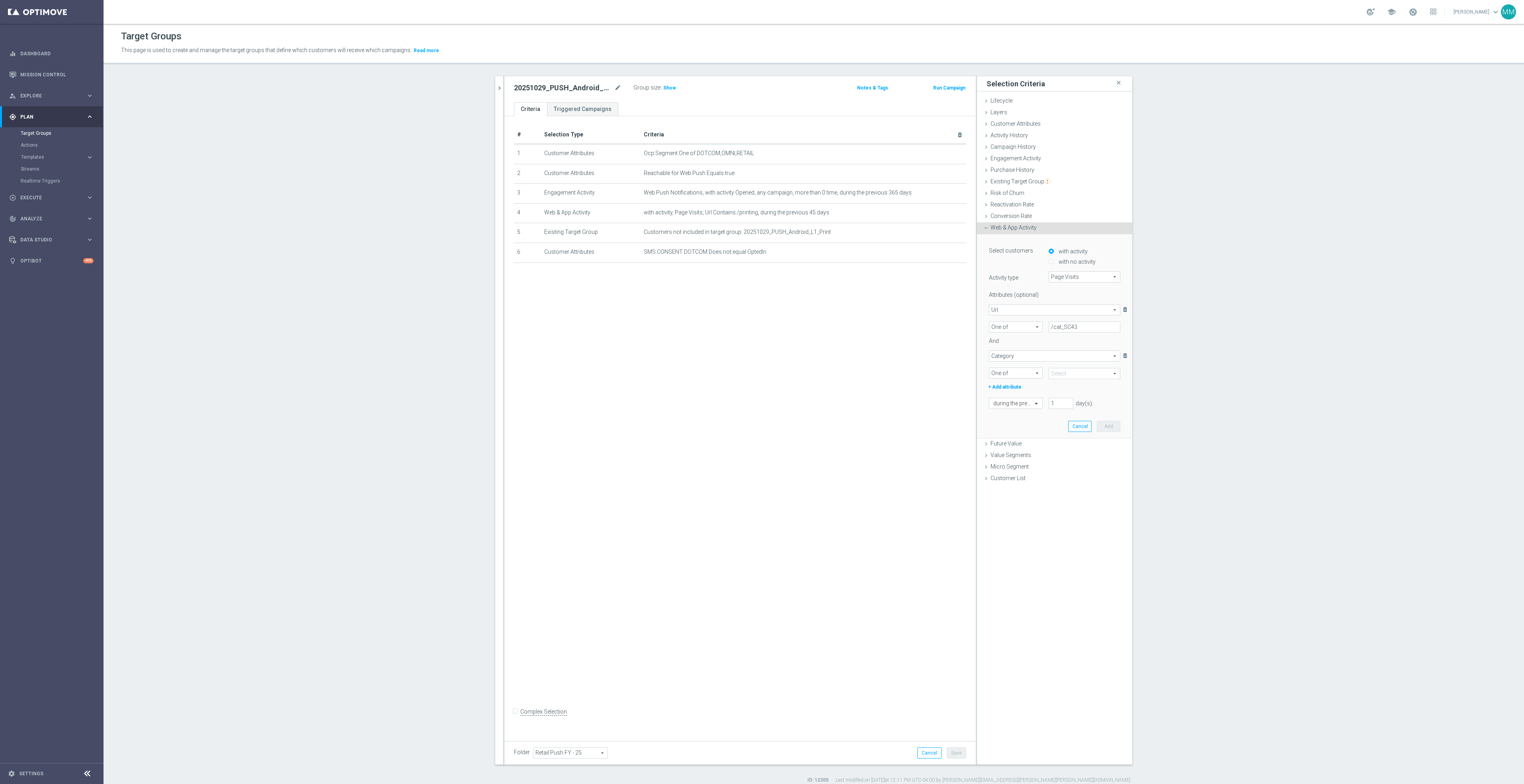
click at [1011, 358] on span "Category" at bounding box center [1055, 356] width 131 height 11
click at [1026, 437] on span "OS" at bounding box center [1055, 440] width 122 height 6
type input "OS"
click at [1028, 368] on span "One of" at bounding box center [1016, 373] width 53 height 11
click at [1012, 447] on span "One of" at bounding box center [1016, 446] width 45 height 6
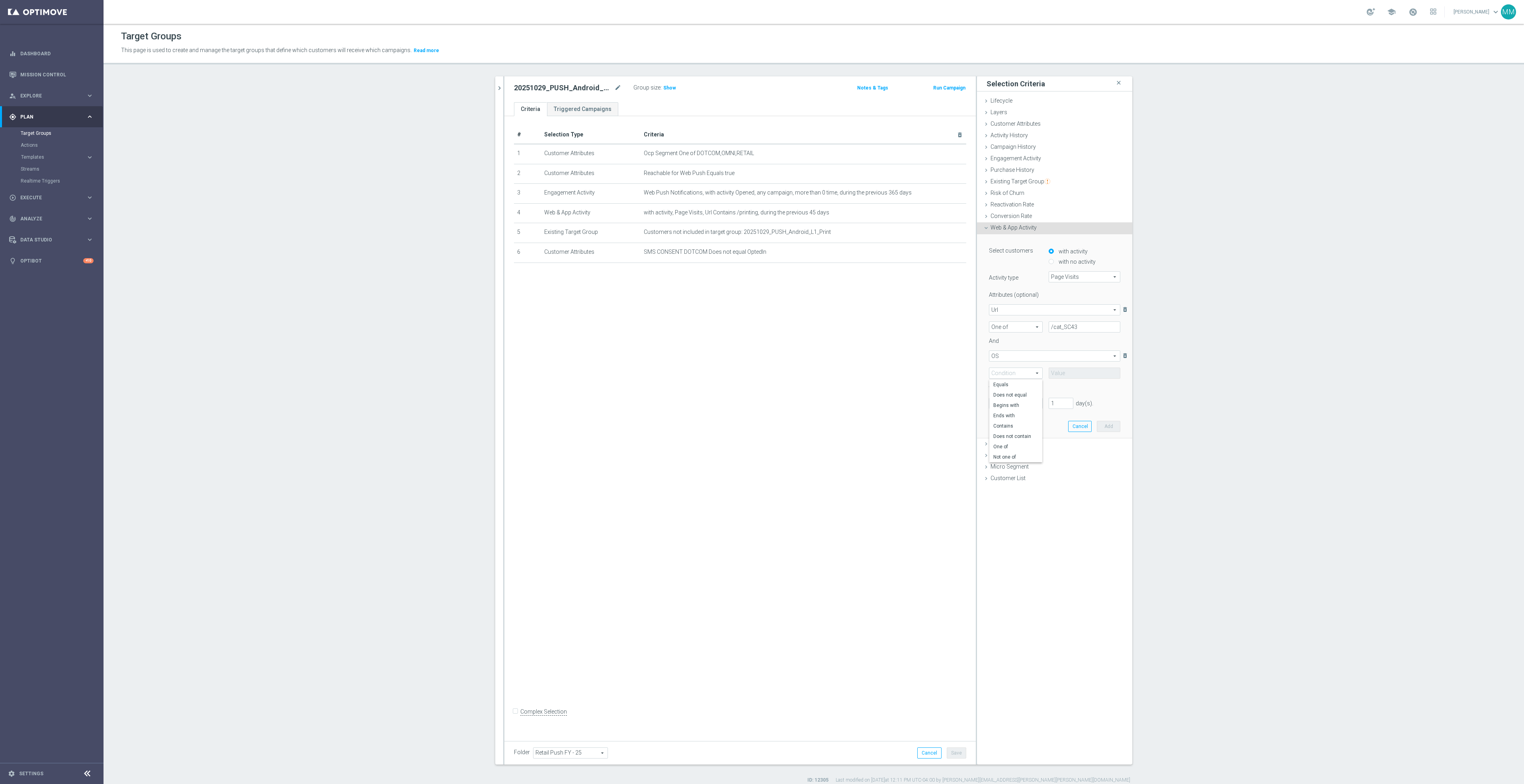
type input "One of"
click at [1066, 374] on span at bounding box center [1085, 373] width 71 height 11
click at [1039, 355] on span "OS" at bounding box center [1055, 356] width 131 height 11
click at [1038, 423] on label "Platform" at bounding box center [1055, 419] width 131 height 11
type input "Platform"
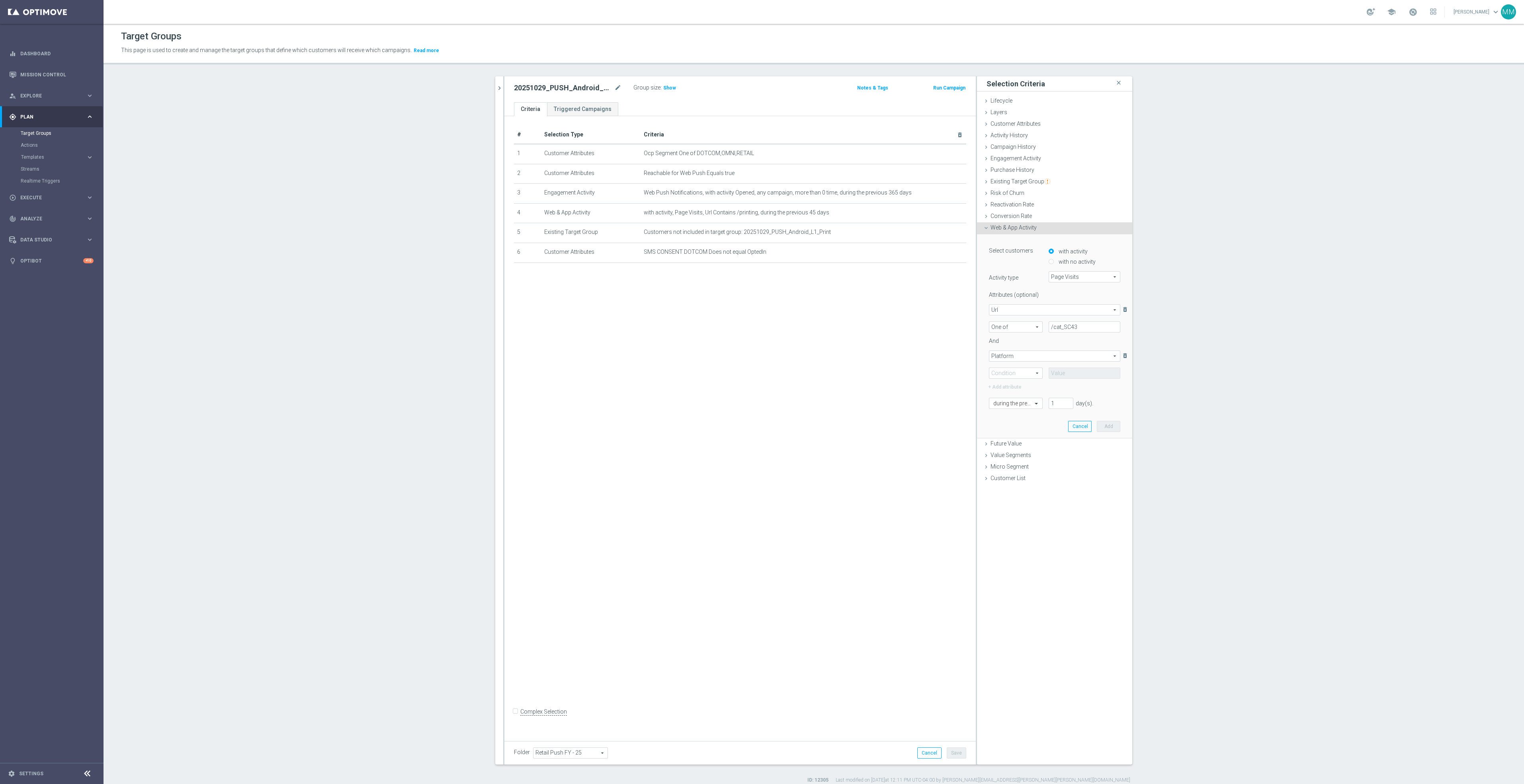
click at [1030, 368] on span "One of" at bounding box center [1016, 373] width 53 height 11
click at [1008, 435] on span "Does not contain" at bounding box center [1016, 436] width 45 height 6
click at [1066, 374] on input "text" at bounding box center [1085, 373] width 72 height 11
drag, startPoint x: 1010, startPoint y: 372, endPoint x: 1011, endPoint y: 377, distance: 5.1
click at [1010, 372] on span "Does not contain" at bounding box center [1016, 373] width 53 height 11
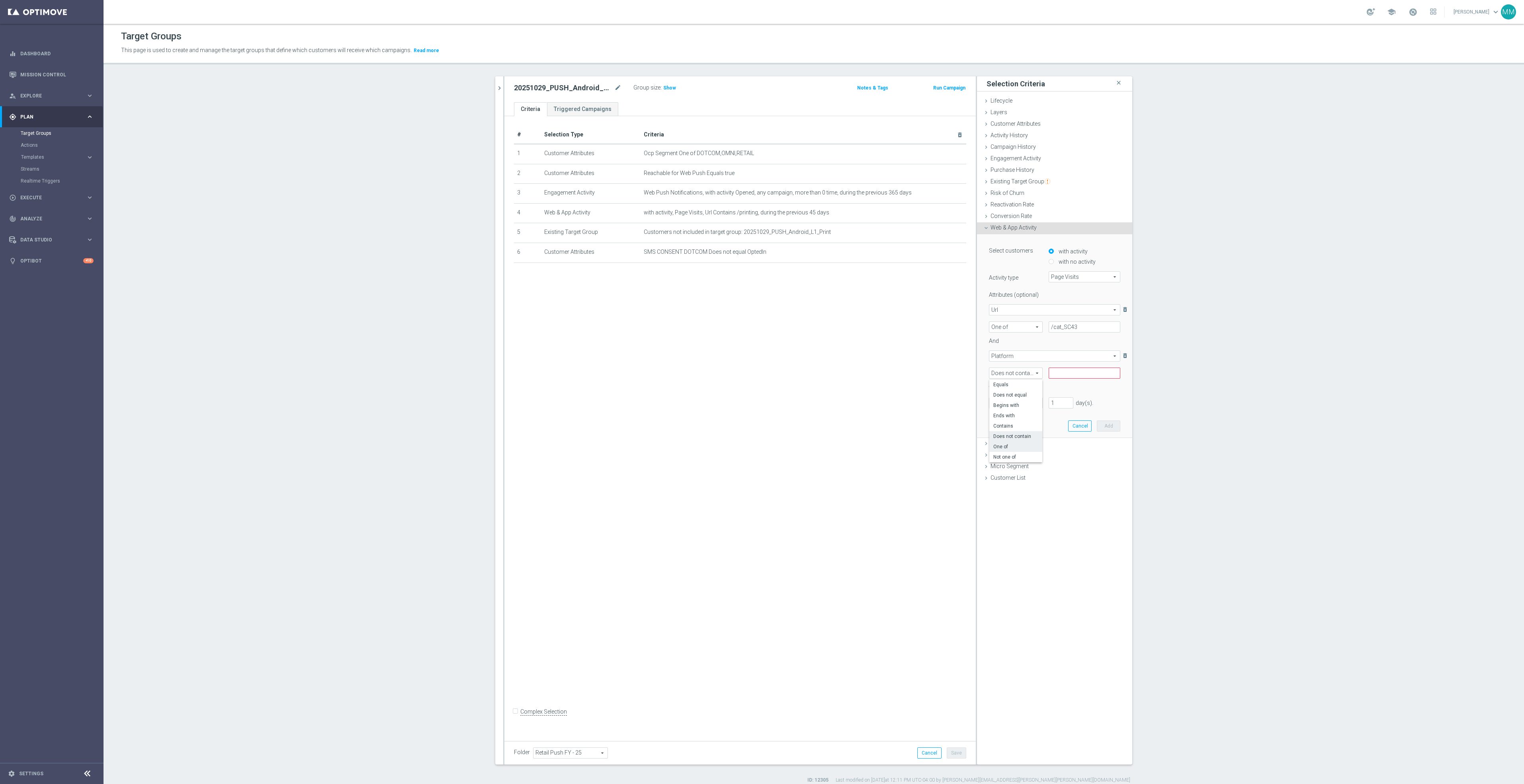
click at [1021, 449] on span "One of" at bounding box center [1016, 446] width 45 height 6
type input "One of"
click at [1061, 374] on span at bounding box center [1085, 373] width 71 height 11
click at [1025, 360] on span "Platform" at bounding box center [1055, 356] width 131 height 11
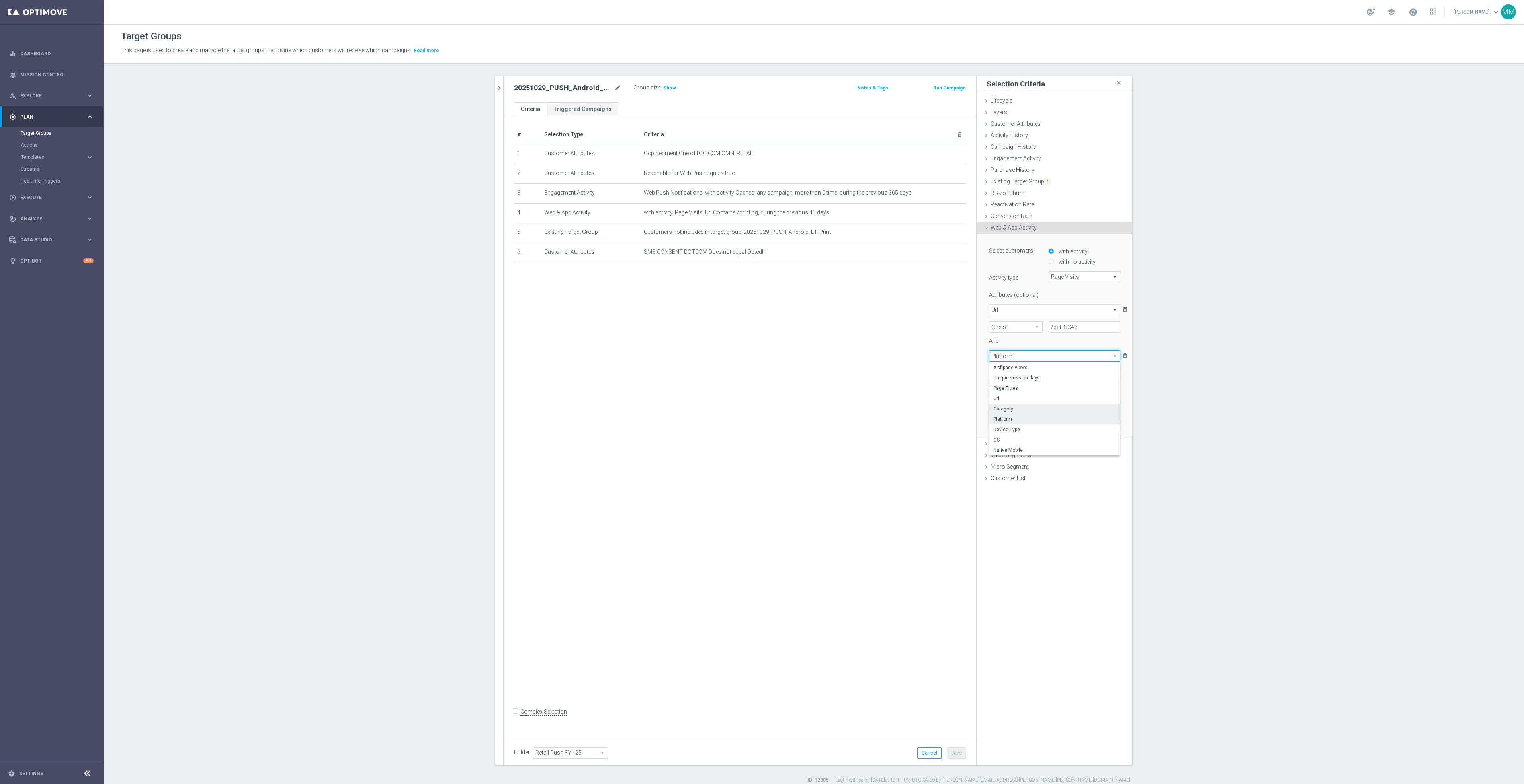
click at [1020, 404] on label "Category" at bounding box center [1055, 409] width 131 height 11
type input "Category"
type input "Condition"
click at [1028, 373] on span "One of" at bounding box center [1016, 373] width 53 height 11
click at [845, 301] on div "# Selection Type Criteria delete_forever 1 Customer Attributes Ocp Segment One …" at bounding box center [740, 425] width 471 height 619
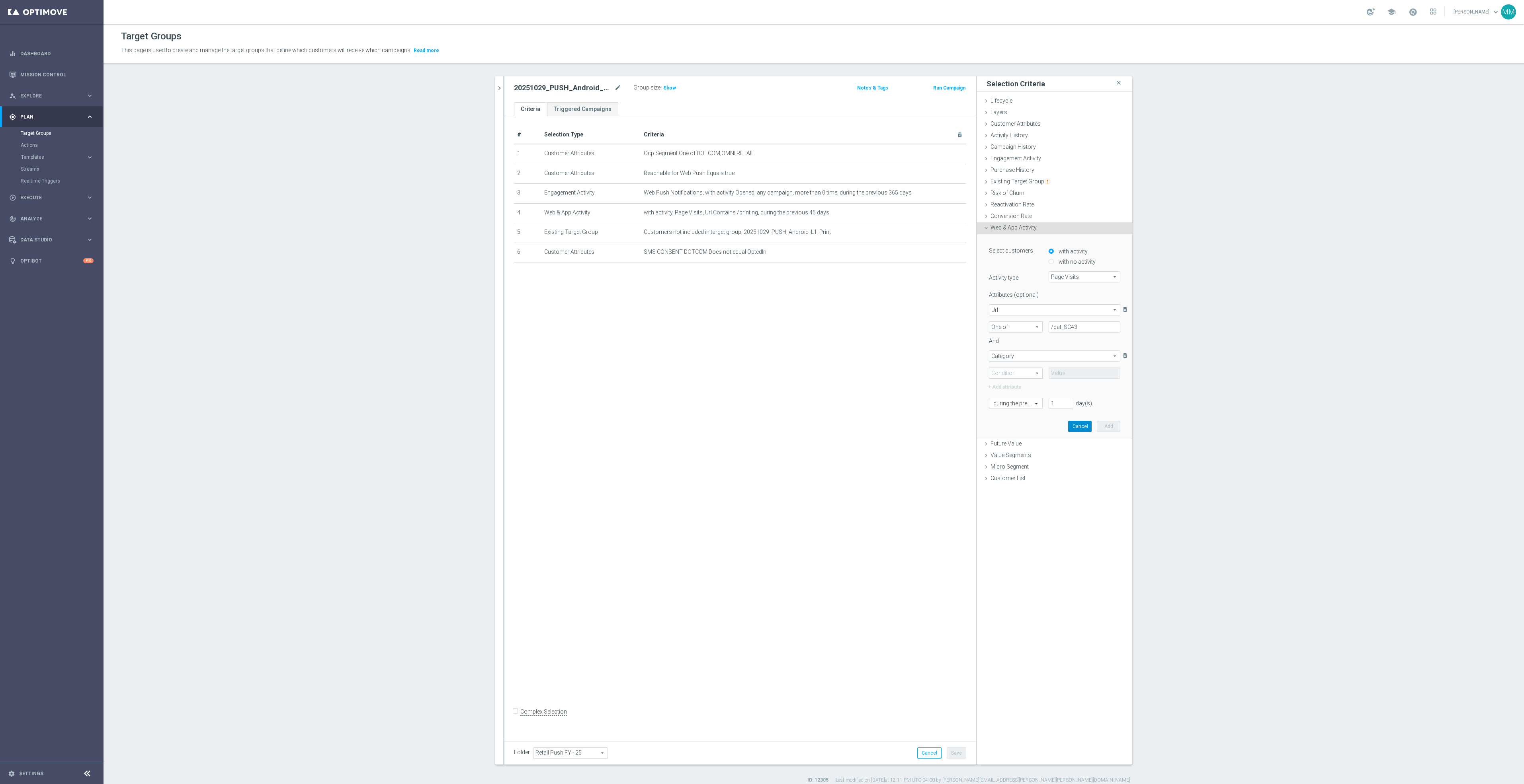
click at [1072, 424] on button "Cancel" at bounding box center [1080, 426] width 23 height 11
click at [841, 386] on div "# Selection Type Criteria delete_forever 1 Customer Attributes Ocp Segment One …" at bounding box center [740, 425] width 471 height 619
click at [496, 85] on icon "chevron_right" at bounding box center [499, 88] width 8 height 8
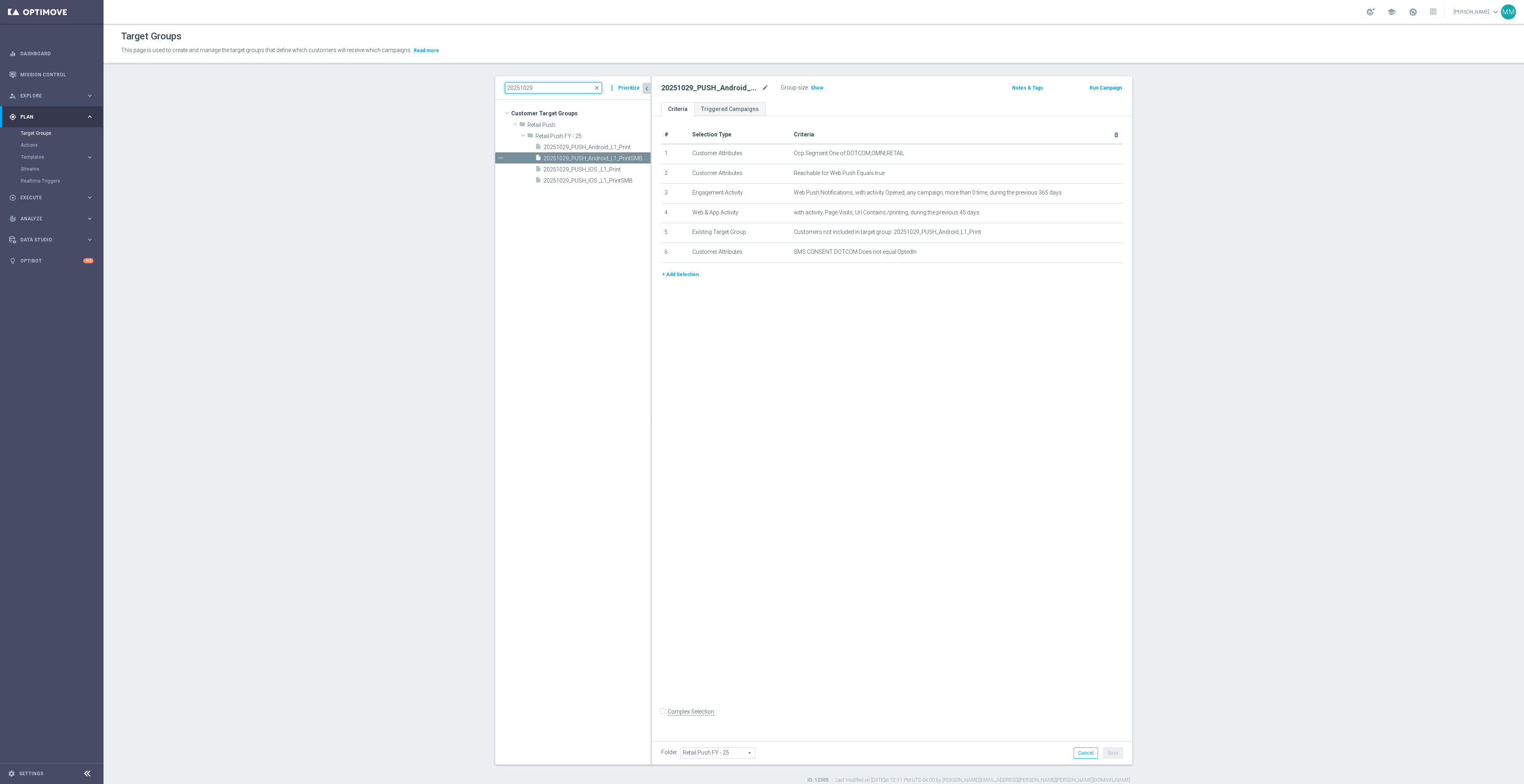
click at [565, 91] on input "20251029" at bounding box center [553, 88] width 97 height 11
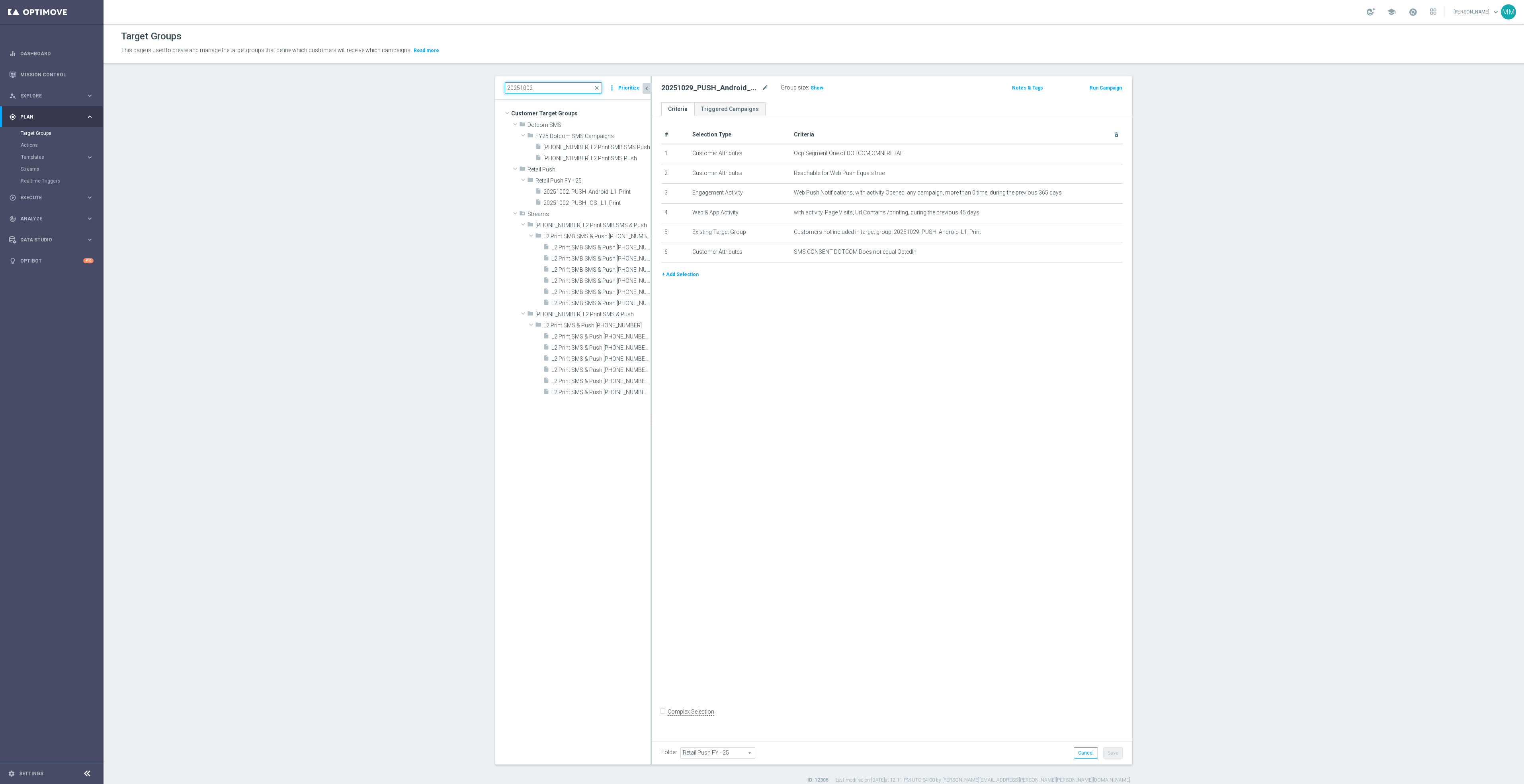
click at [567, 84] on input "20251002" at bounding box center [553, 88] width 97 height 11
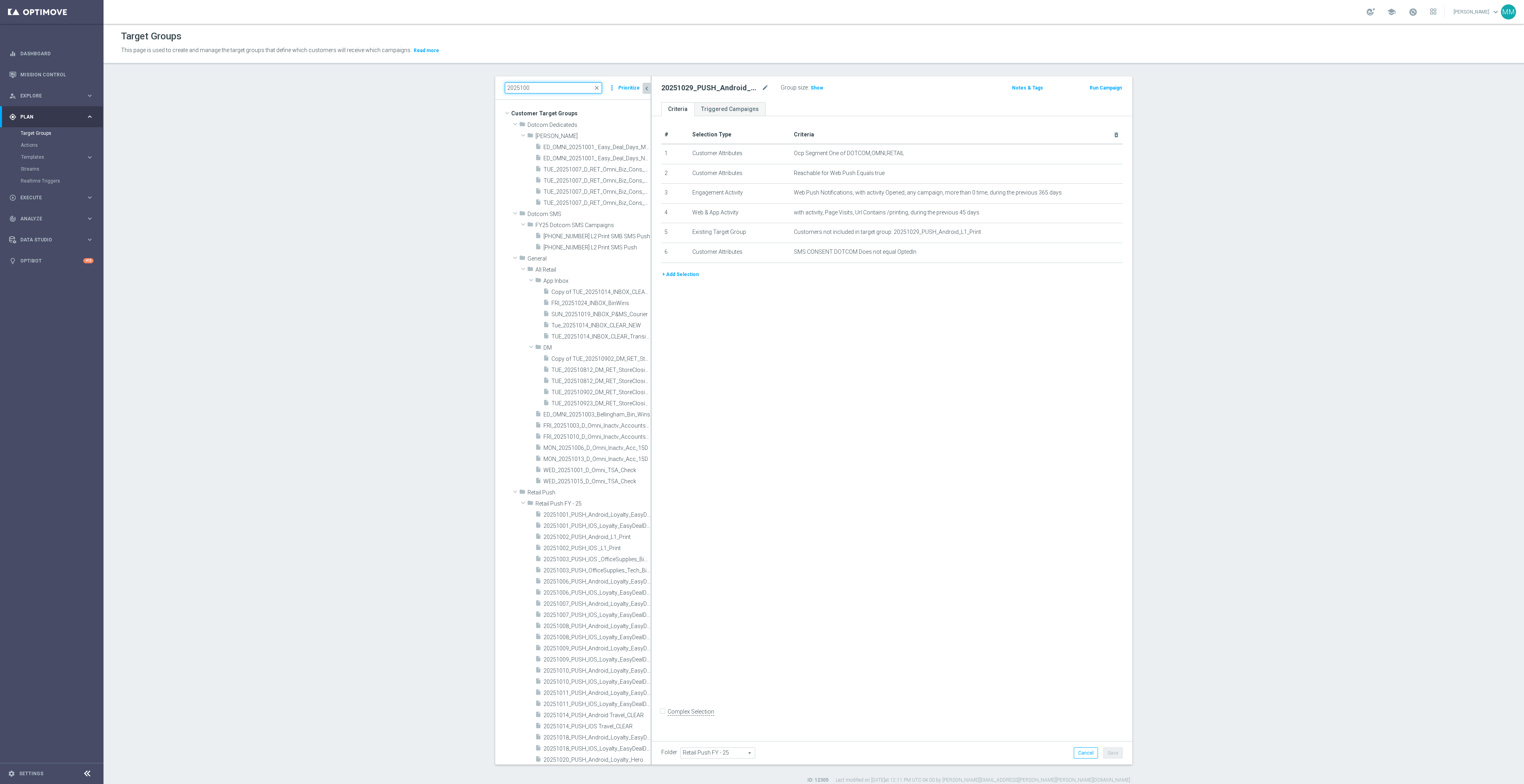
type input "20251002"
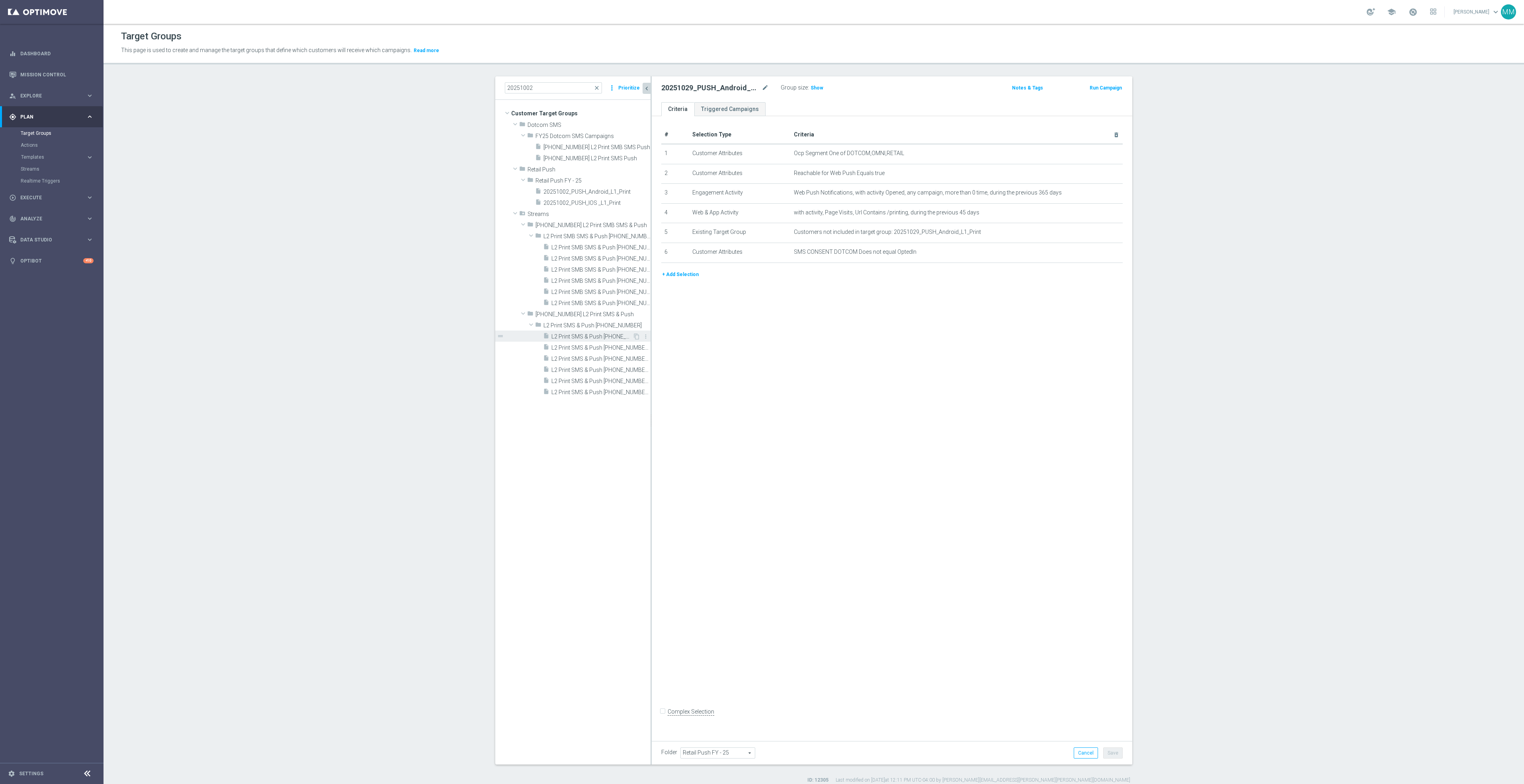
click at [602, 340] on div "insert_drive_file L2 Print SMS & Push 20251002 (1) - Campaign 1" at bounding box center [588, 336] width 90 height 11
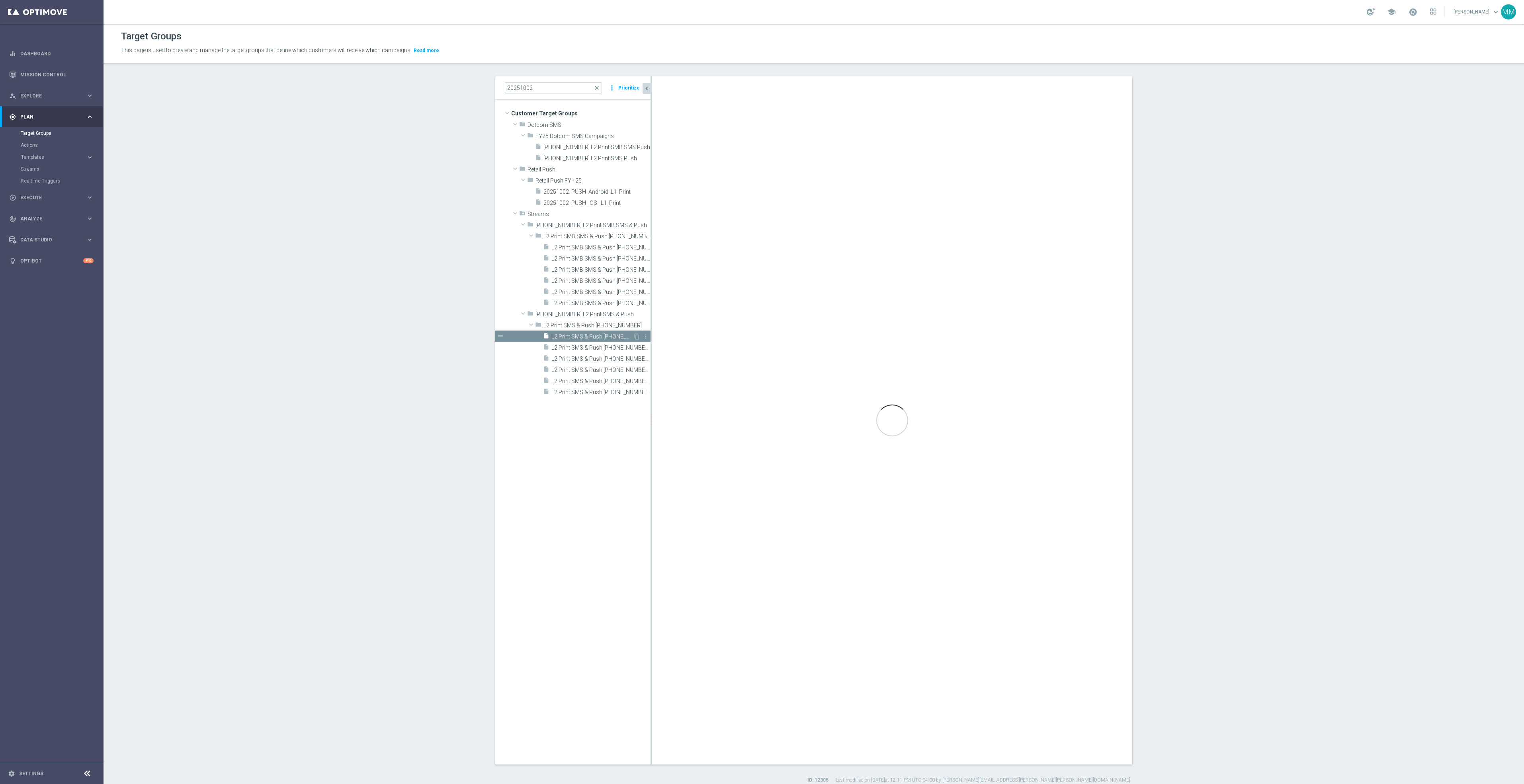
checkbox input "true"
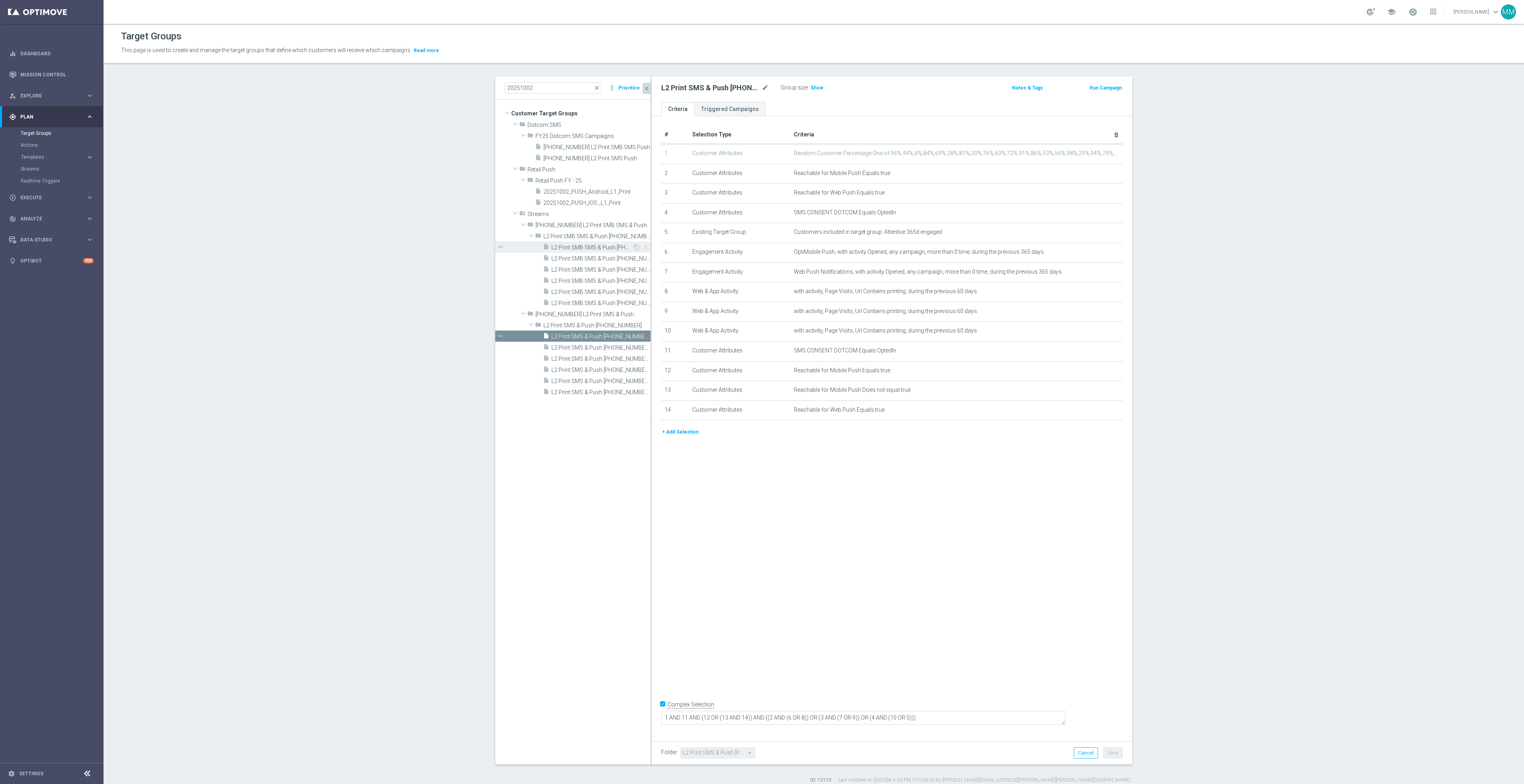
click at [583, 249] on span "L2 Print SMB SMS & Push 20251002 - Campaign 1" at bounding box center [592, 248] width 81 height 7
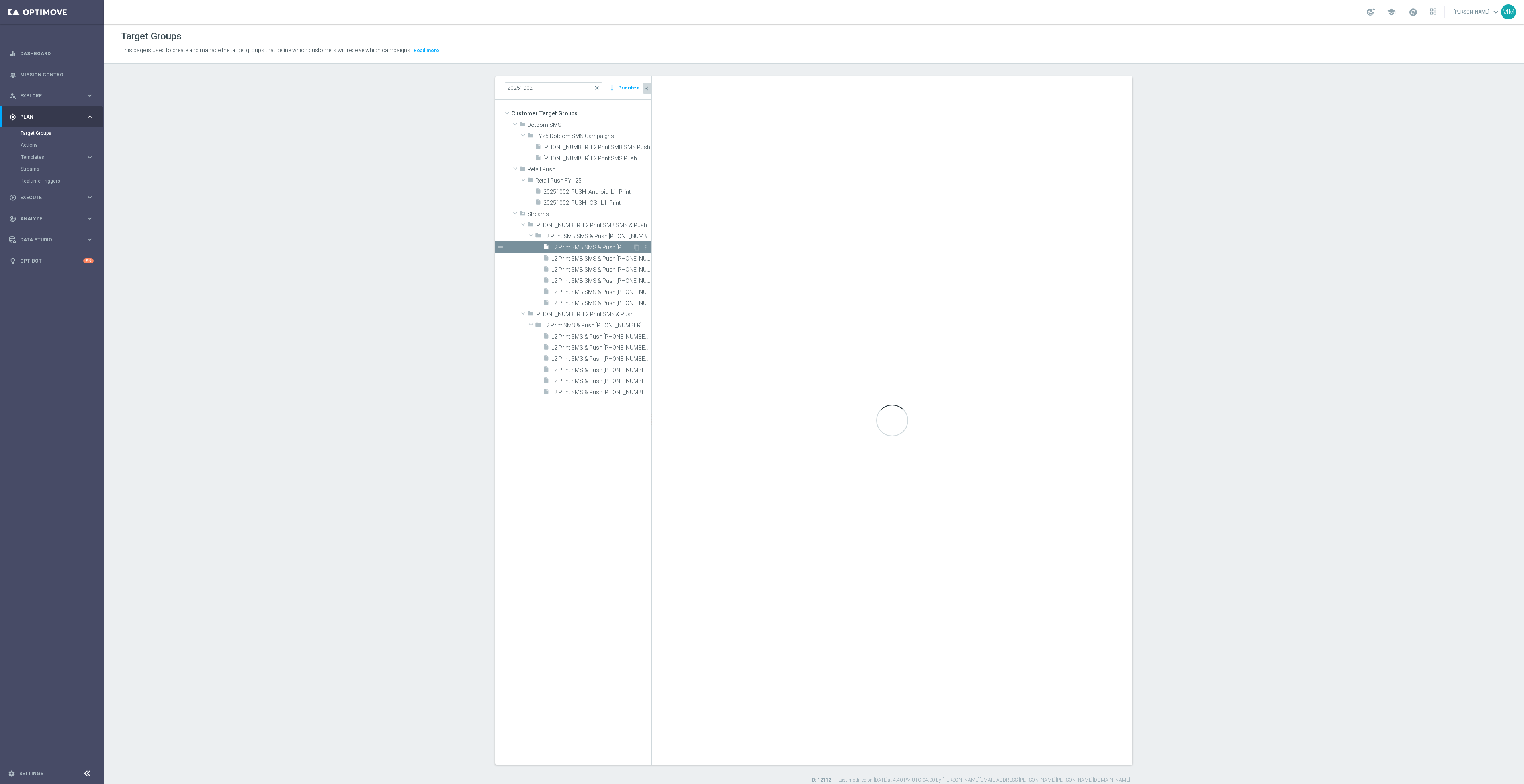
type input "L2 Print SMB SMS & Push 20251002"
type textarea "1 AND 11 AND 12 AND (13 OR (14 AND 15)) AND ((2 AND (6 OR 8)) OR (3 AND (7 OR 9…"
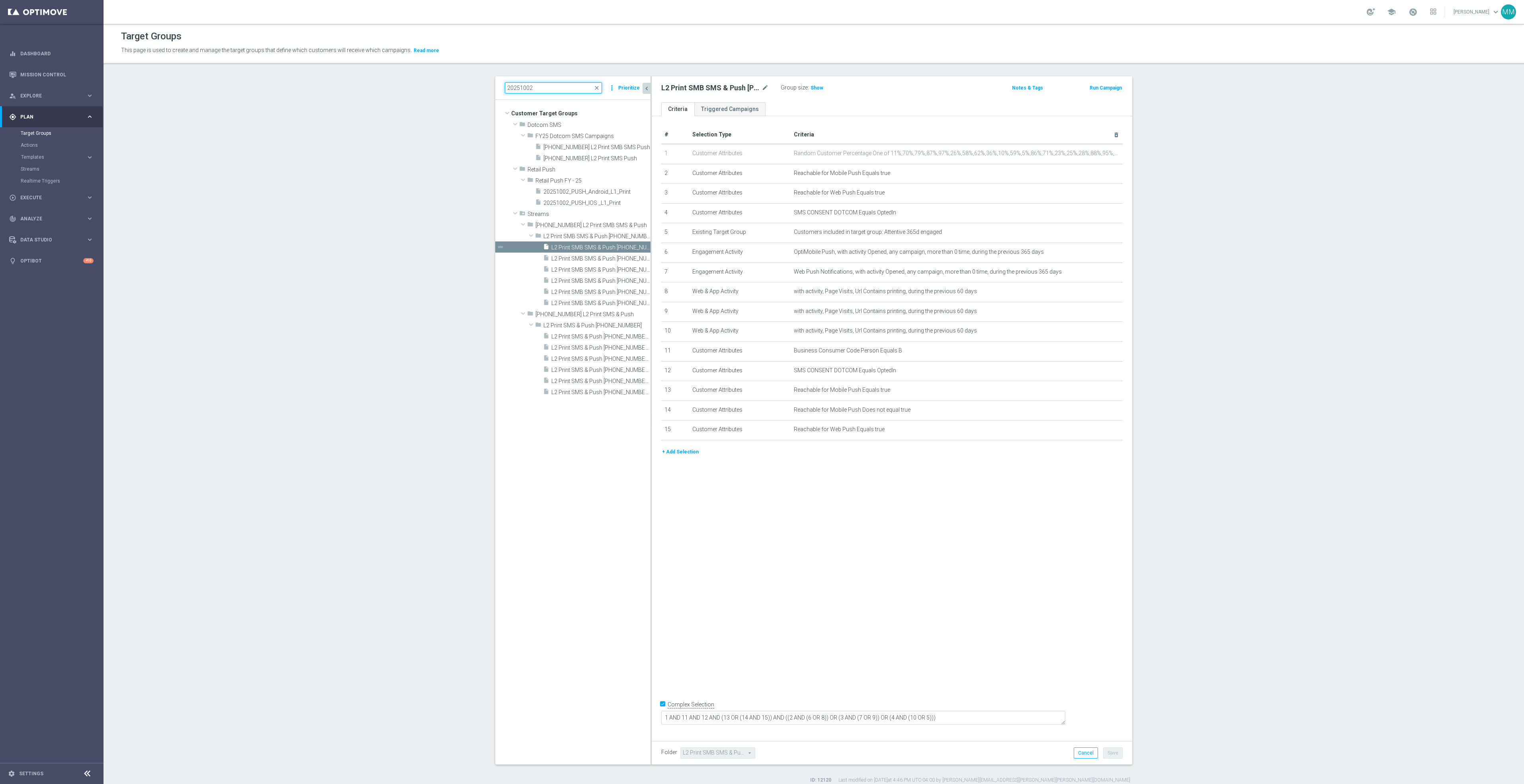
click at [565, 85] on input "20251002" at bounding box center [553, 88] width 97 height 11
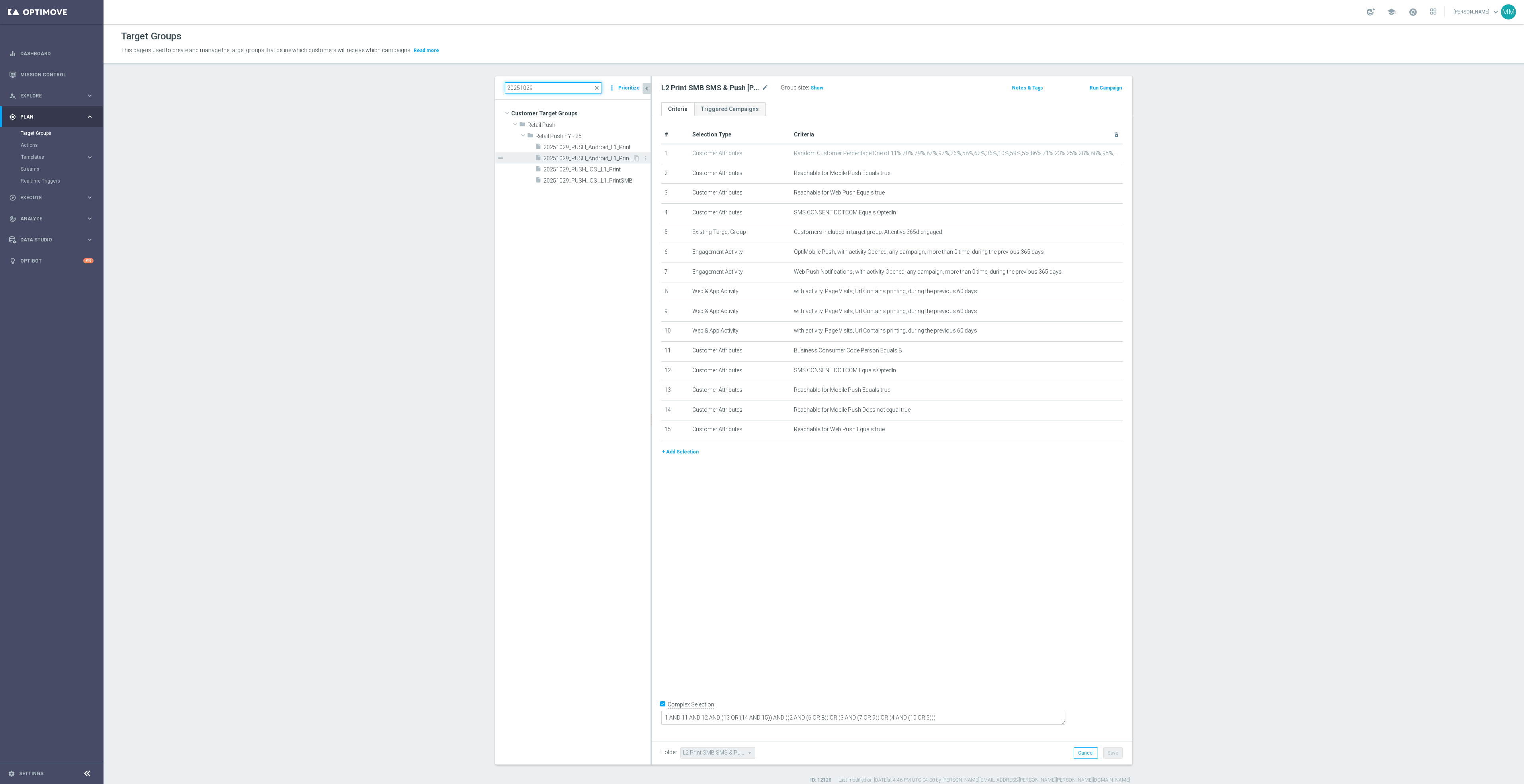
type input "20251029"
click at [608, 160] on span "20251029_PUSH_Android_L1_PrintSMB" at bounding box center [587, 159] width 89 height 7
type input "Select"
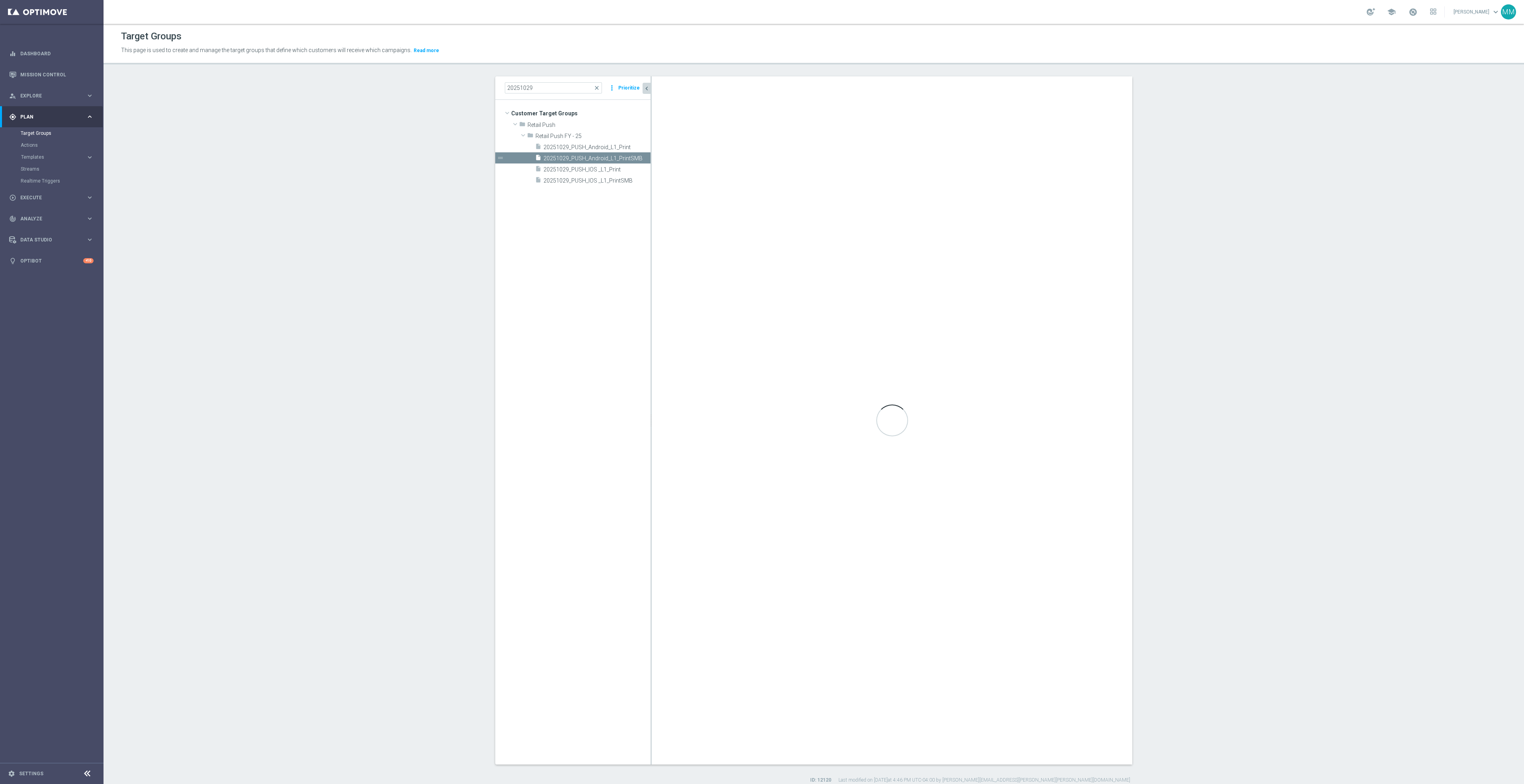
checkbox input "false"
type input "Retail Push FY - 25"
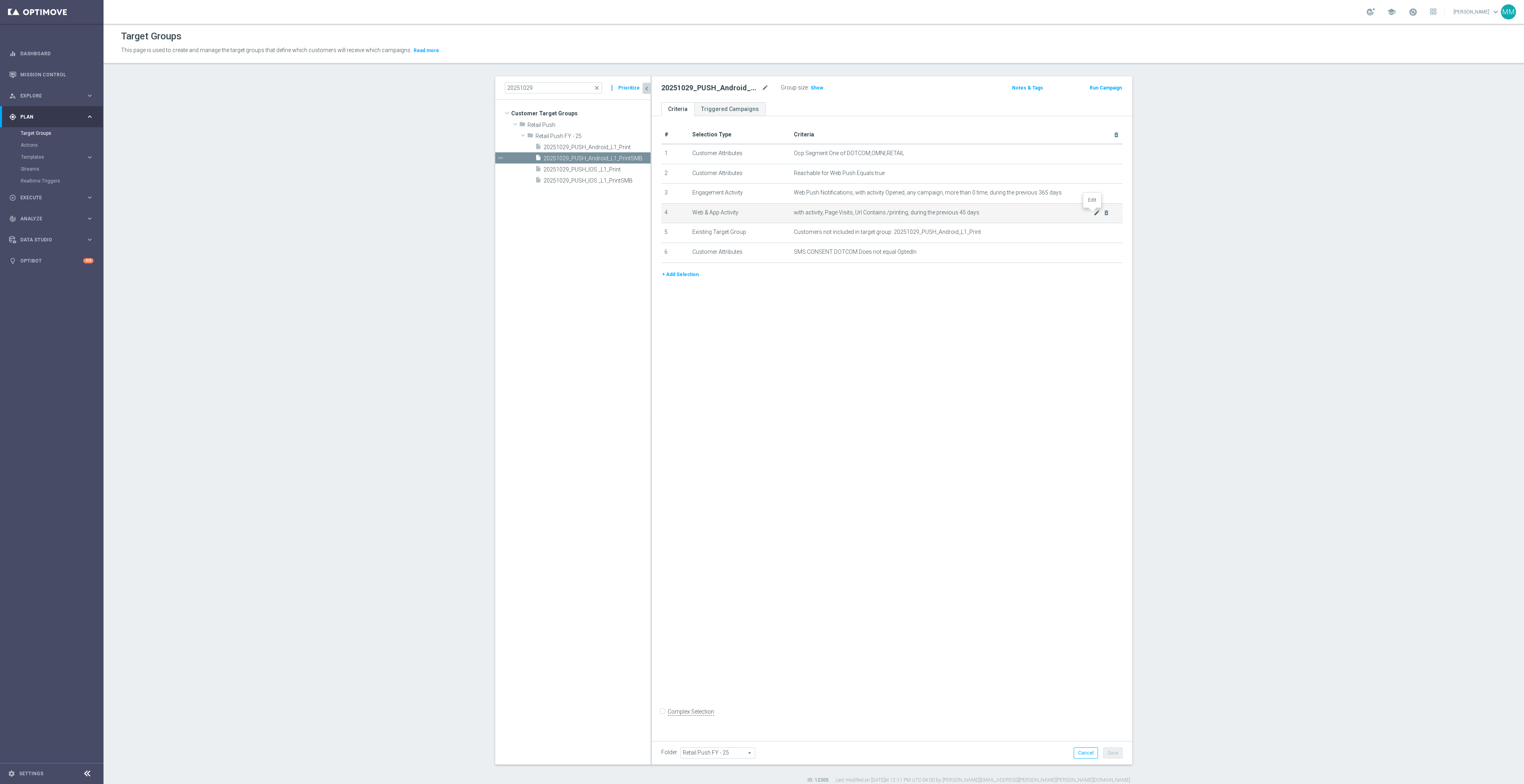
click at [1094, 214] on icon "mode_edit" at bounding box center [1097, 213] width 6 height 6
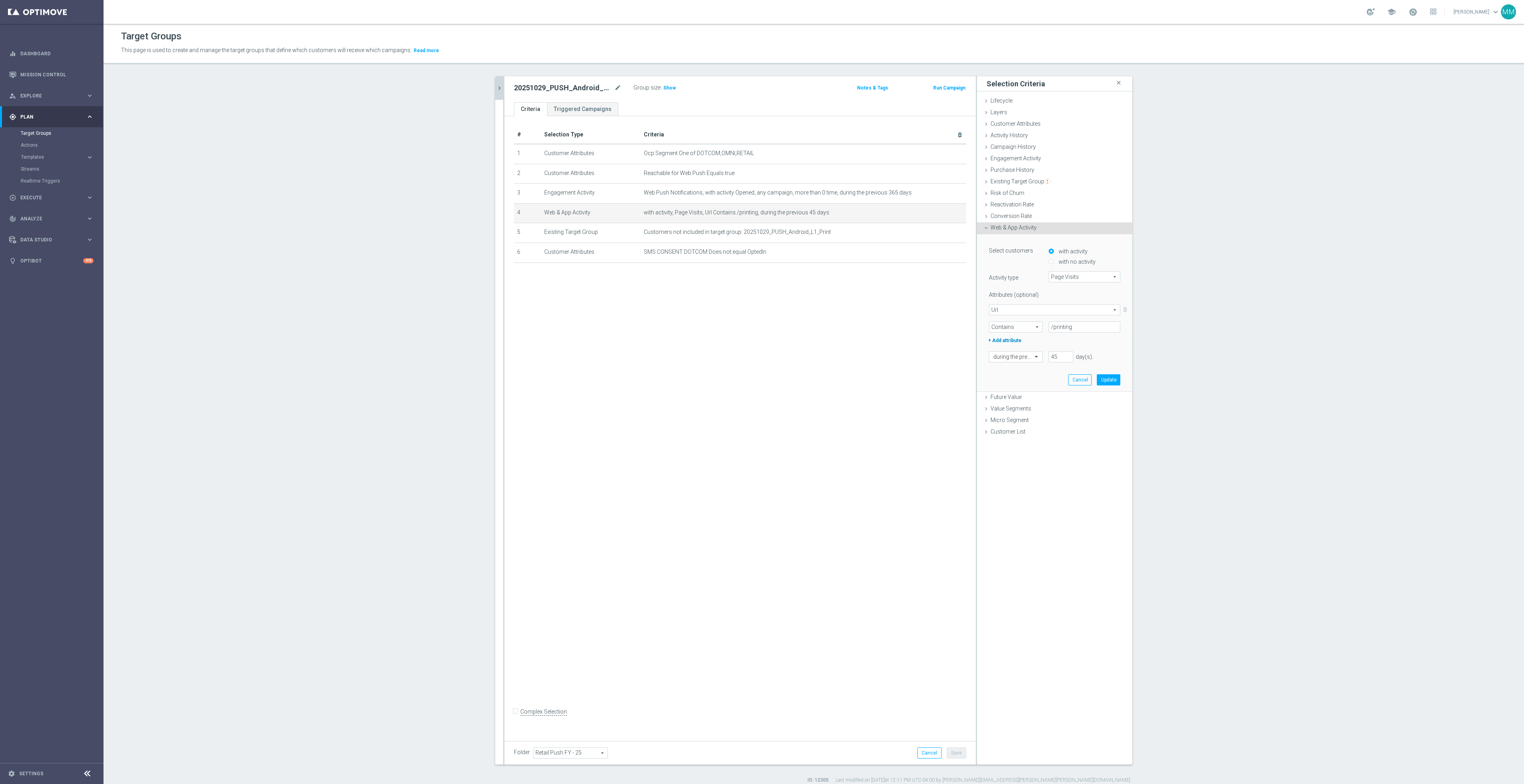
click at [1003, 340] on label "+ Add attribute" at bounding box center [1016, 340] width 58 height 11
click at [1009, 354] on span at bounding box center [1055, 356] width 131 height 11
click at [1020, 409] on span "Category" at bounding box center [1055, 409] width 122 height 6
type input "Category"
click at [742, 347] on div "# Selection Type Criteria delete_forever 1 Customer Attributes Ocp Segment One …" at bounding box center [740, 425] width 471 height 619
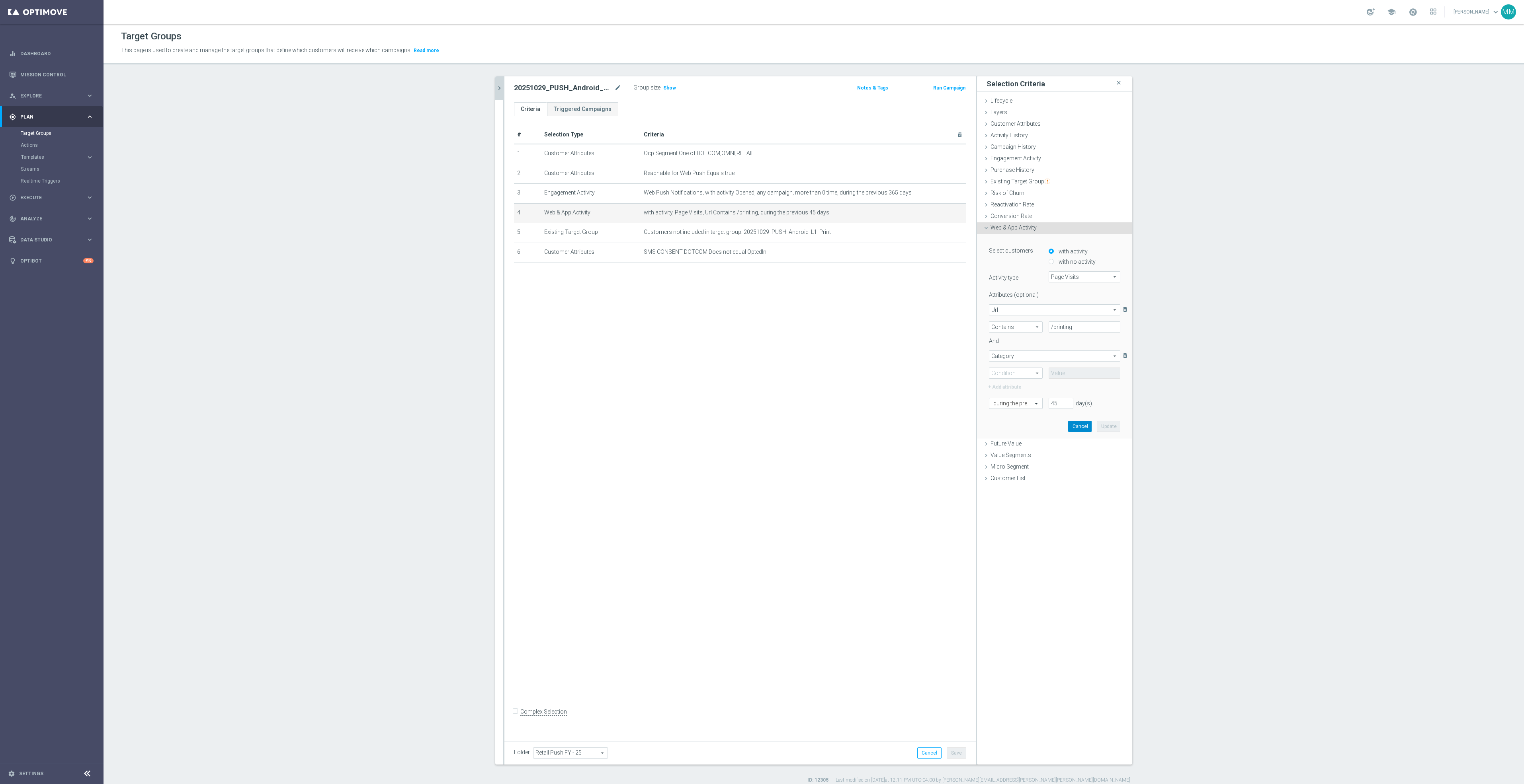
click at [1068, 430] on button "Cancel" at bounding box center [1080, 426] width 23 height 11
click at [1033, 122] on span "Customer Attributes" at bounding box center [1016, 124] width 50 height 6
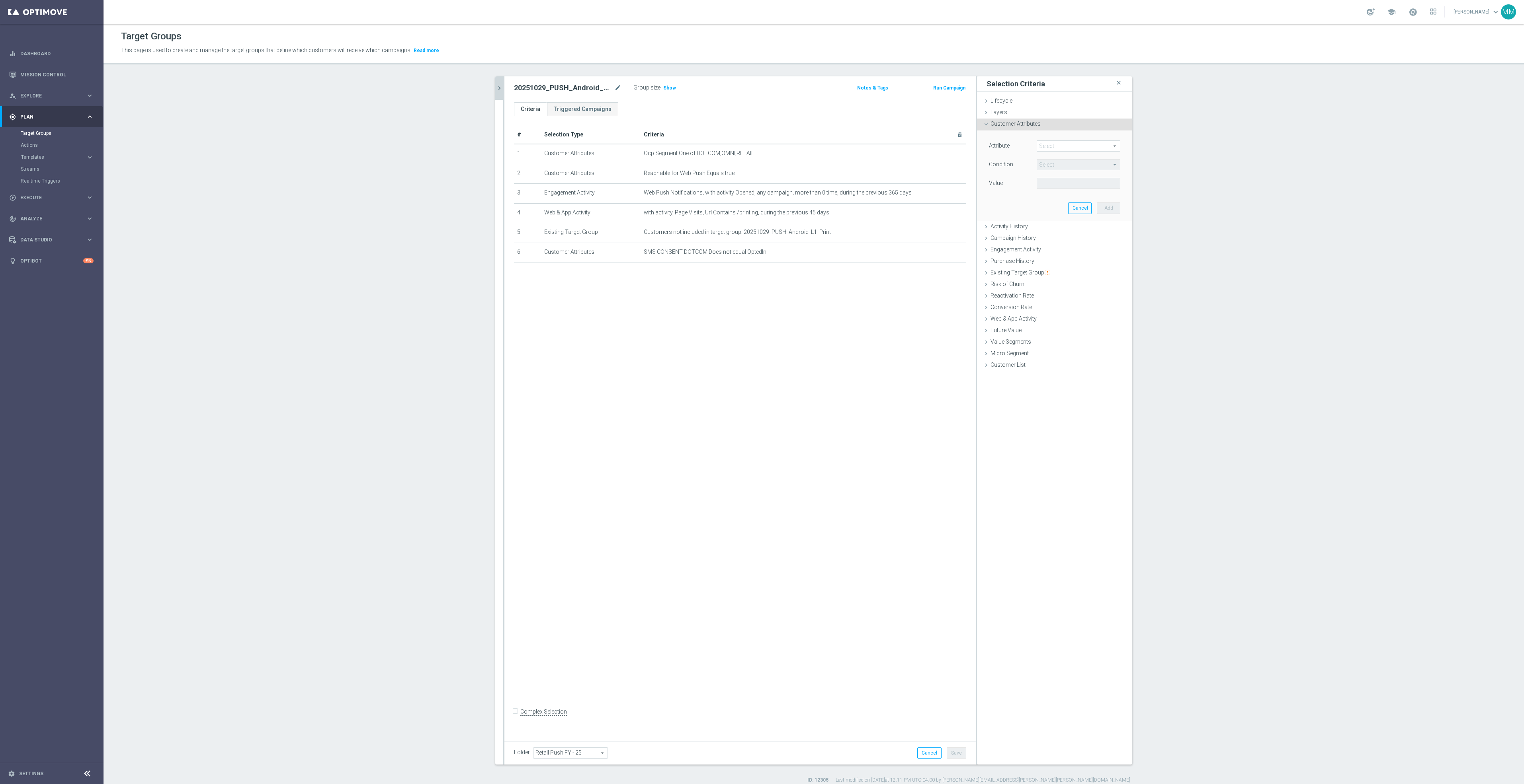
click at [1064, 147] on span at bounding box center [1078, 146] width 82 height 11
click at [1064, 147] on input "search" at bounding box center [1079, 146] width 84 height 11
drag, startPoint x: 1080, startPoint y: 147, endPoint x: 926, endPoint y: 146, distance: 154.0
click at [926, 146] on as-split "20251029 close more_vert Prioritize Customer Target Groups library_add create_n…" at bounding box center [814, 420] width 637 height 689
click at [1066, 147] on span at bounding box center [1078, 146] width 82 height 11
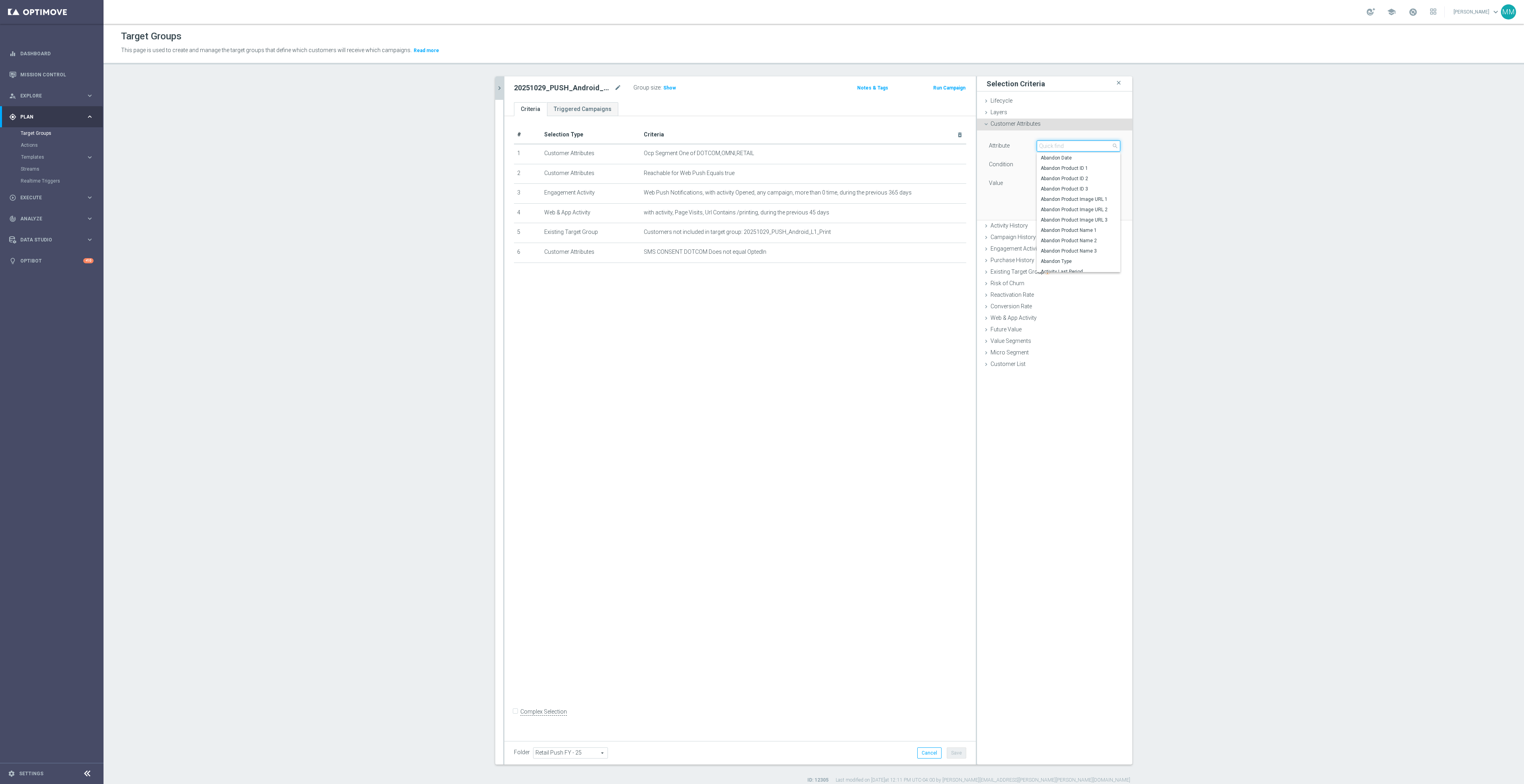
click at [1066, 147] on input "search" at bounding box center [1079, 146] width 84 height 11
type input "business con"
click at [1074, 156] on span "Business Consumer Code Person" at bounding box center [1078, 158] width 75 height 6
type input "Business Consumer Code Person"
type input "Equals"
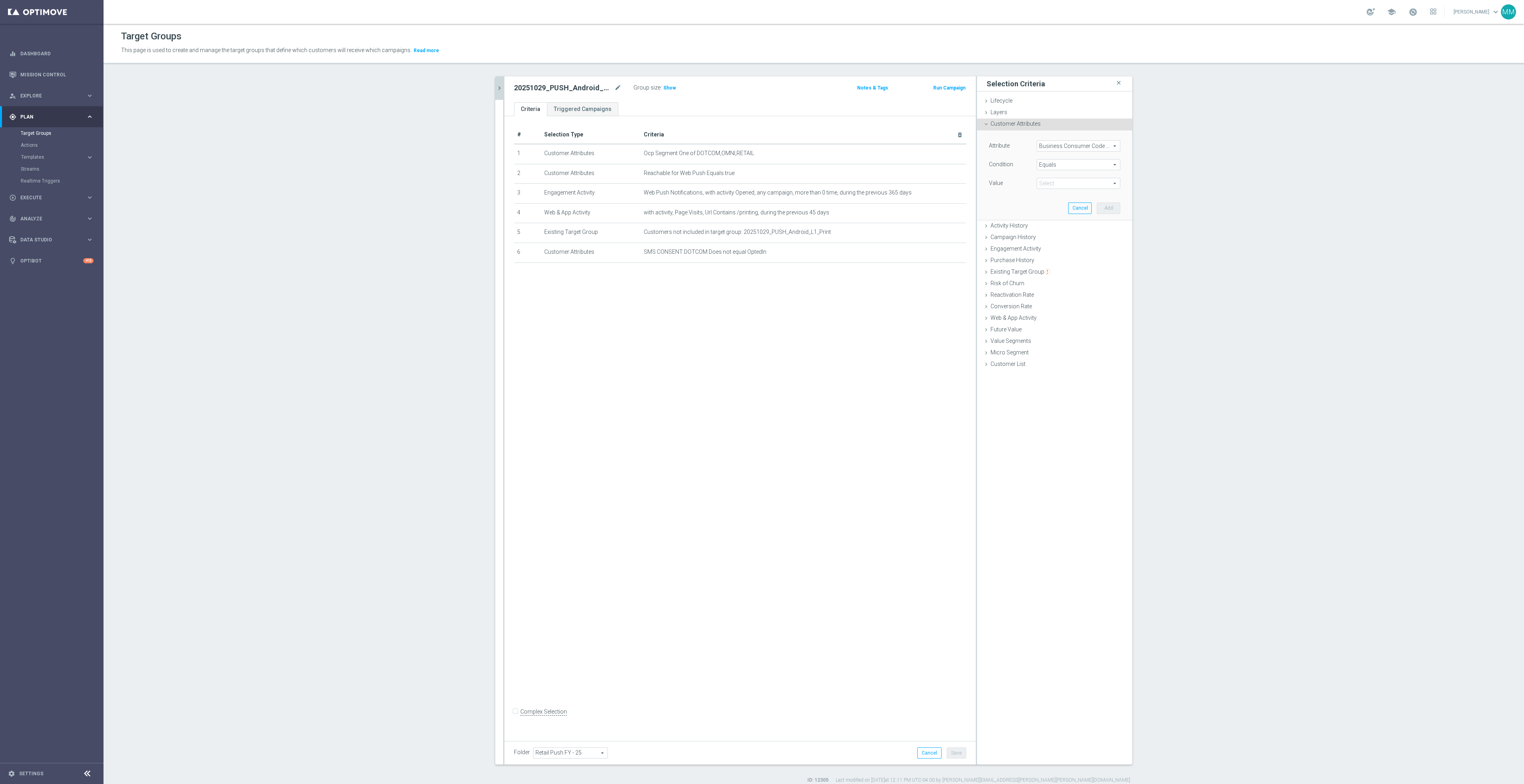
click at [1044, 183] on span at bounding box center [1078, 183] width 82 height 11
click at [1046, 192] on span "B" at bounding box center [1078, 195] width 75 height 6
type input "B"
click at [1102, 207] on button "Add" at bounding box center [1108, 208] width 23 height 11
click at [496, 91] on icon "chevron_right" at bounding box center [499, 88] width 8 height 8
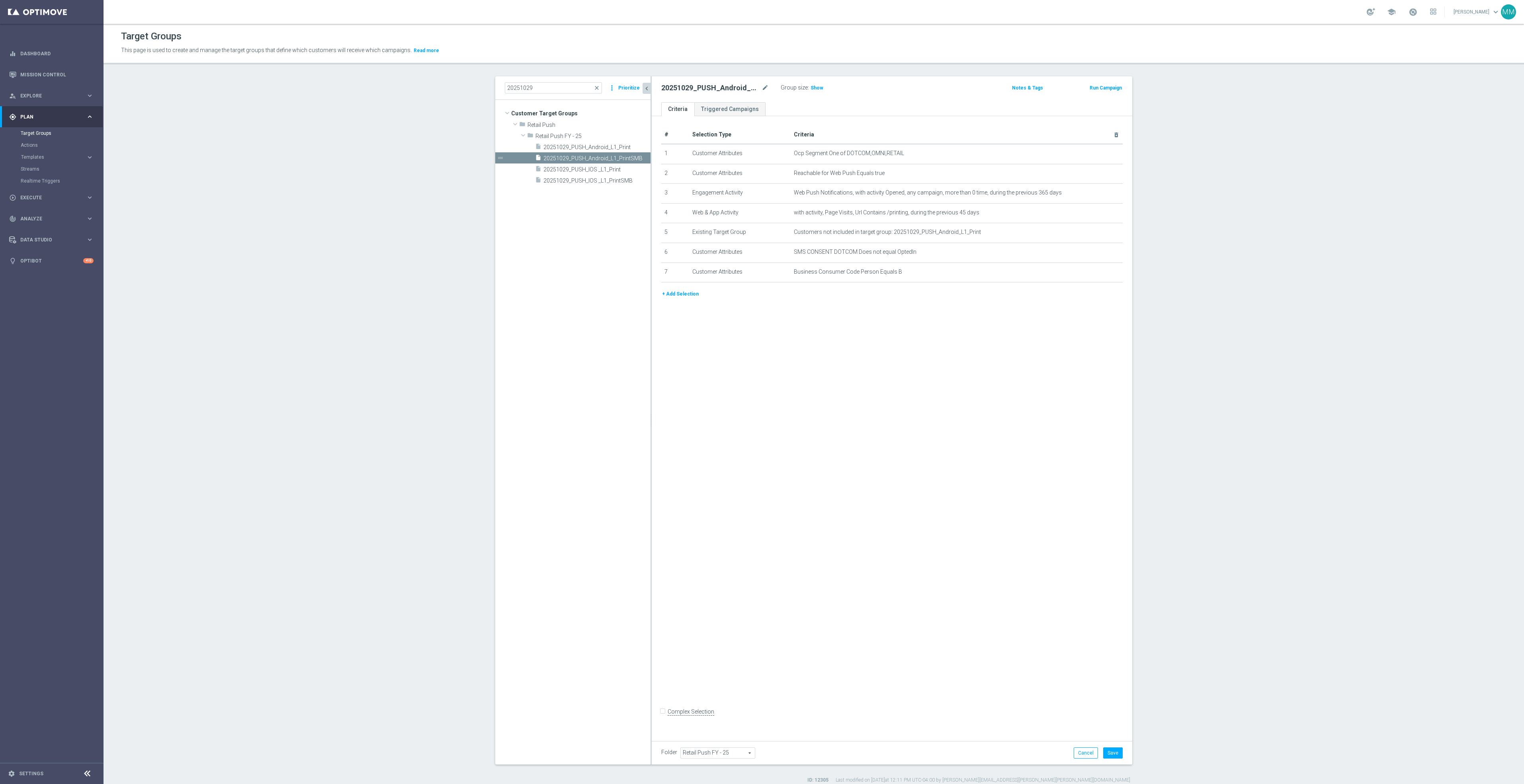
click at [933, 446] on div "# Selection Type Criteria delete_forever 1 Customer Attributes Ocp Segment One …" at bounding box center [892, 425] width 481 height 619
click at [688, 716] on label "Complex Selection" at bounding box center [691, 712] width 47 height 8
click at [666, 719] on input "Complex Selection" at bounding box center [664, 713] width 5 height 11
checkbox input "true"
click at [750, 722] on textarea at bounding box center [863, 718] width 404 height 14
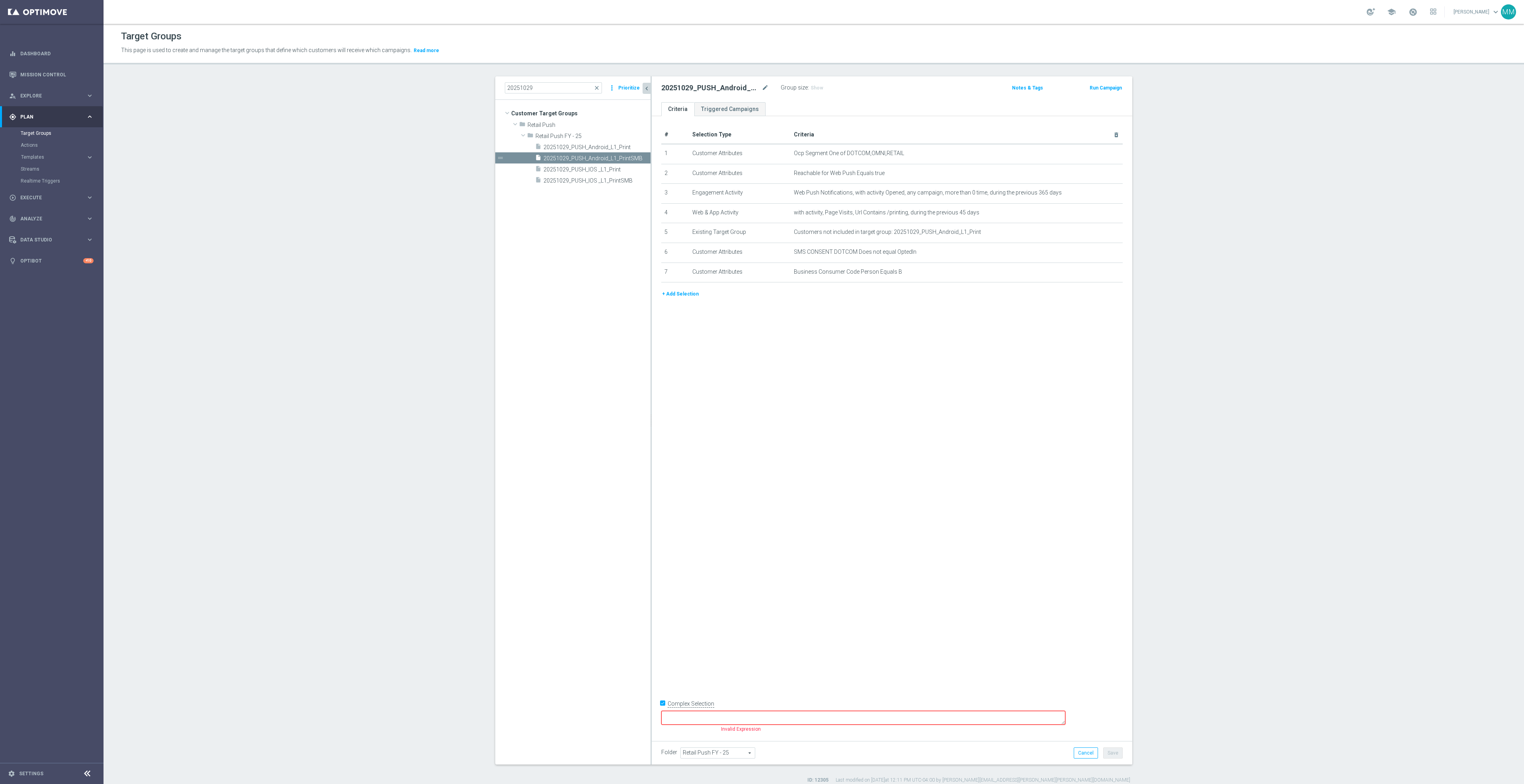
click at [759, 716] on textarea at bounding box center [863, 718] width 404 height 14
type textarea "1 and 2 and"
drag, startPoint x: 759, startPoint y: 716, endPoint x: 683, endPoint y: 715, distance: 76.0
click at [683, 715] on form "Complex Selection 1 and 2 and Invalid Expression" at bounding box center [892, 716] width 462 height 38
click at [698, 708] on label "Complex Selection" at bounding box center [691, 704] width 47 height 8
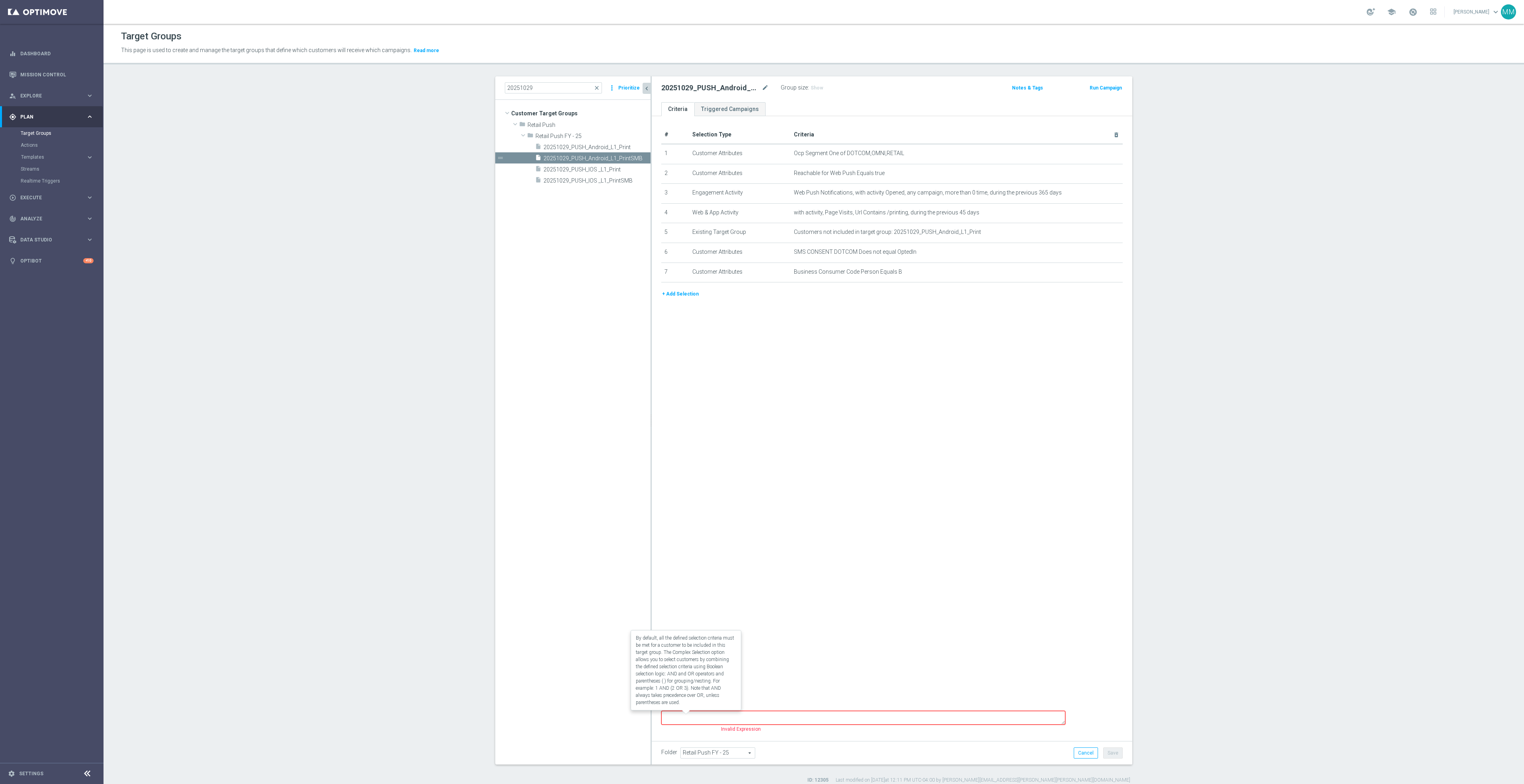
click at [666, 710] on input "Complex Selection" at bounding box center [664, 705] width 5 height 11
checkbox input "false"
click at [728, 620] on div "# Selection Type Criteria delete_forever 1 Customer Attributes Ocp Segment One …" at bounding box center [892, 425] width 481 height 619
click at [1121, 756] on div "Folder Retail Push FY - 25 Retail Push FY - 25 arrow_drop_down search Cancel Sa…" at bounding box center [892, 753] width 481 height 23
click at [1112, 753] on button "Save" at bounding box center [1112, 753] width 19 height 11
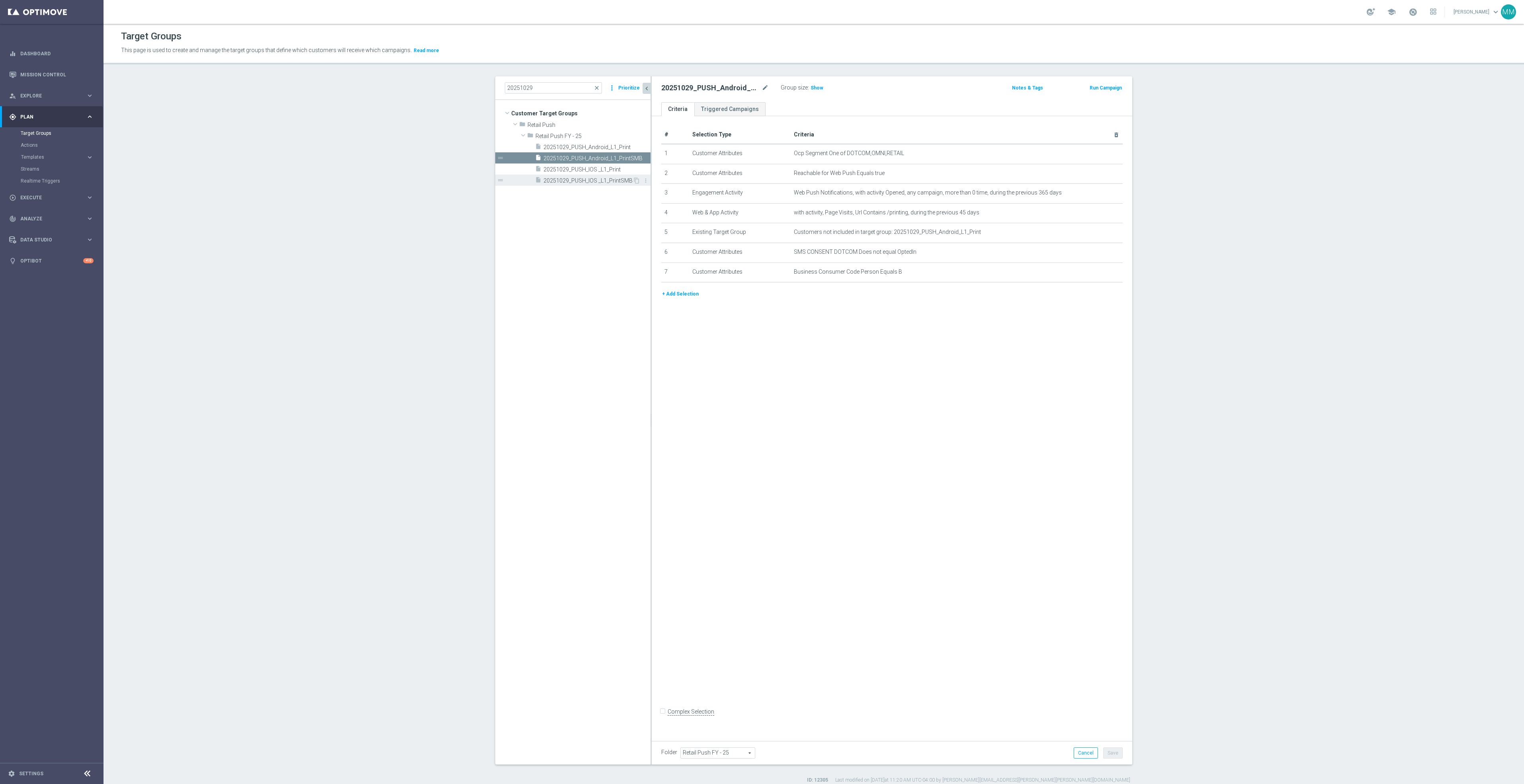
click at [616, 178] on span "20251029_PUSH_IOS _L1_PrintSMB" at bounding box center [587, 181] width 89 height 7
click at [687, 274] on button "+ Add Selection" at bounding box center [681, 274] width 38 height 9
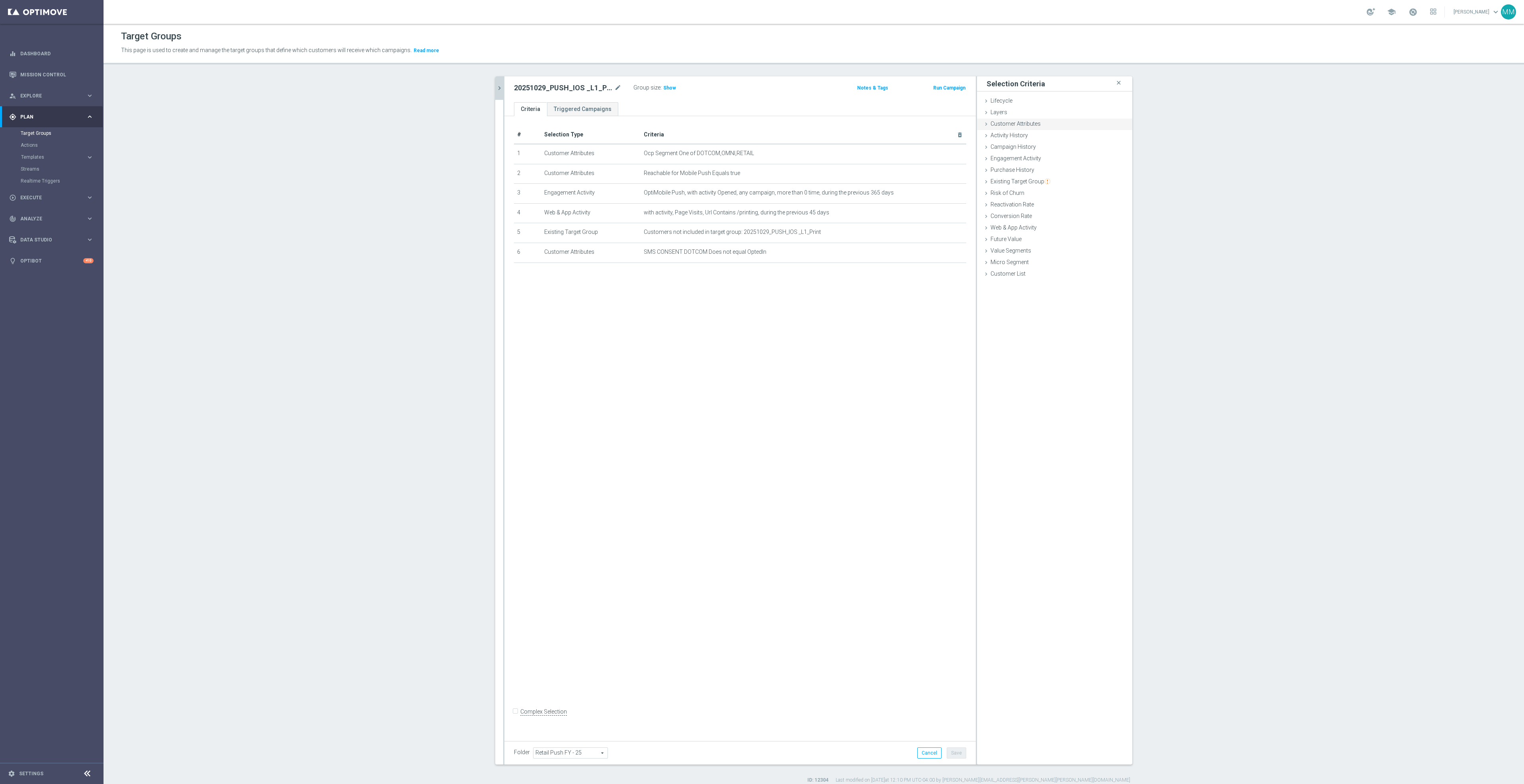
click at [1023, 124] on span "Customer Attributes" at bounding box center [1016, 124] width 50 height 6
click at [1040, 142] on span at bounding box center [1078, 146] width 82 height 11
click at [1048, 144] on input "search" at bounding box center [1079, 146] width 84 height 11
type input "business co"
click at [1065, 156] on span "Business Consumer Code Person" at bounding box center [1078, 158] width 75 height 6
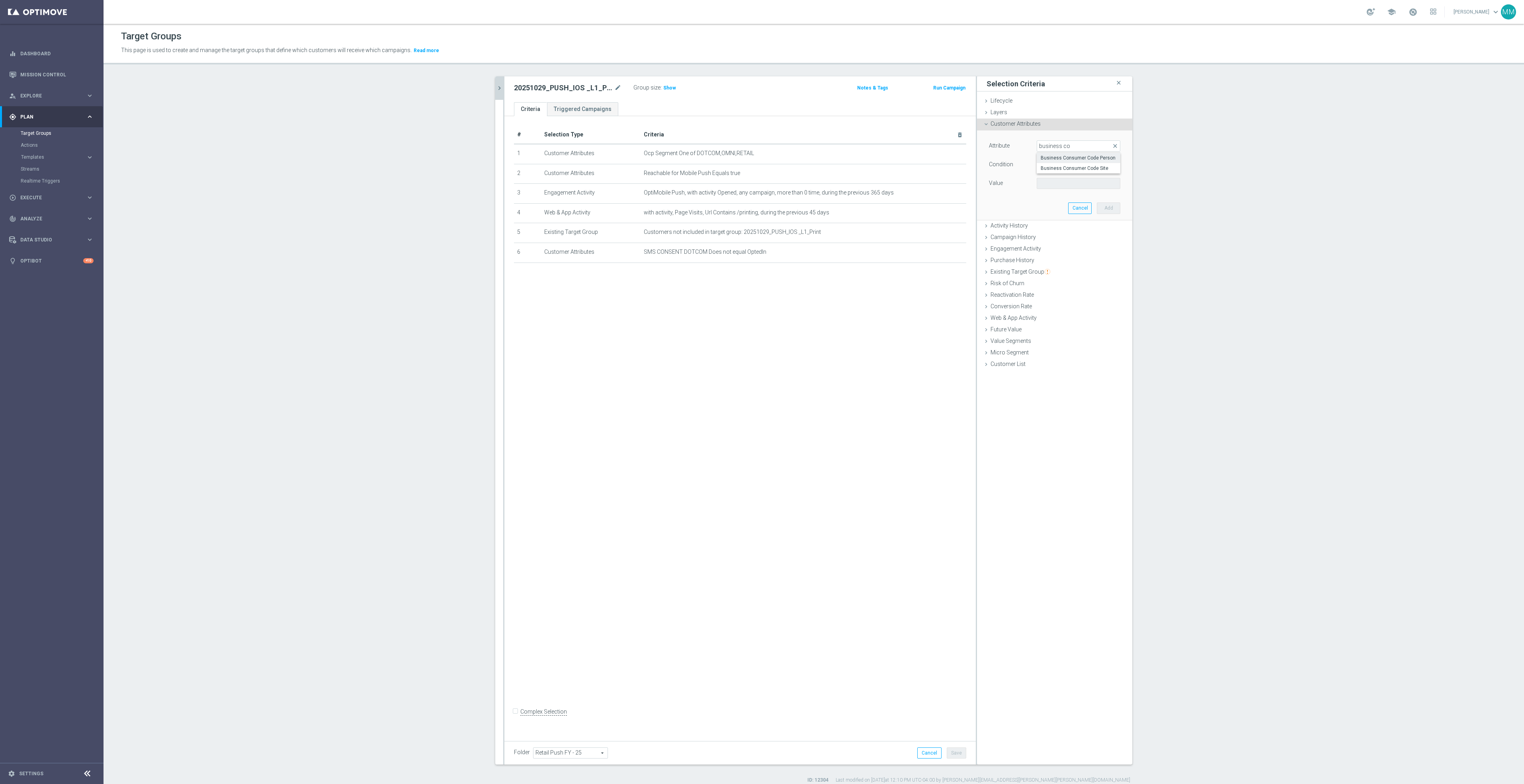
type input "Business Consumer Code Person"
type input "Equals"
click at [1067, 184] on span at bounding box center [1078, 183] width 82 height 11
click at [1050, 195] on span "B" at bounding box center [1078, 195] width 75 height 6
type input "B"
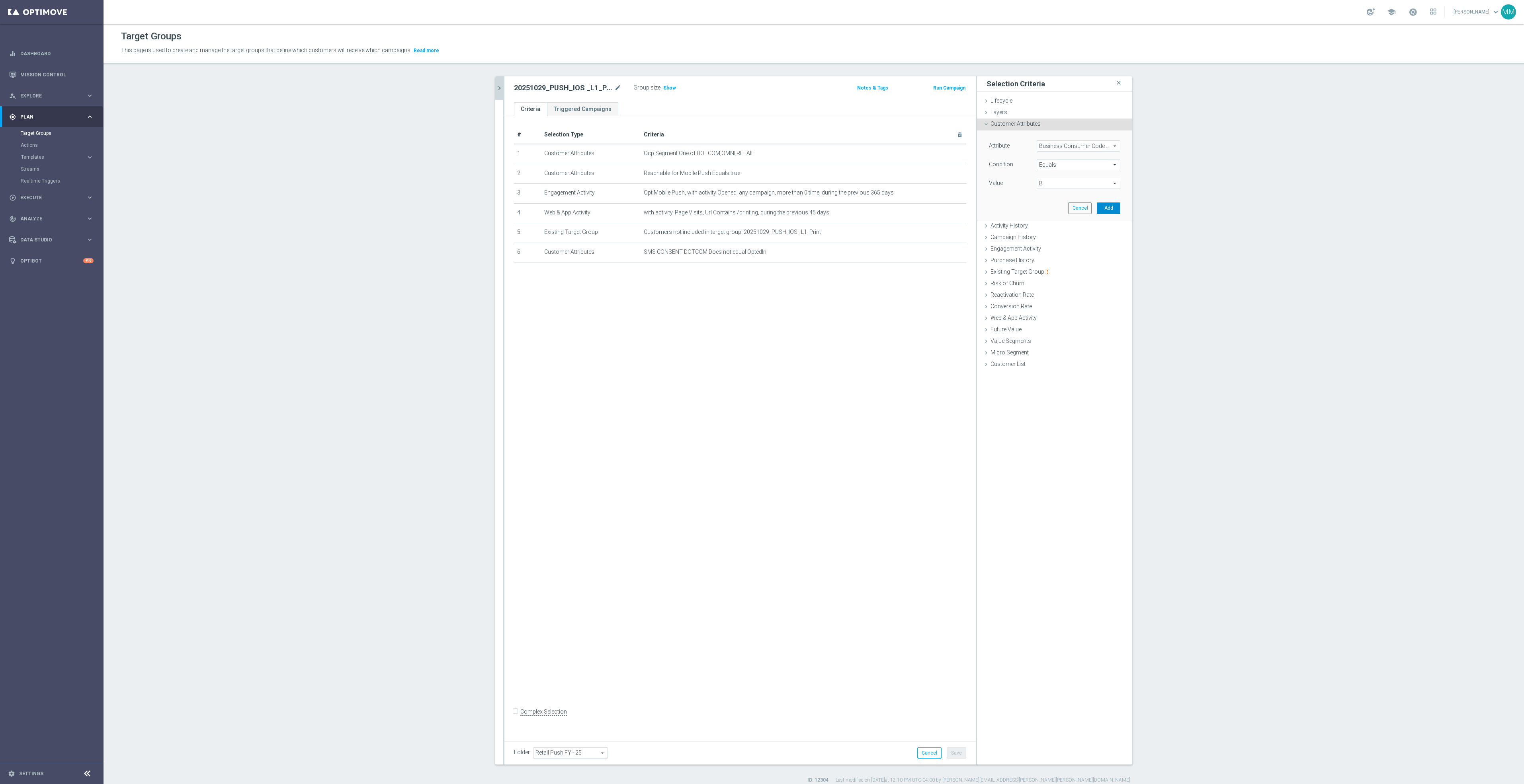
click at [1105, 209] on button "Add" at bounding box center [1108, 208] width 23 height 11
click at [953, 754] on button "Save" at bounding box center [956, 753] width 19 height 11
click at [664, 88] on span "Show" at bounding box center [670, 88] width 13 height 6
click at [496, 82] on button "chevron_right" at bounding box center [499, 87] width 8 height 23
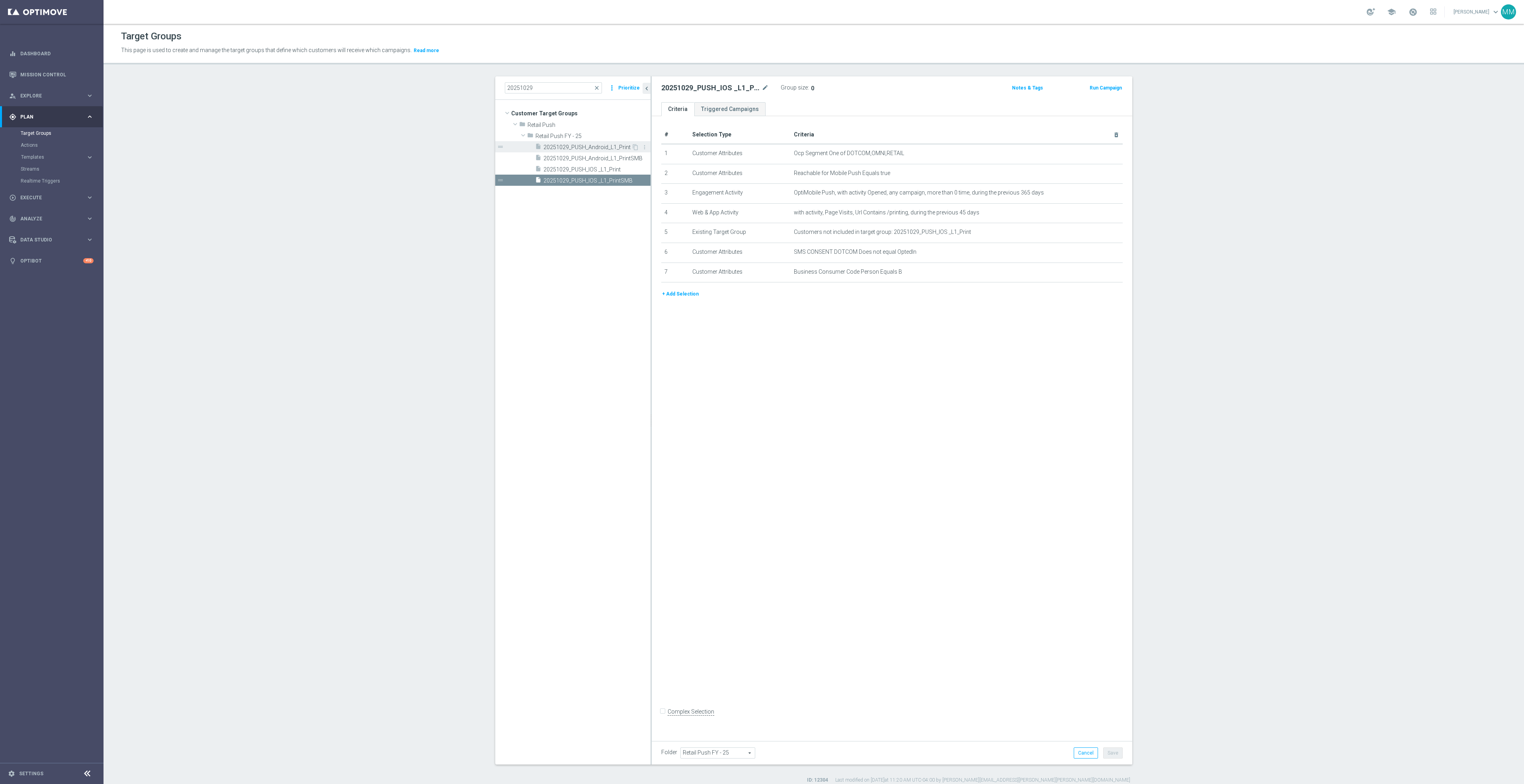
click at [567, 148] on span "20251029_PUSH_Android_L1_Print" at bounding box center [587, 148] width 88 height 7
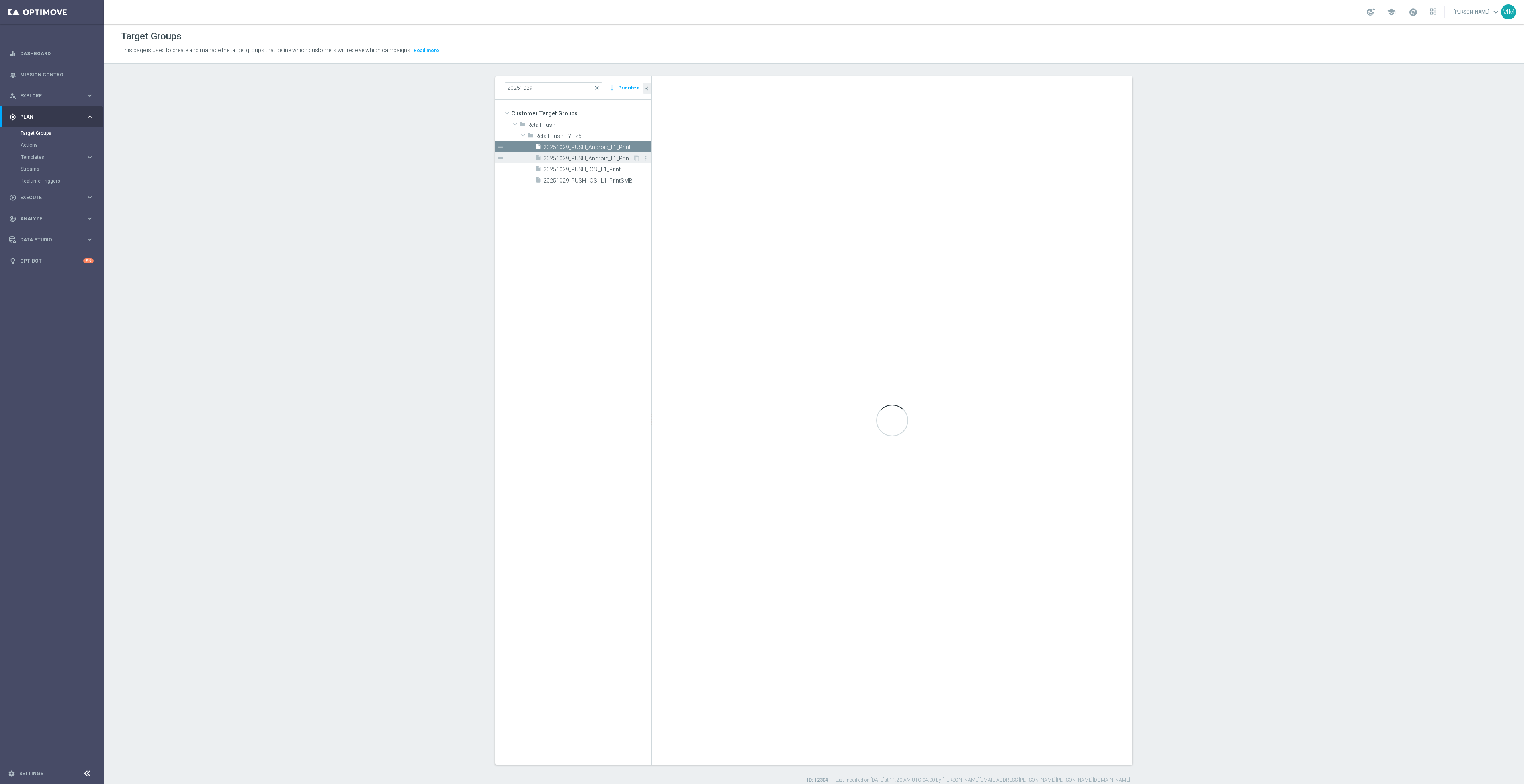
click at [572, 159] on span "20251029_PUSH_Android_L1_PrintSMB" at bounding box center [587, 159] width 89 height 7
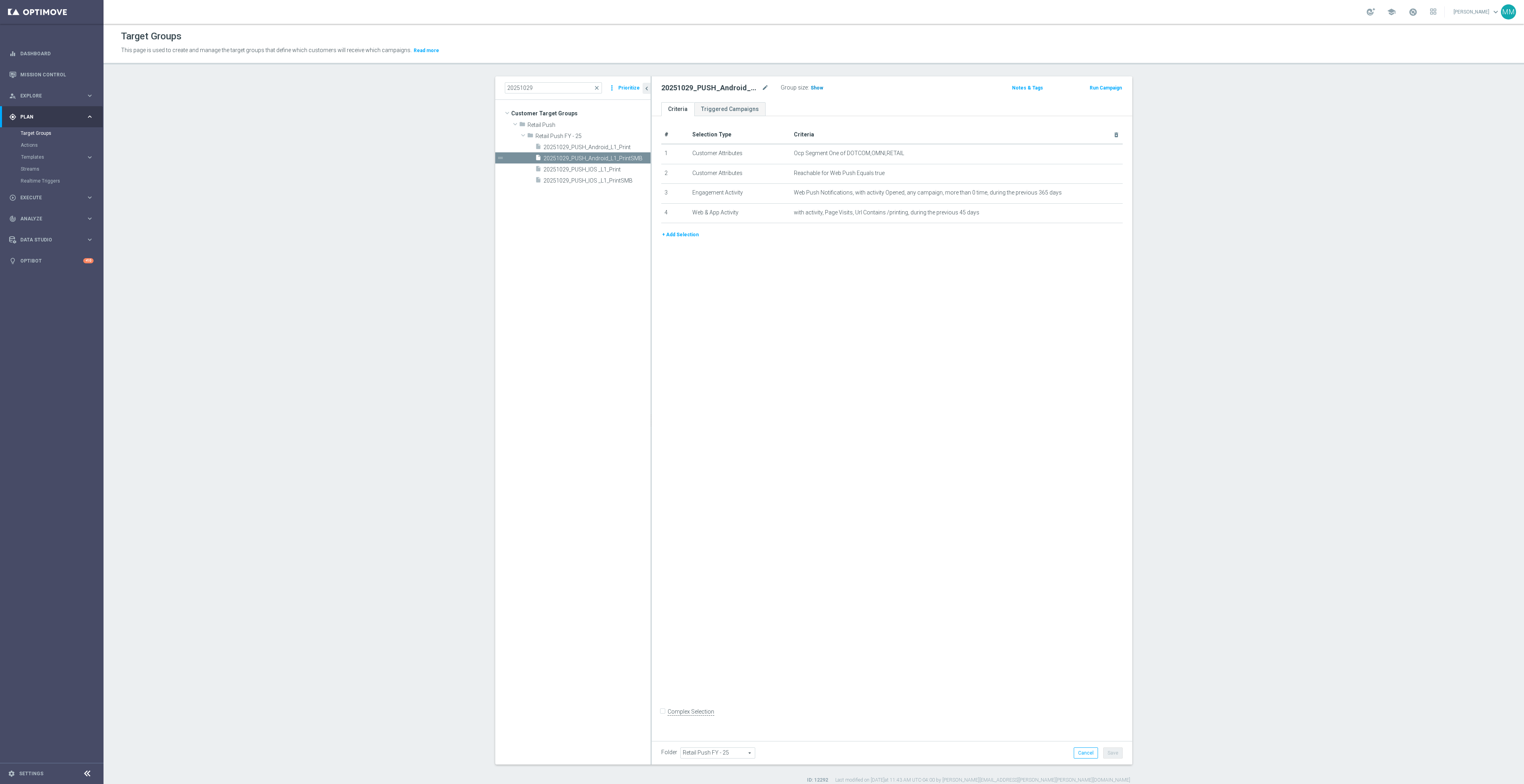
click at [811, 85] on span "Show" at bounding box center [817, 88] width 13 height 6
click at [601, 184] on span "20251029_PUSH_IOS _L1_PrintSMB" at bounding box center [587, 181] width 89 height 7
click at [597, 158] on span "20251029_PUSH_Android_L1_PrintSMB" at bounding box center [587, 159] width 89 height 7
click at [811, 90] on span "Show" at bounding box center [817, 88] width 13 height 6
drag, startPoint x: 48, startPoint y: 159, endPoint x: 61, endPoint y: 162, distance: 13.3
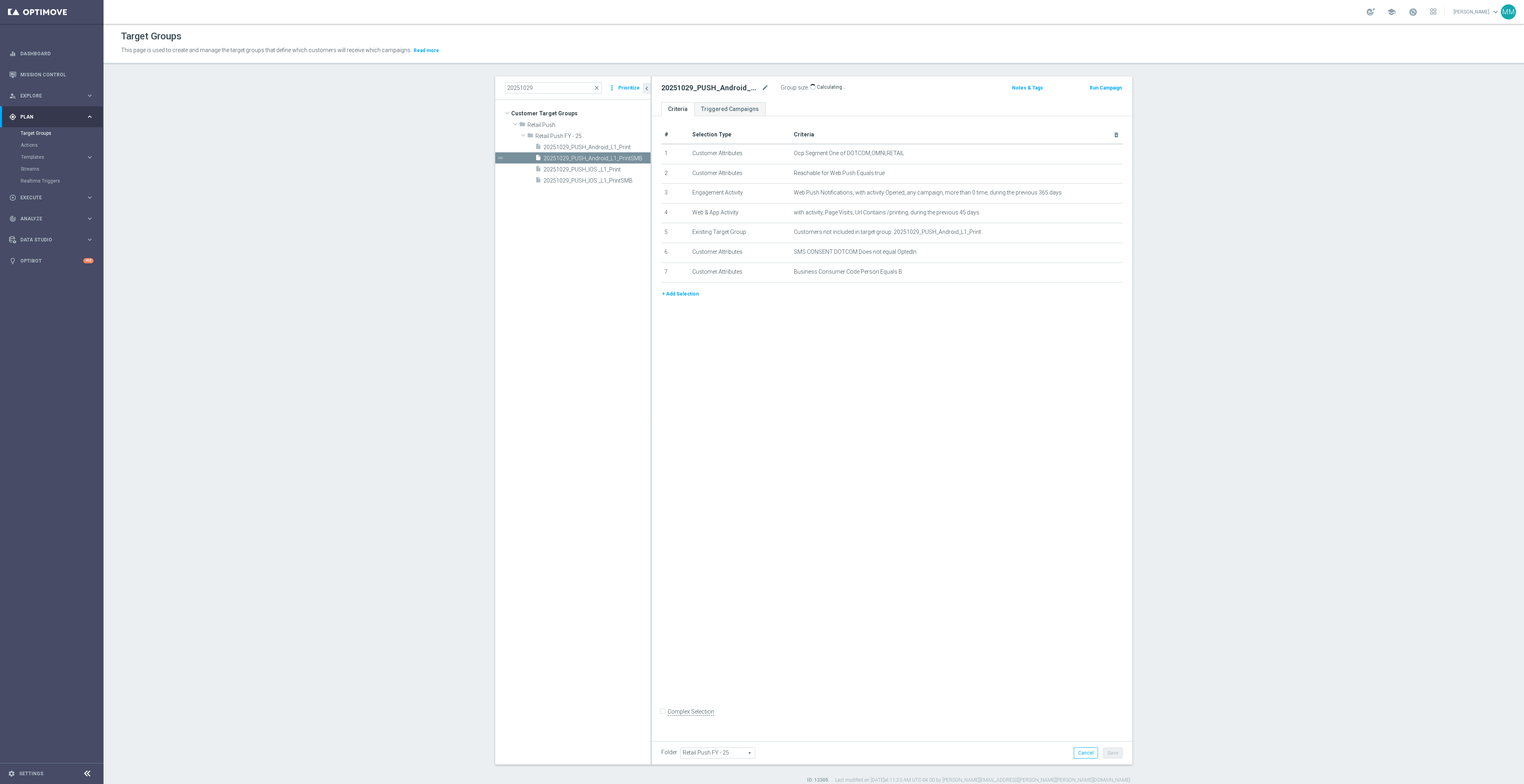
click at [48, 159] on span "Templates" at bounding box center [50, 157] width 57 height 5
click at [52, 204] on link "Web Push Notifications" at bounding box center [54, 205] width 58 height 6
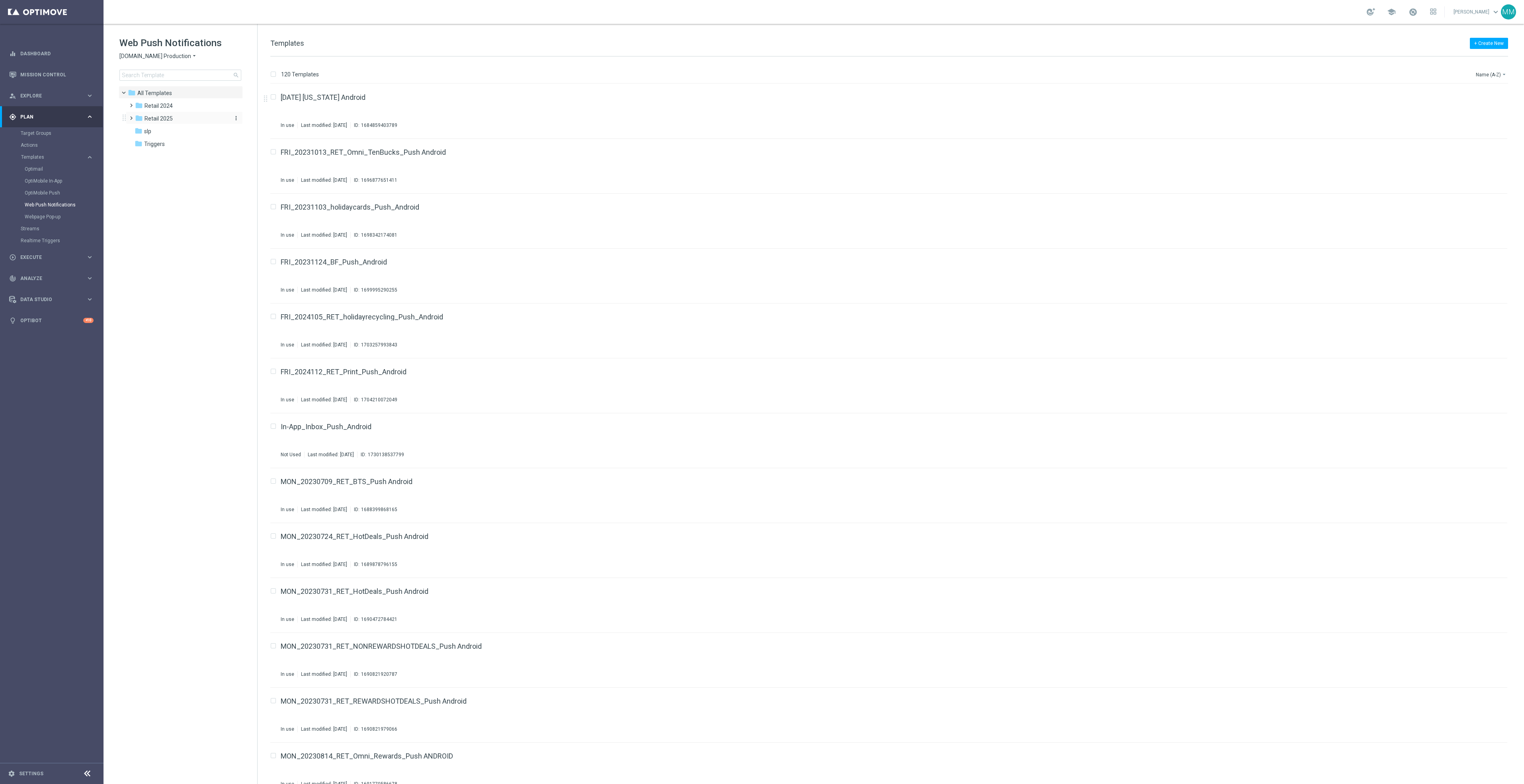
click at [198, 120] on div "folder Retail 2025" at bounding box center [181, 119] width 92 height 9
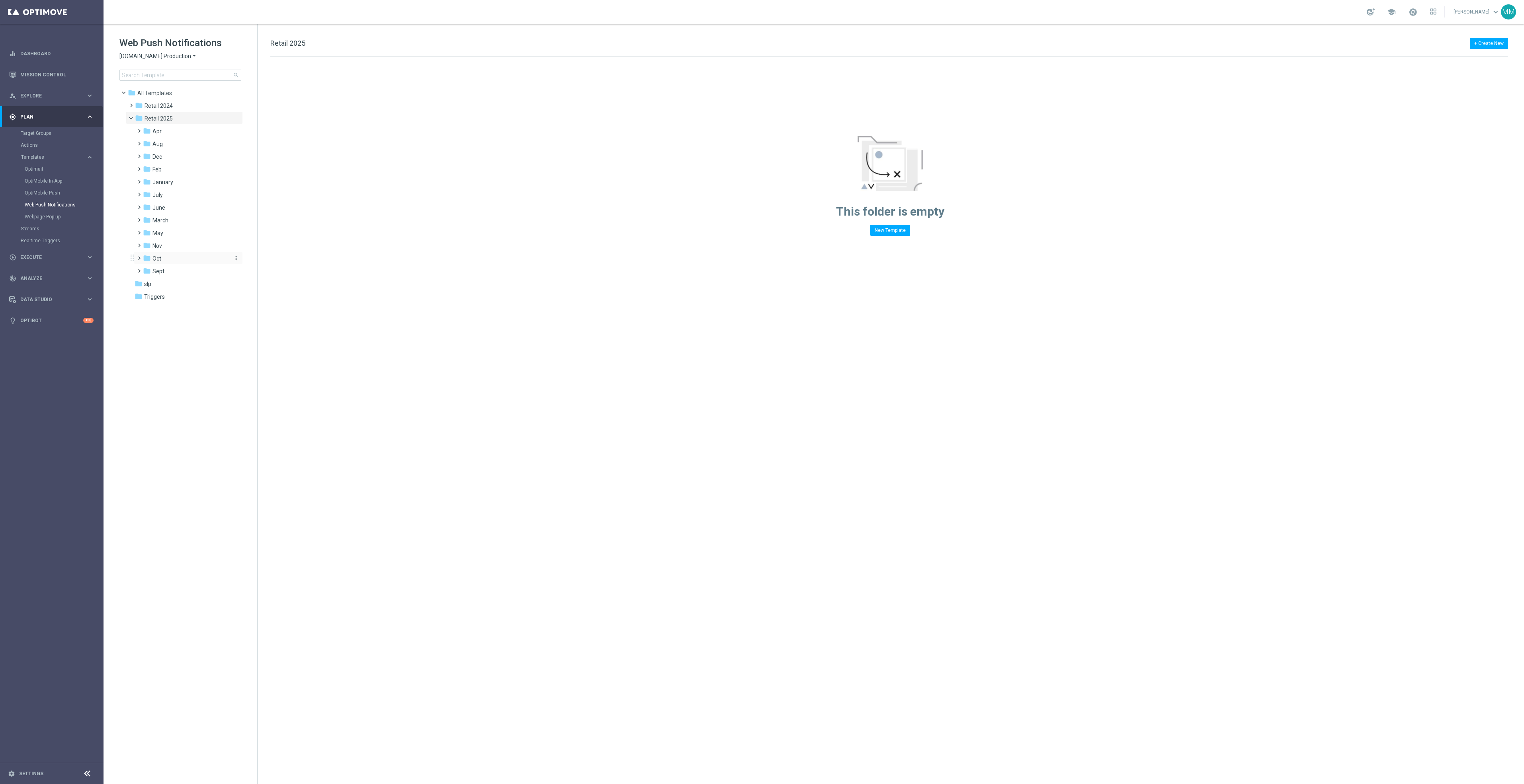
click at [183, 260] on div "folder Oct" at bounding box center [185, 259] width 85 height 9
click at [193, 306] on div "folder wo 10.5" at bounding box center [190, 309] width 78 height 9
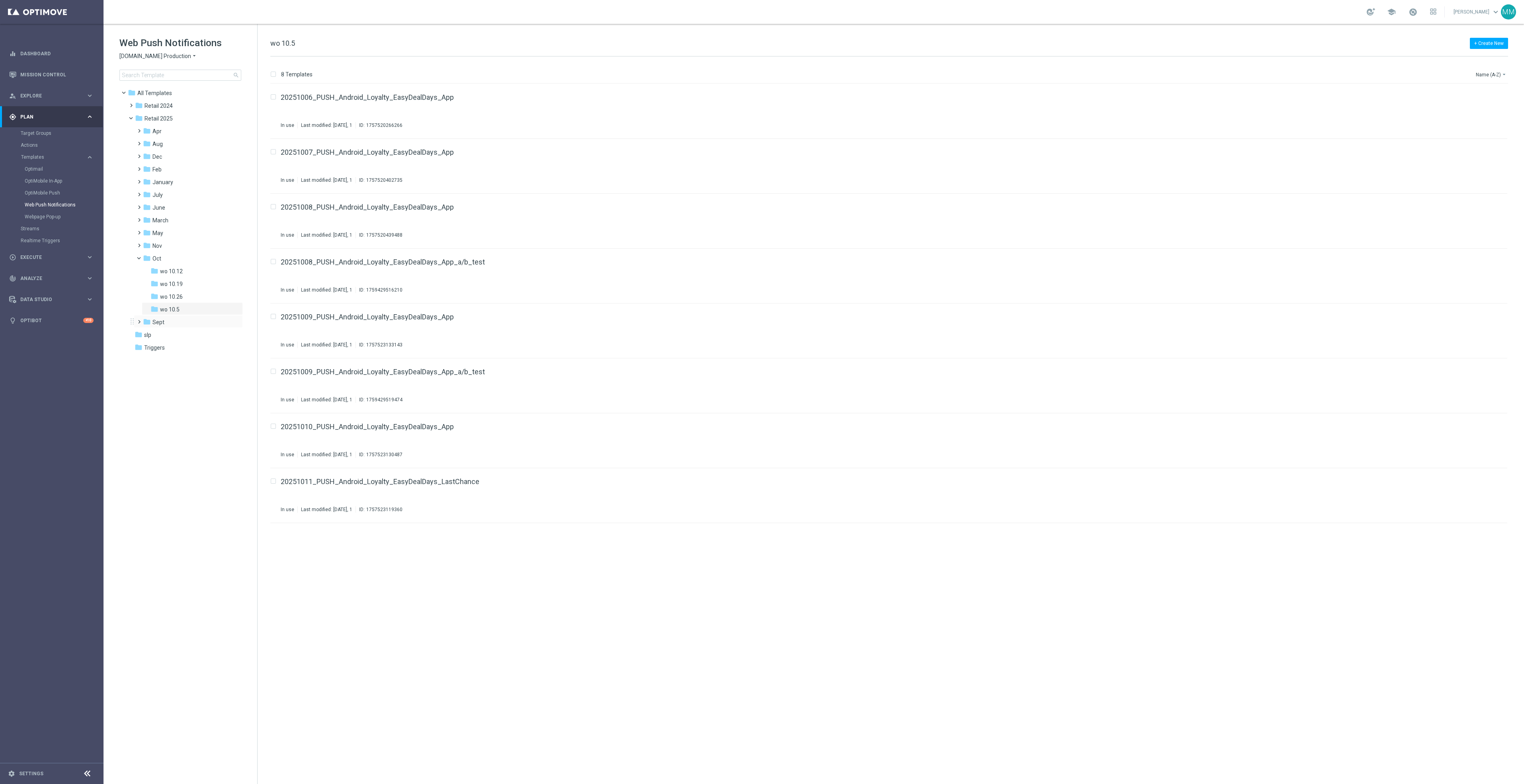
click at [187, 316] on div "folder Sept more_vert" at bounding box center [188, 321] width 109 height 13
click at [148, 320] on icon "folder" at bounding box center [146, 321] width 8 height 8
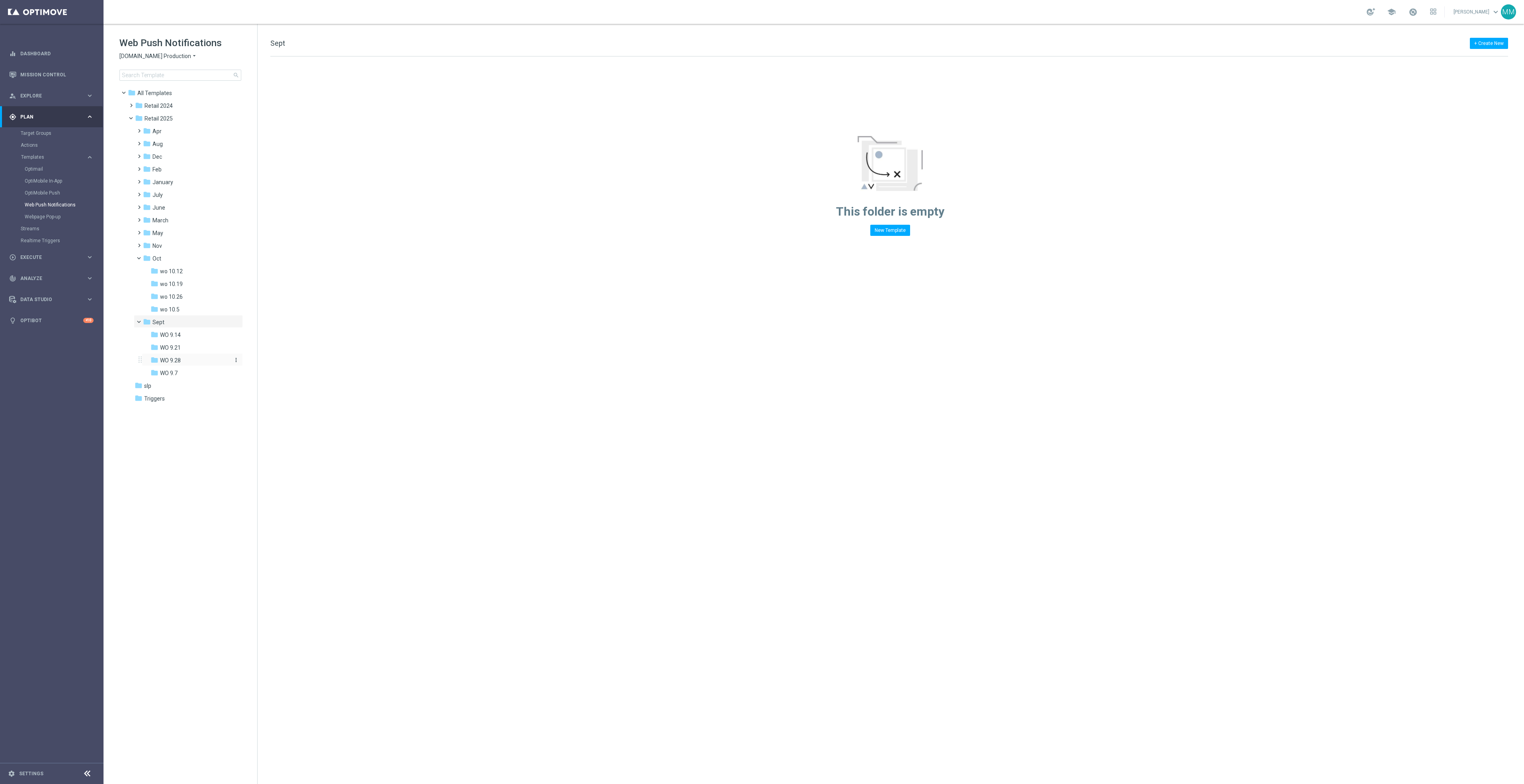
click at [184, 362] on div "folder WO 9.28" at bounding box center [190, 360] width 78 height 9
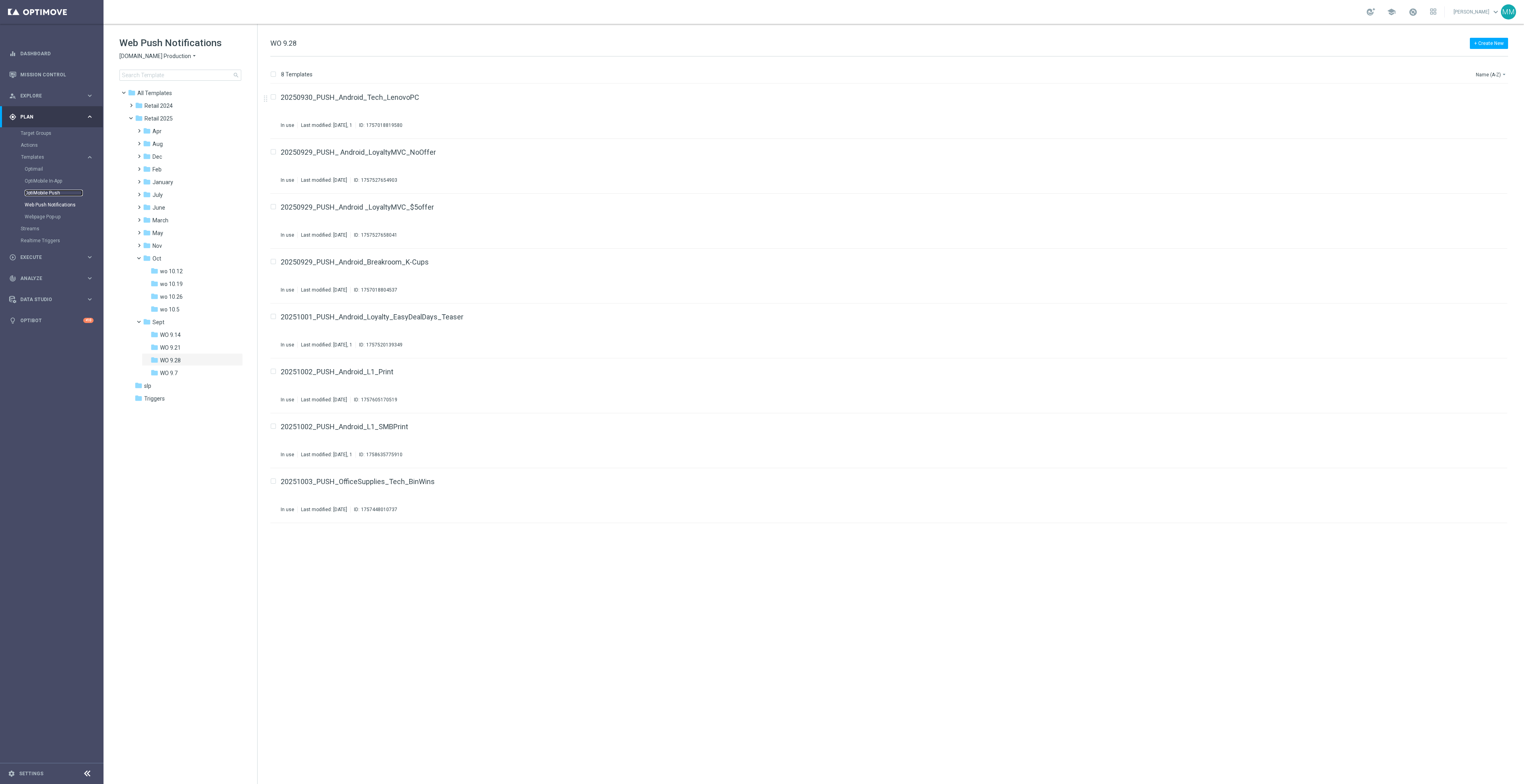
click at [56, 195] on link "OptiMobile Push" at bounding box center [54, 193] width 58 height 6
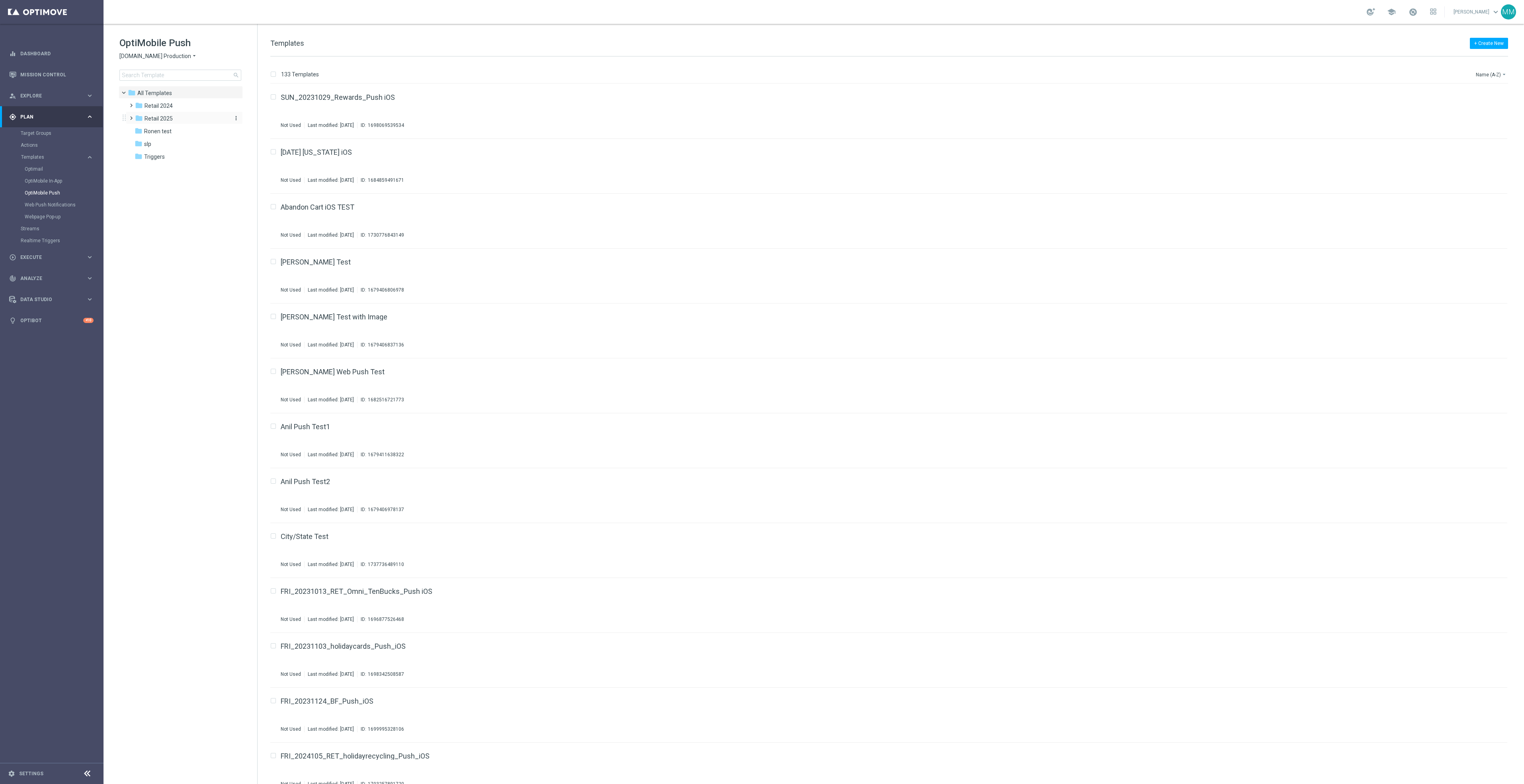
click at [195, 114] on div "folder Retail 2025" at bounding box center [181, 119] width 92 height 9
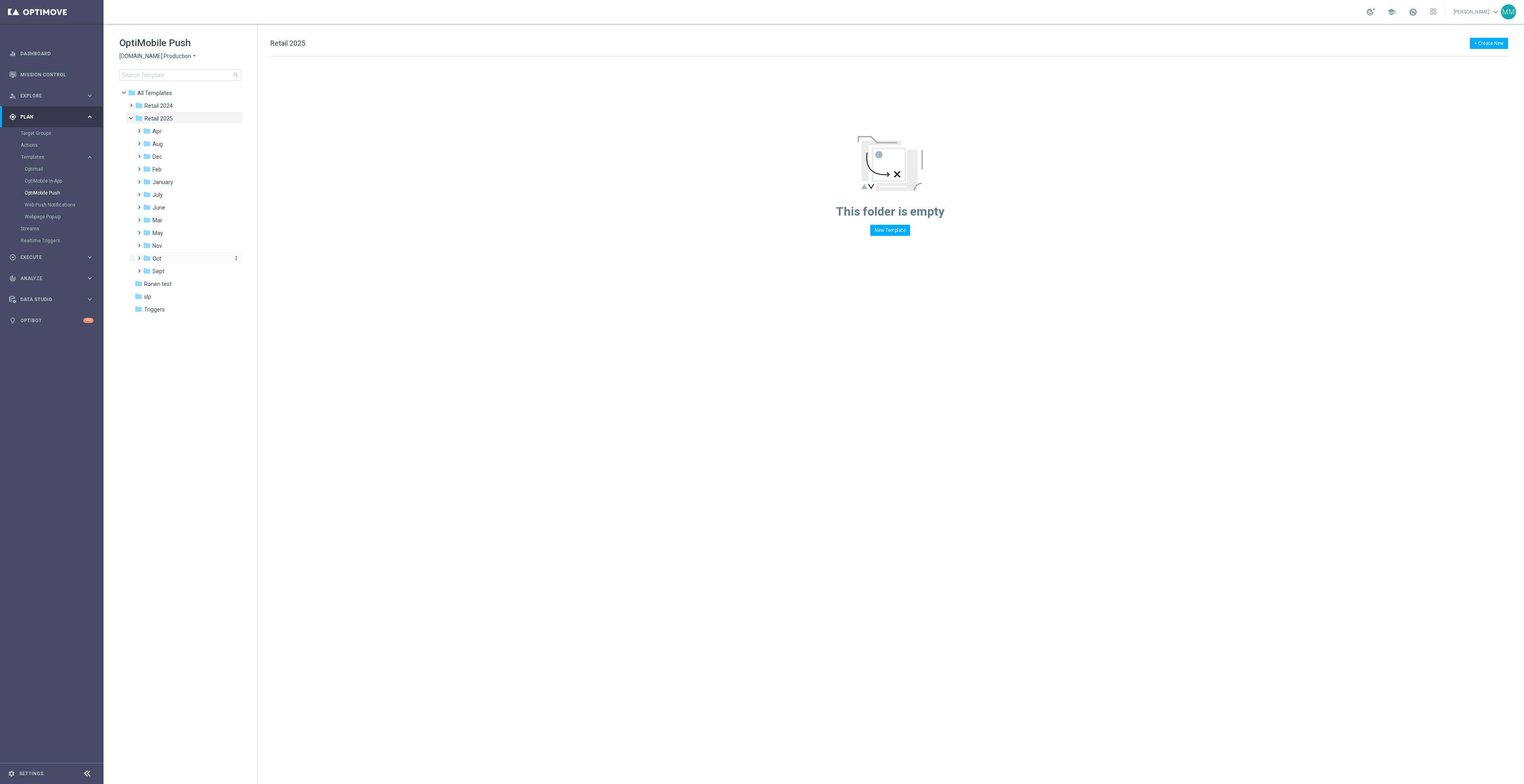
click at [183, 260] on div "folder Oct" at bounding box center [185, 259] width 85 height 9
click at [178, 318] on div "folder Sept" at bounding box center [185, 322] width 85 height 9
click at [152, 260] on span "Oct" at bounding box center [156, 259] width 9 height 7
click at [141, 258] on span at bounding box center [142, 256] width 3 height 4
click at [37, 775] on link "Settings" at bounding box center [31, 774] width 24 height 5
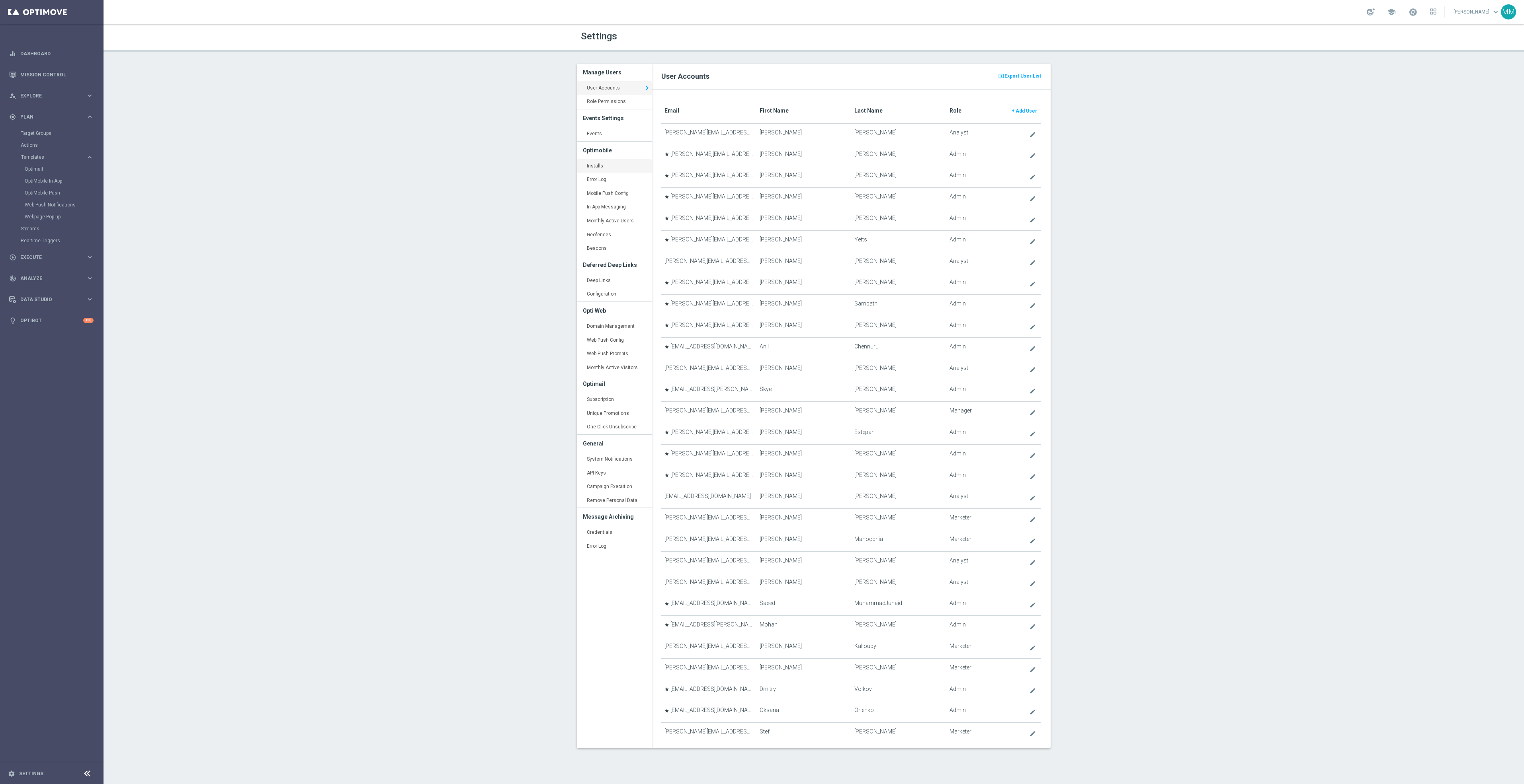
drag, startPoint x: 614, startPoint y: 166, endPoint x: 641, endPoint y: 167, distance: 27.0
click at [614, 166] on link "Installs keyboard_arrow_right" at bounding box center [614, 166] width 75 height 14
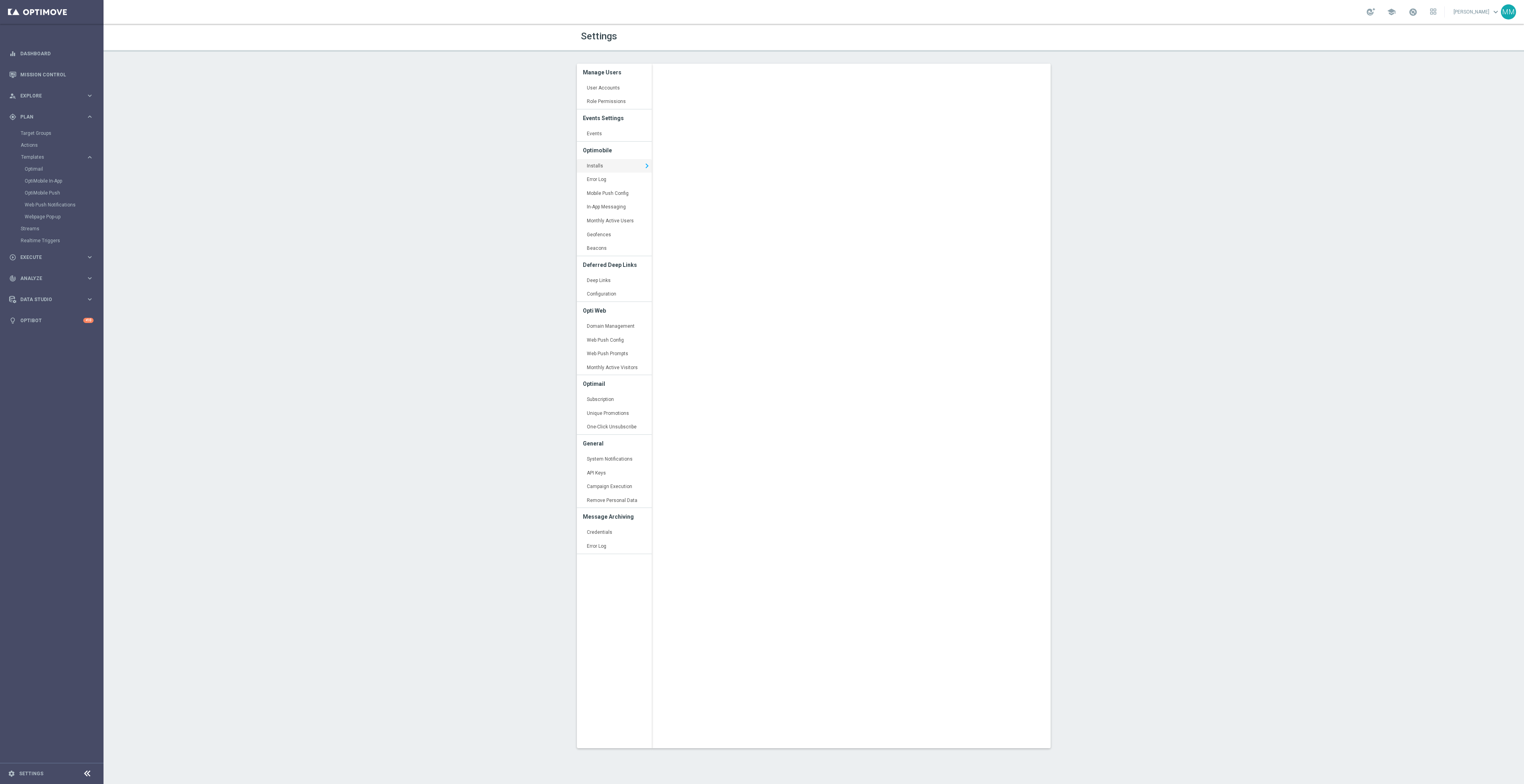
click at [289, 300] on div "Settings Manage Users User Accounts keyboard_arrow_right Role Permissions keybo…" at bounding box center [814, 404] width 1421 height 761
click at [36, 127] on div "Target Groups" at bounding box center [61, 133] width 82 height 12
click at [36, 132] on link "Target Groups" at bounding box center [51, 133] width 62 height 6
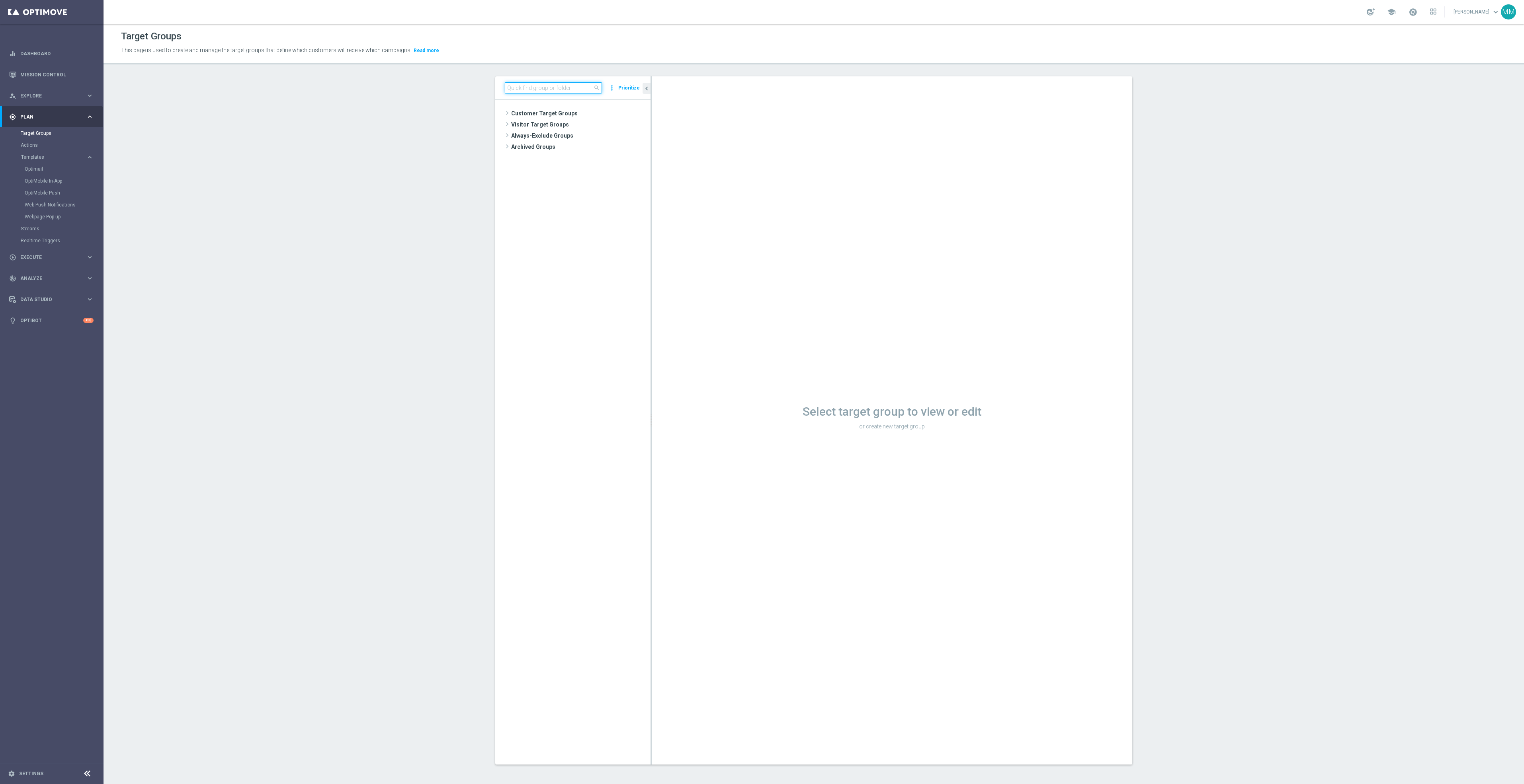
click at [545, 84] on input at bounding box center [553, 88] width 97 height 11
type input "20251029"
click at [592, 158] on span "20251029_PUSH_Android_L1_PrintSMB" at bounding box center [587, 159] width 89 height 7
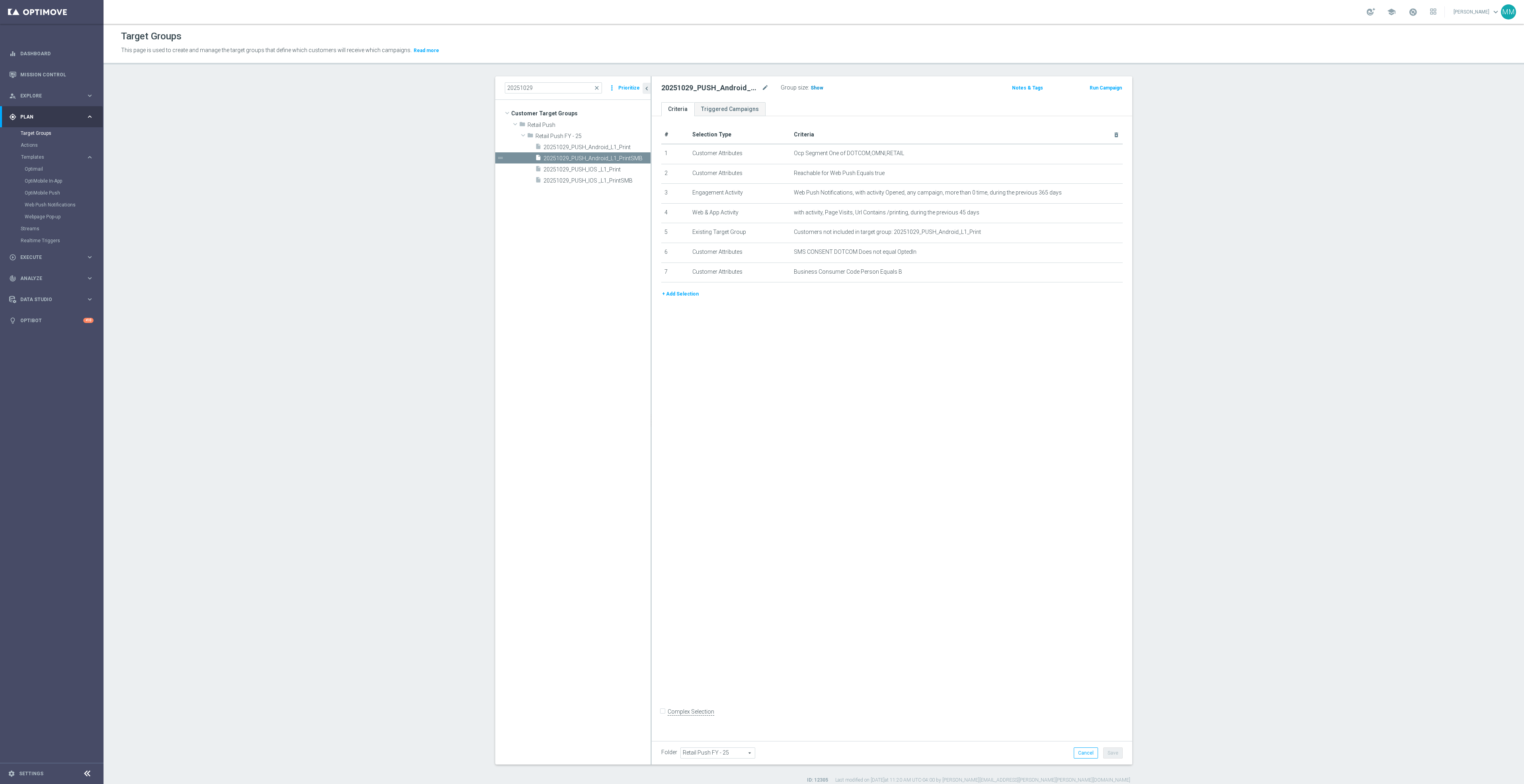
click at [816, 88] on span "Show" at bounding box center [817, 88] width 13 height 6
click at [576, 181] on span "20251029_PUSH_IOS _L1_PrintSMB" at bounding box center [587, 181] width 89 height 7
click at [818, 87] on div "Group size : Show" at bounding box center [821, 87] width 80 height 9
click at [815, 88] on span "Show" at bounding box center [817, 88] width 13 height 6
click at [621, 154] on div "insert_drive_file 20251029_PUSH_Android_L1_PrintSMB" at bounding box center [583, 158] width 97 height 11
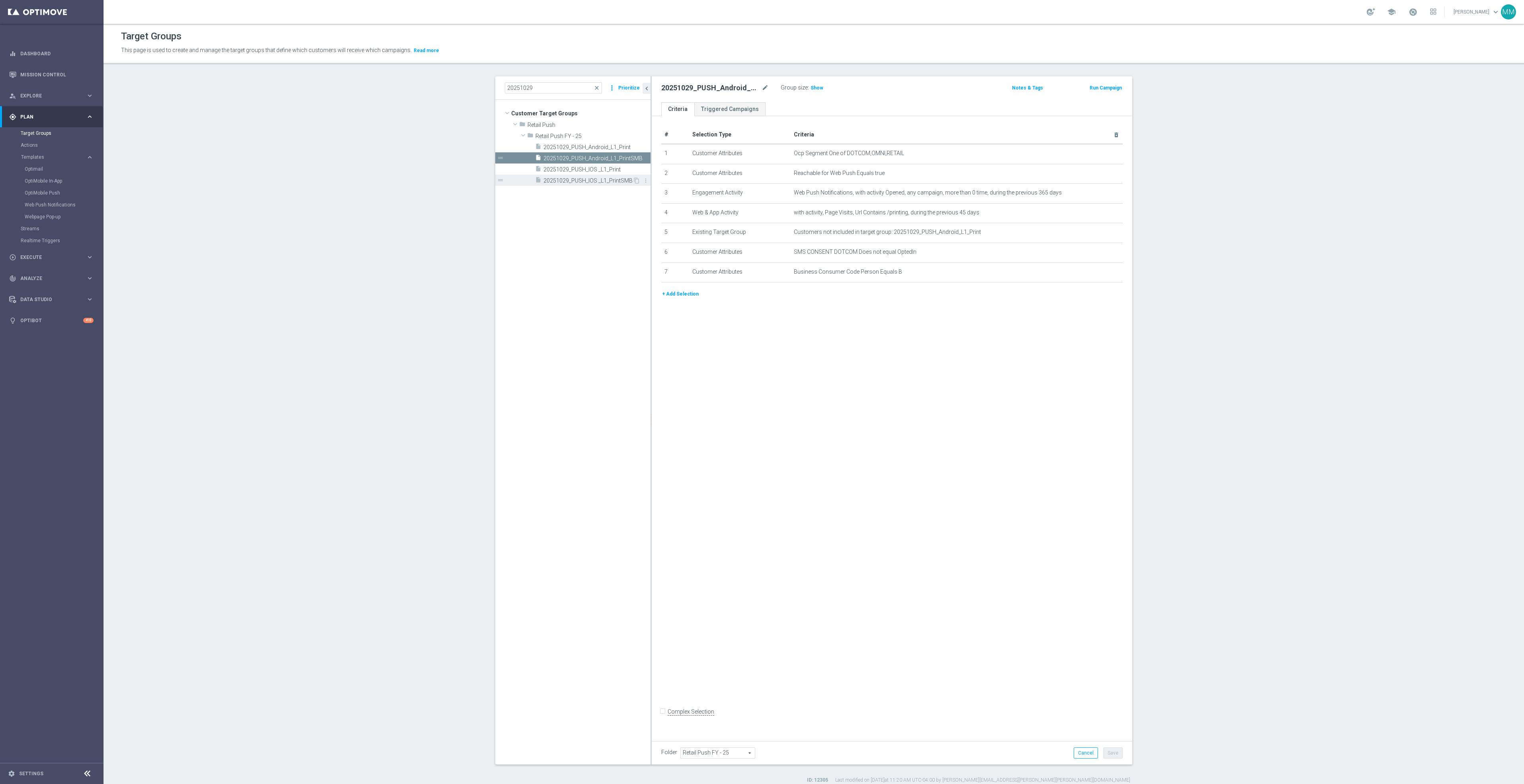
click at [617, 179] on span "20251029_PUSH_IOS _L1_PrintSMB" at bounding box center [587, 181] width 89 height 7
click at [599, 158] on span "20251029_PUSH_Android_L1_PrintSMB" at bounding box center [587, 159] width 89 height 7
click at [811, 90] on span "Show" at bounding box center [817, 88] width 13 height 6
click at [594, 166] on span "20251029_PUSH_IOS _L1_Print" at bounding box center [587, 170] width 88 height 7
click at [592, 154] on div "insert_drive_file 20251029_PUSH_Android_L1_PrintSMB" at bounding box center [583, 158] width 97 height 11
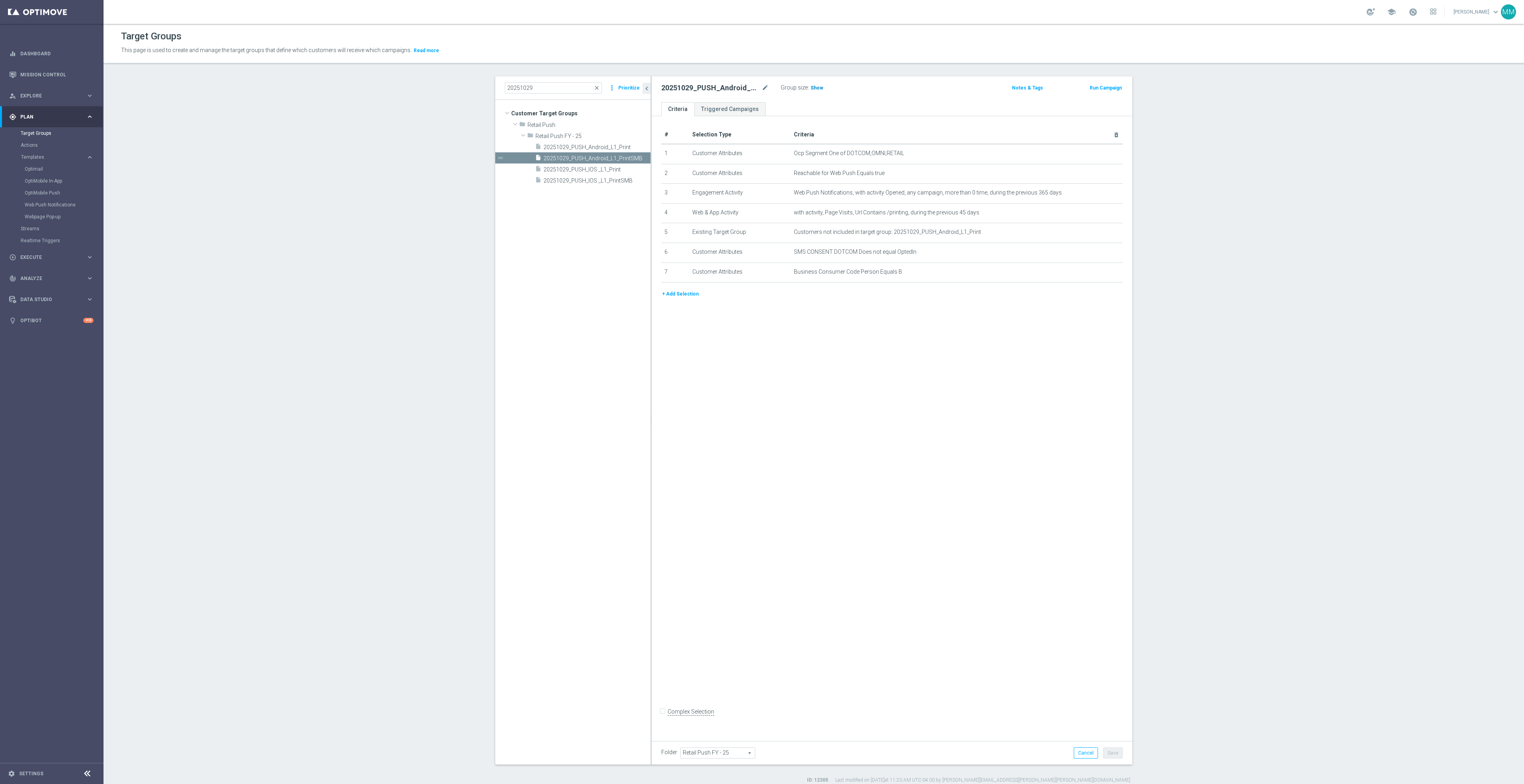
click at [811, 88] on span "Show" at bounding box center [817, 88] width 13 height 6
click at [571, 181] on span "20251029_PUSH_IOS _L1_PrintSMB" at bounding box center [587, 181] width 89 height 7
click at [811, 88] on span "Show" at bounding box center [817, 88] width 13 height 6
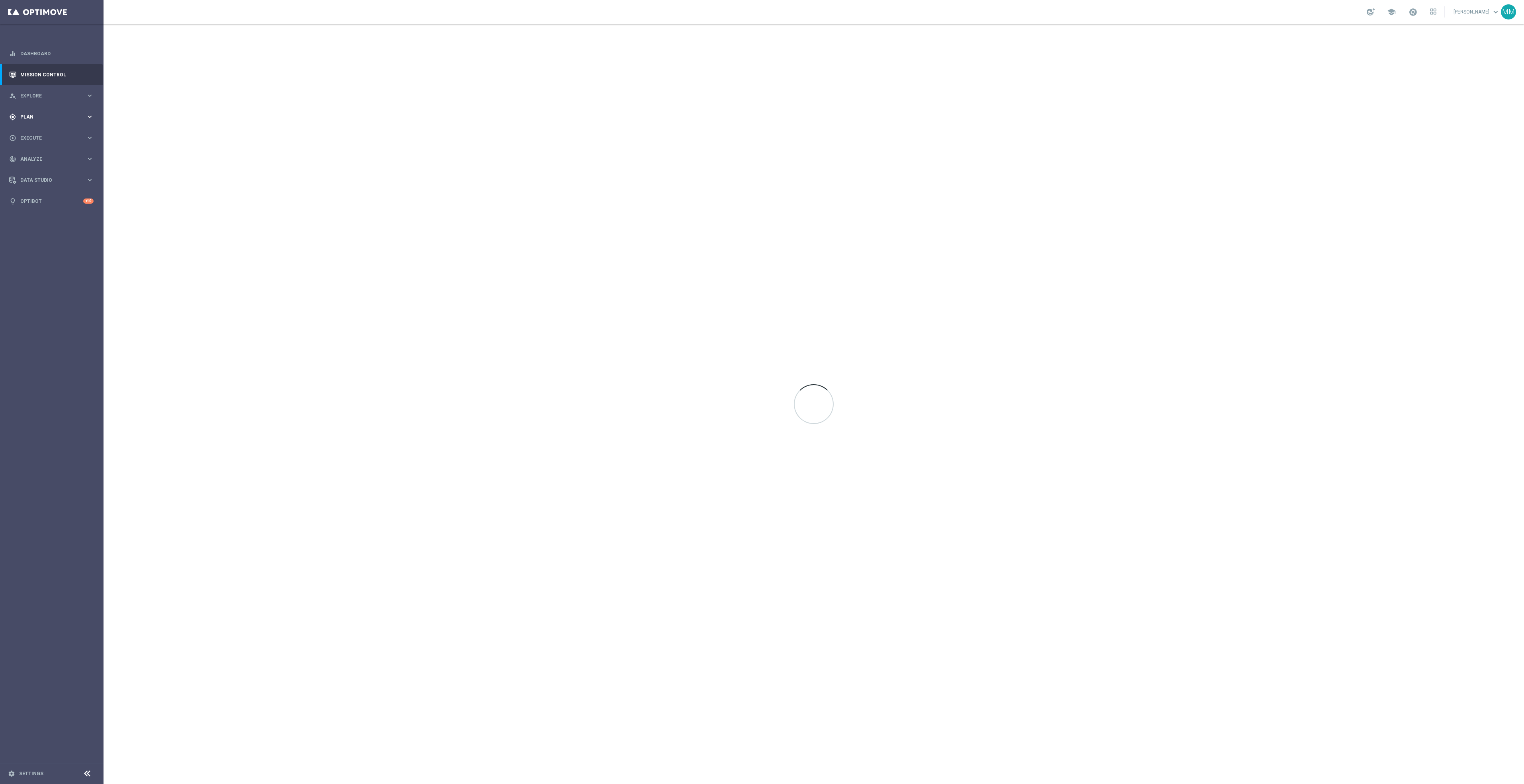
click at [65, 124] on div "gps_fixed Plan keyboard_arrow_right" at bounding box center [51, 117] width 102 height 21
click at [58, 158] on span "Templates" at bounding box center [50, 157] width 57 height 5
click at [53, 193] on link "OptiMobile Push" at bounding box center [54, 193] width 58 height 6
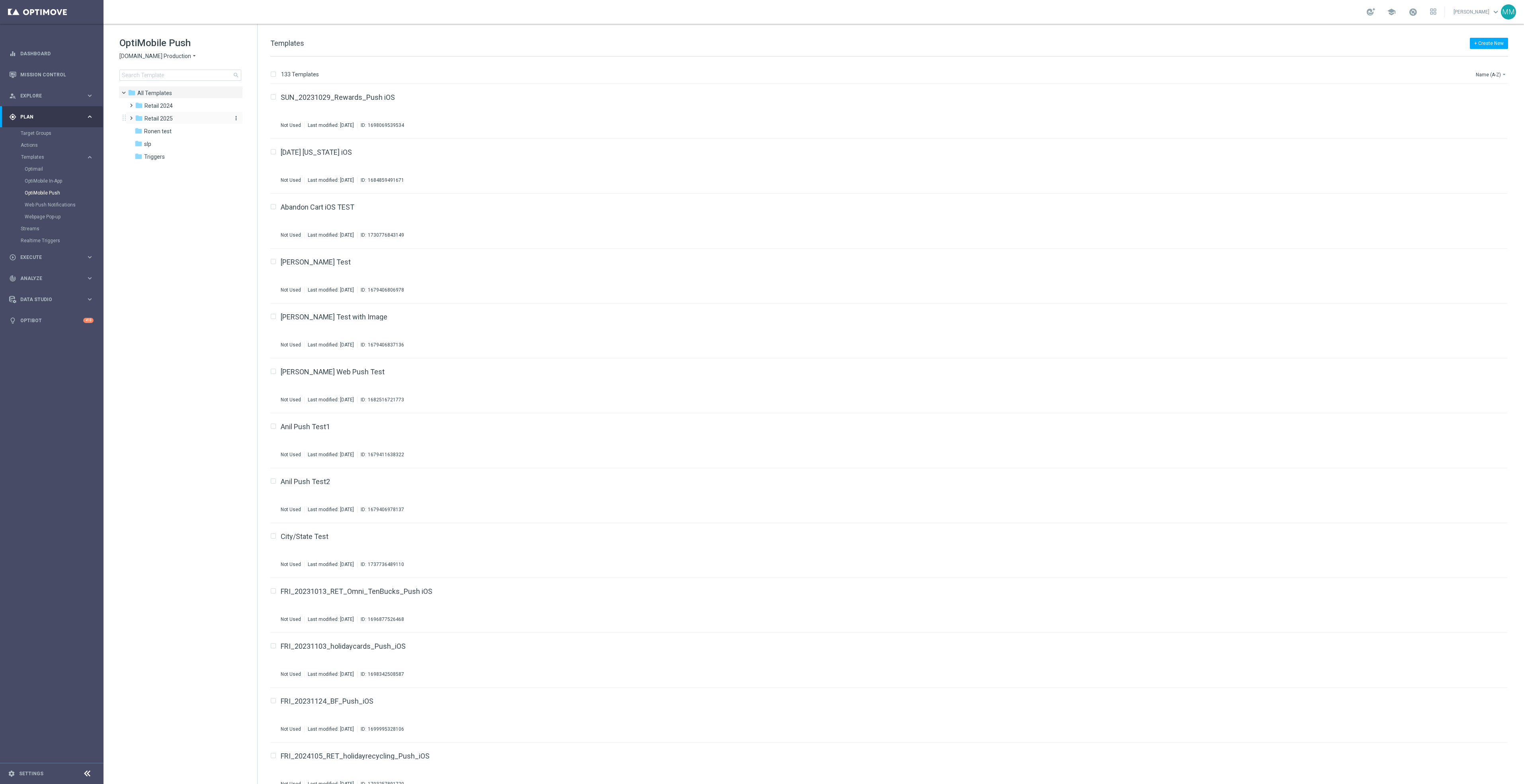
click at [172, 114] on div "folder Retail 2025" at bounding box center [181, 119] width 92 height 9
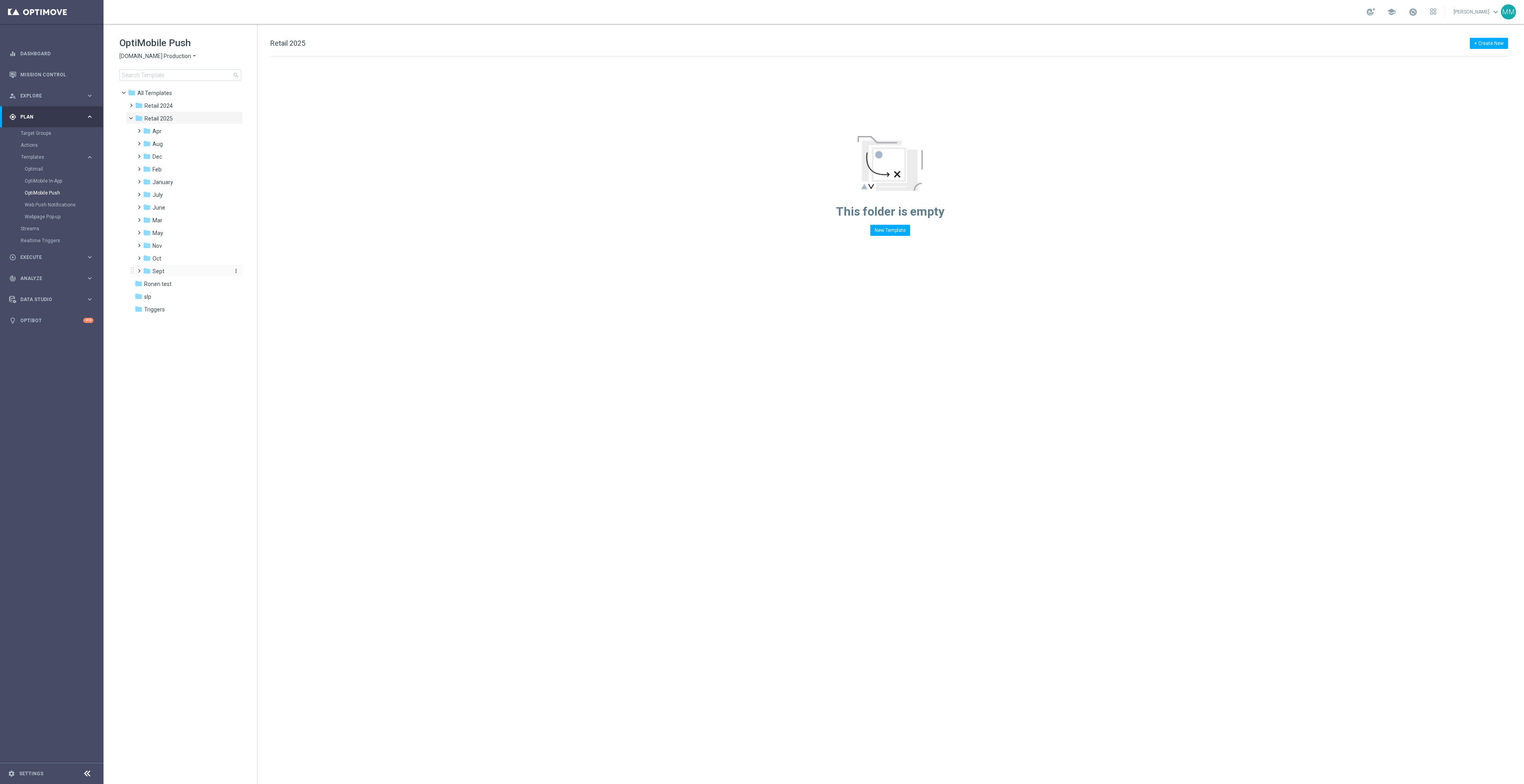
click at [174, 272] on div "folder Sept" at bounding box center [185, 272] width 85 height 9
click at [181, 304] on div "folder WO 9.28 more_vert" at bounding box center [192, 308] width 101 height 13
click at [184, 293] on div "folder WO 9.21" at bounding box center [190, 296] width 78 height 9
